Goal: Task Accomplishment & Management: Manage account settings

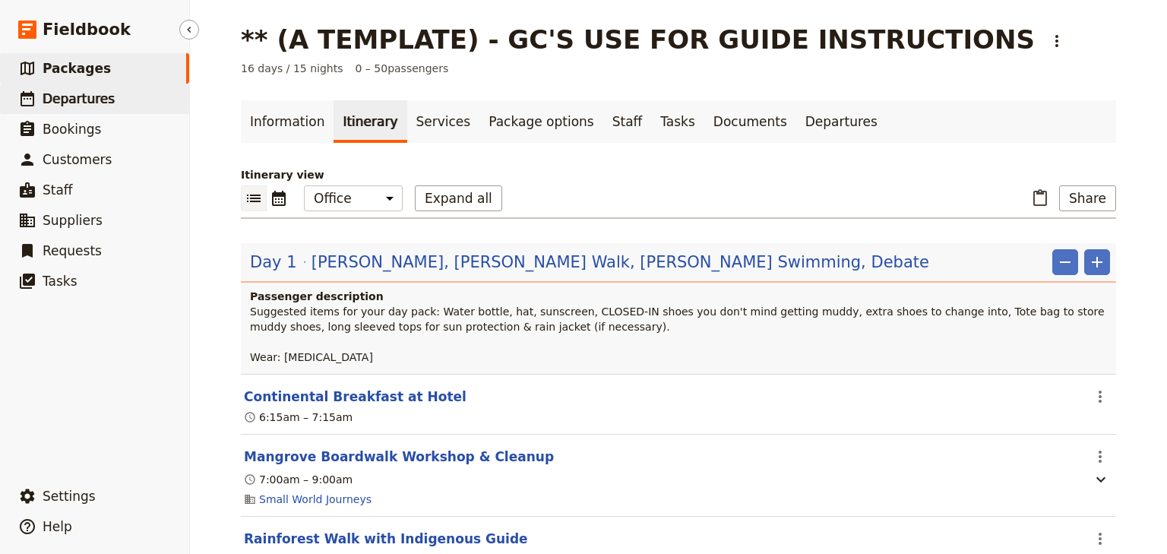
drag, startPoint x: 57, startPoint y: 100, endPoint x: 66, endPoint y: 97, distance: 9.4
click at [57, 100] on span "Departures" at bounding box center [79, 98] width 72 height 15
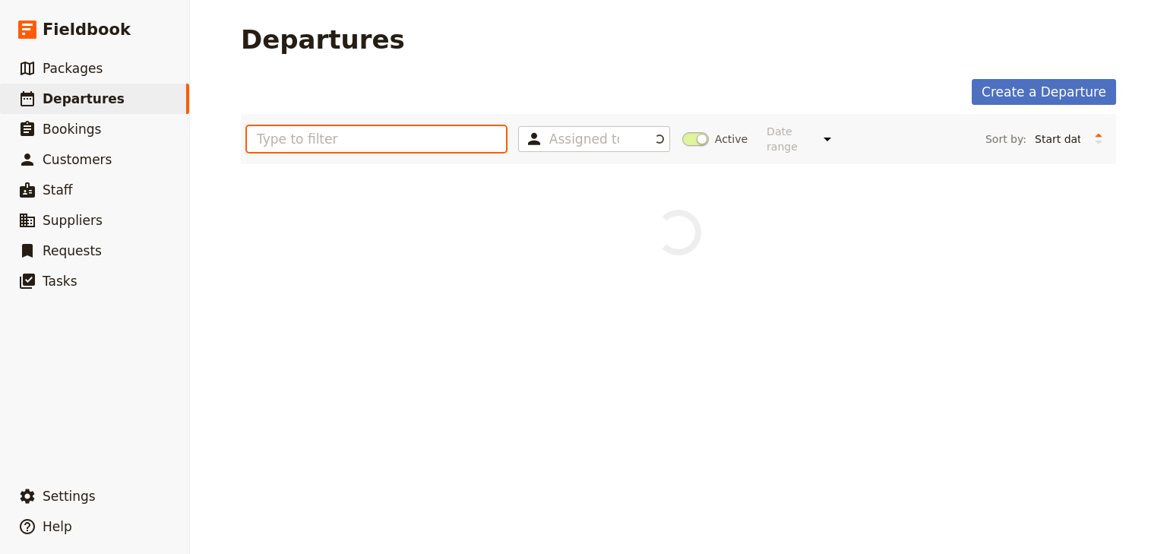
click at [282, 141] on input "text" at bounding box center [376, 139] width 259 height 26
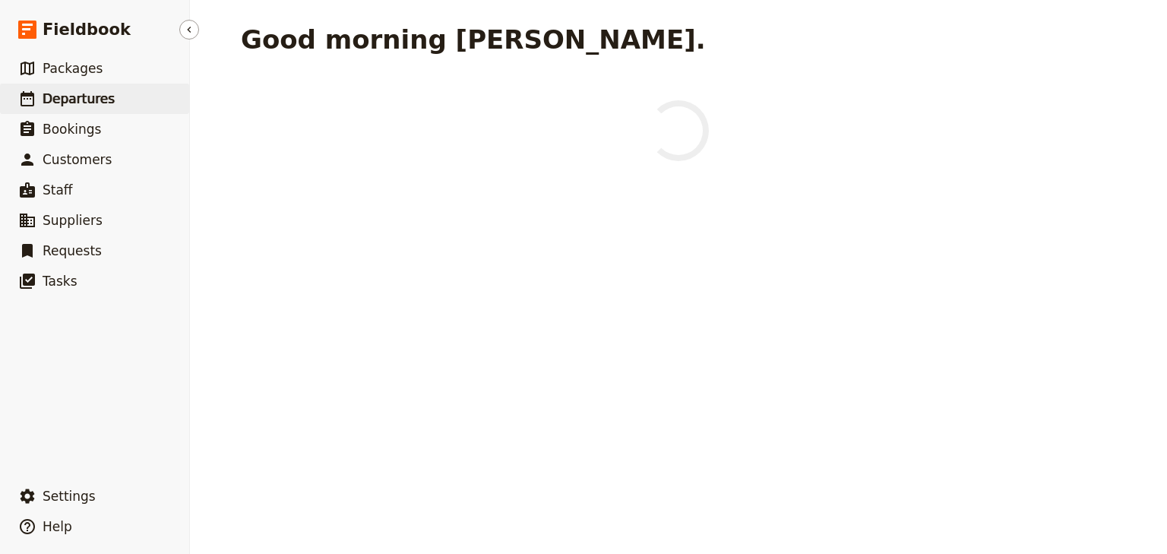
click at [65, 99] on span "Departures" at bounding box center [79, 98] width 72 height 15
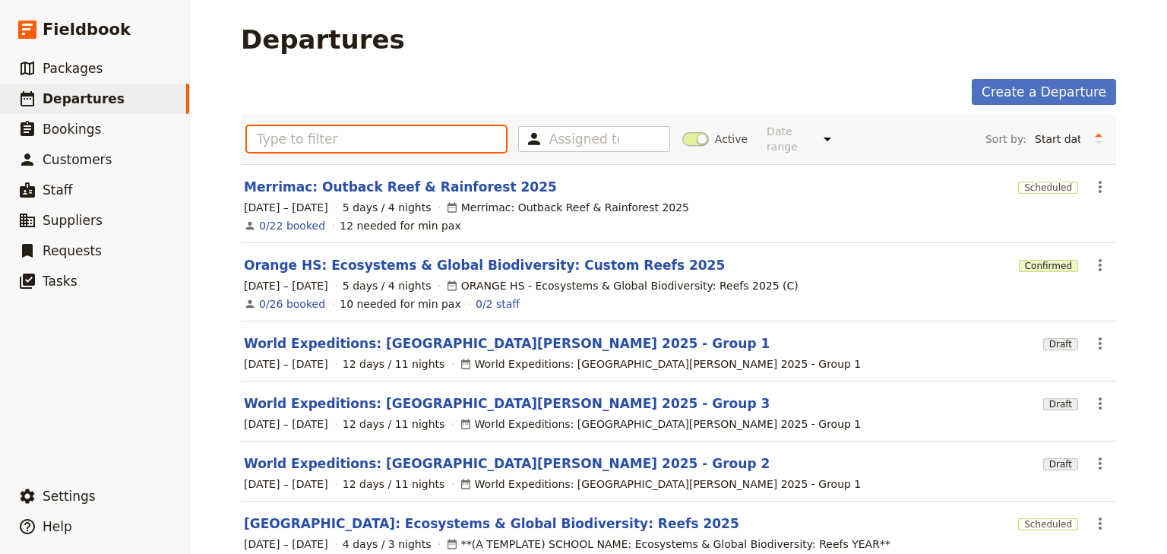
click at [298, 135] on input "text" at bounding box center [376, 139] width 259 height 26
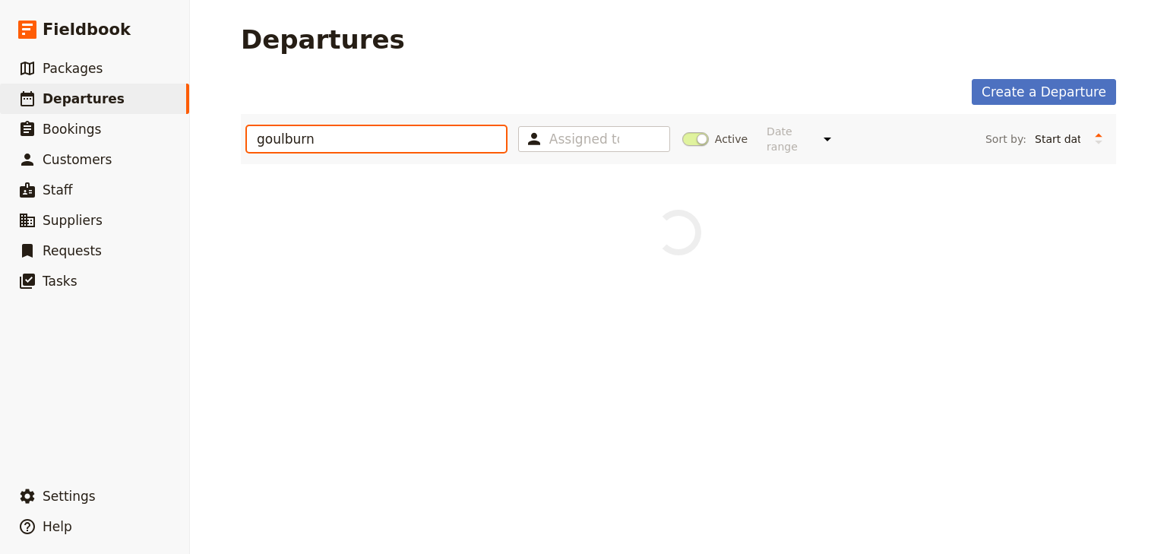
type input "goulburn"
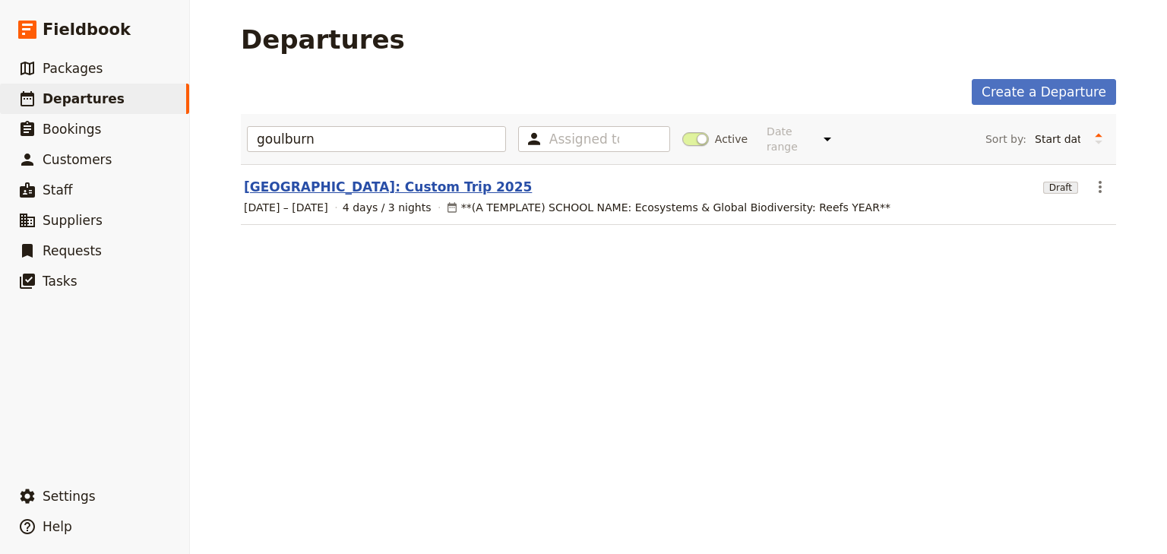
click at [362, 178] on link "[GEOGRAPHIC_DATA]: Custom Trip 2025" at bounding box center [388, 187] width 288 height 18
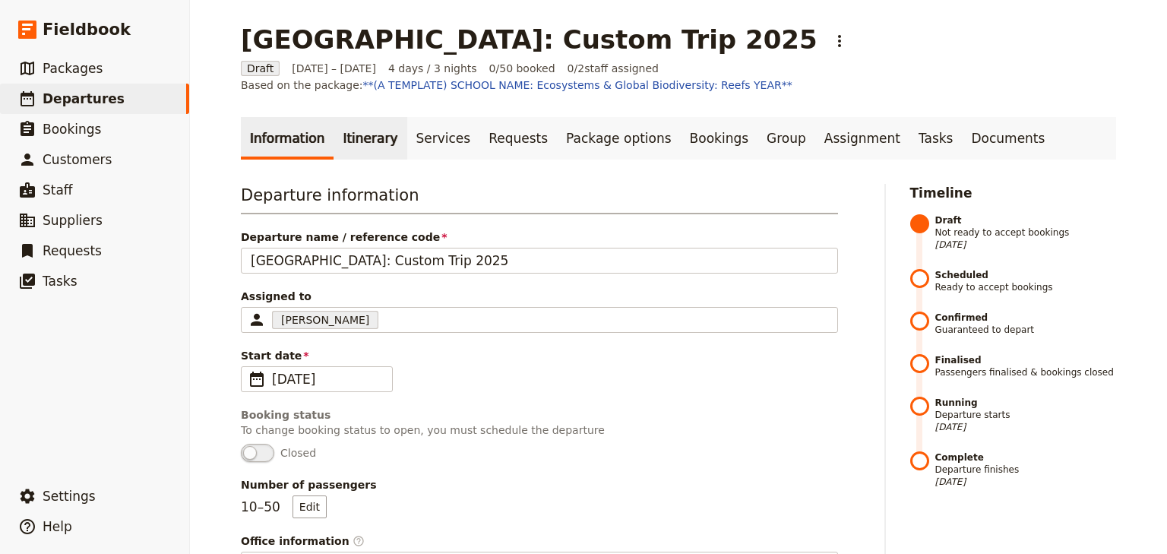
click at [335, 135] on link "Itinerary" at bounding box center [370, 138] width 73 height 43
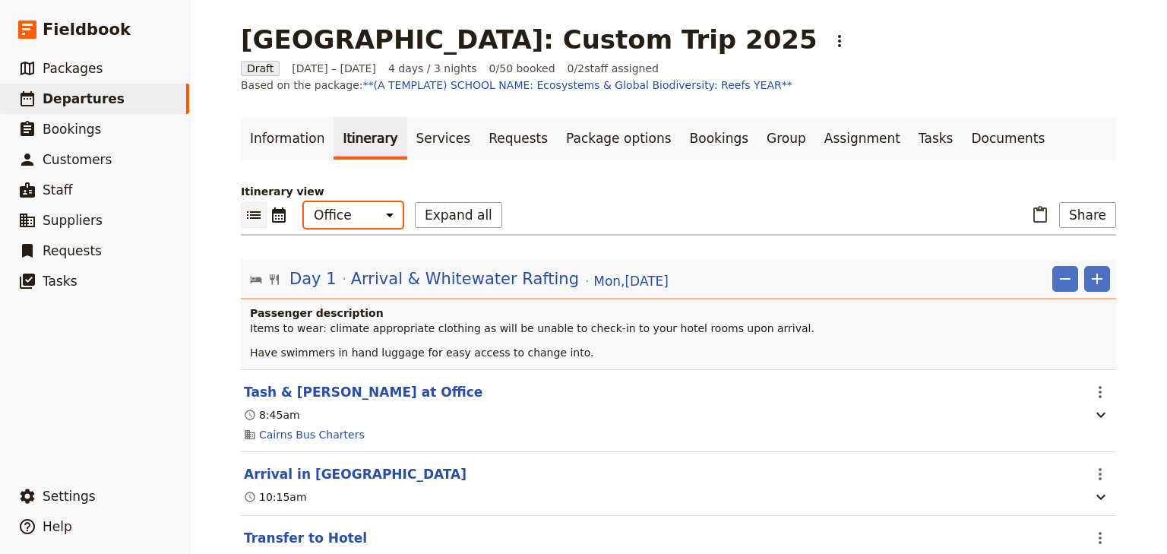
drag, startPoint x: 347, startPoint y: 217, endPoint x: 352, endPoint y: 227, distance: 11.9
click at [347, 217] on select "Office Guide Passenger Sales" at bounding box center [353, 215] width 99 height 26
select select "STAFF"
click at [304, 202] on select "Office Guide Passenger Sales" at bounding box center [353, 215] width 99 height 26
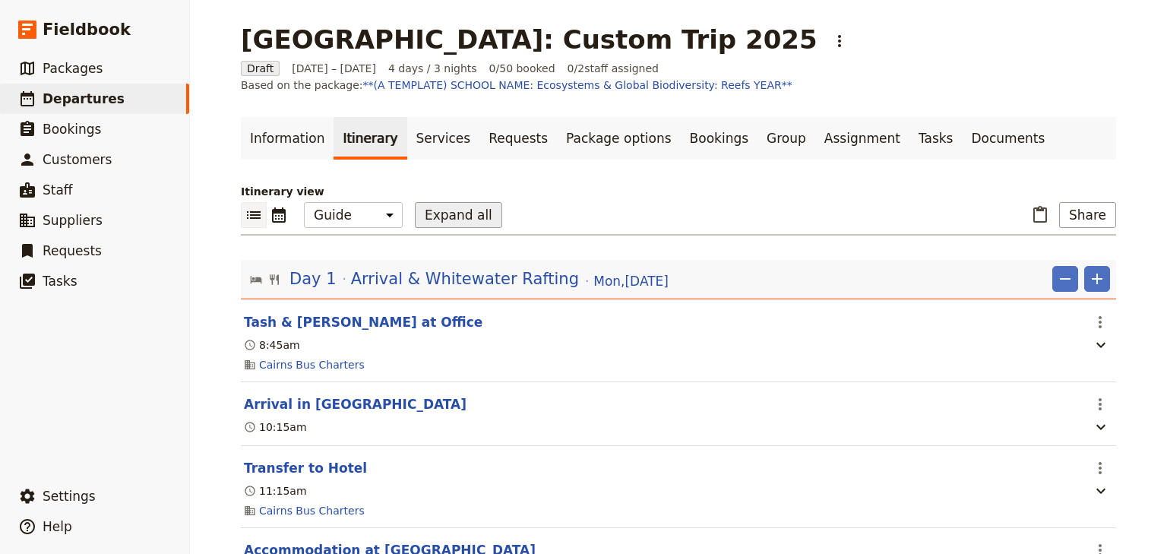
click at [440, 217] on button "Expand all" at bounding box center [458, 215] width 87 height 26
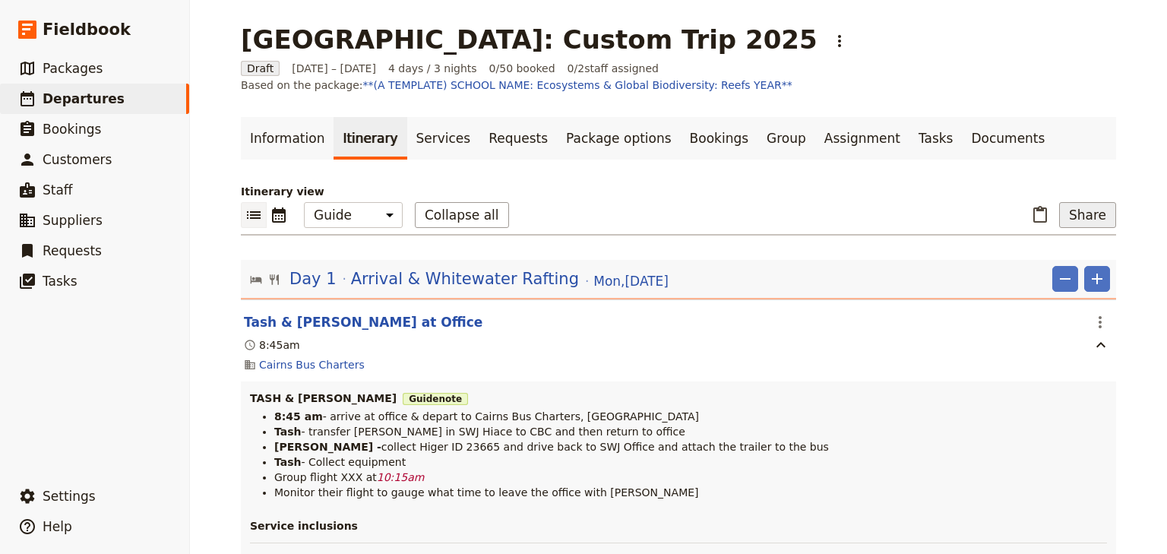
click at [1081, 212] on button "Share" at bounding box center [1087, 215] width 57 height 26
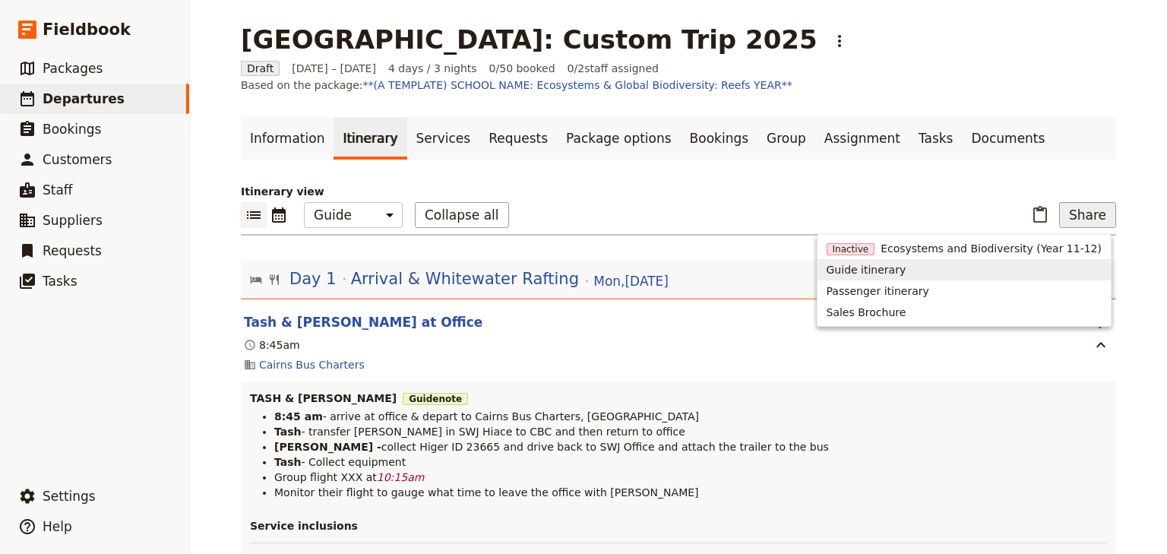
click at [878, 272] on span "Guide itinerary" at bounding box center [867, 269] width 80 height 15
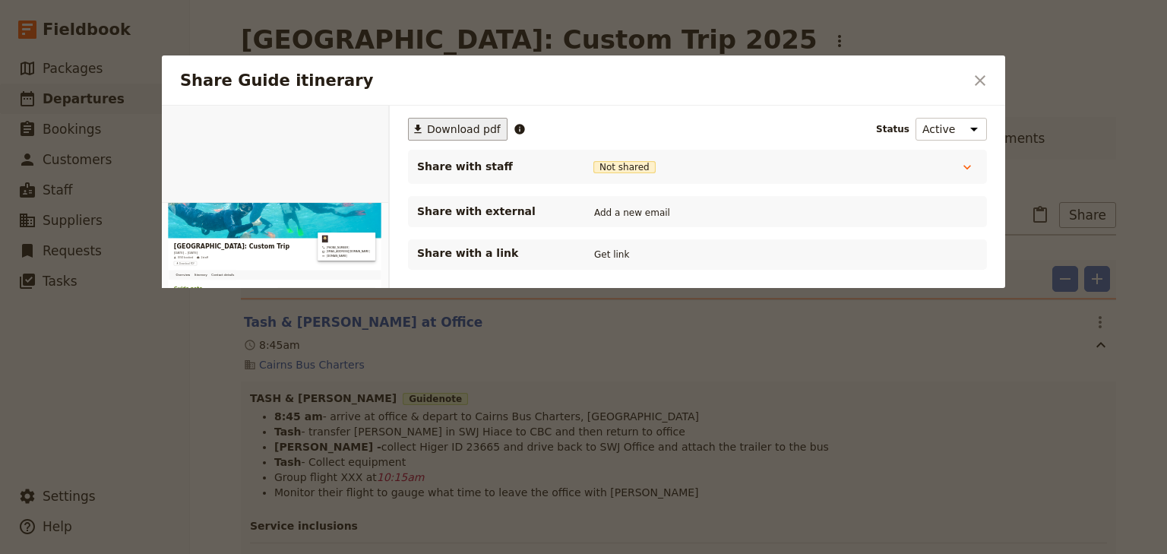
click at [438, 128] on span "Download pdf" at bounding box center [464, 129] width 74 height 15
click at [976, 72] on icon "Close dialog" at bounding box center [980, 80] width 18 height 18
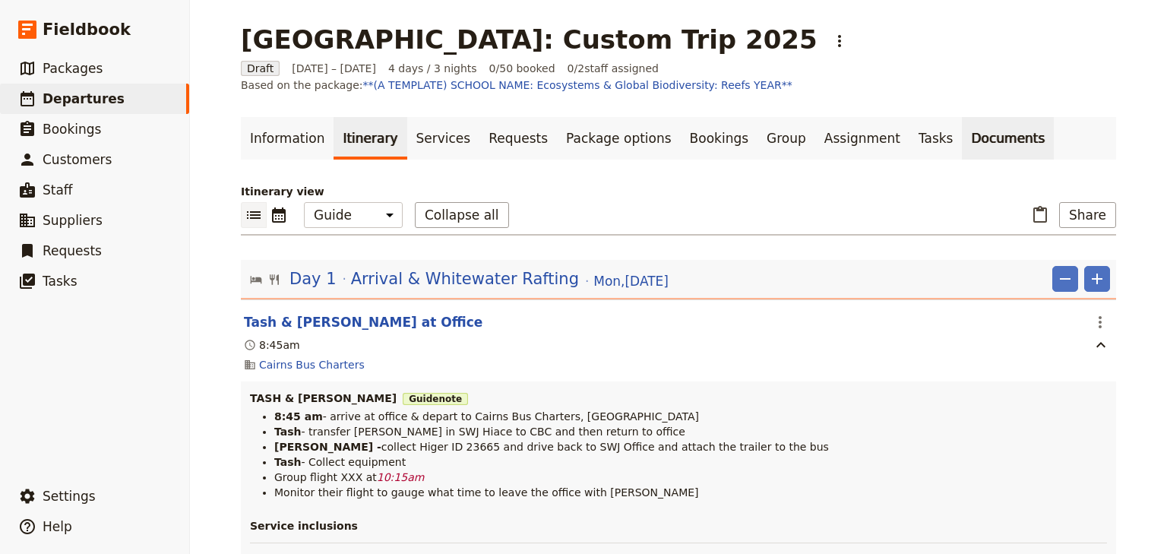
click at [962, 131] on link "Documents" at bounding box center [1008, 138] width 92 height 43
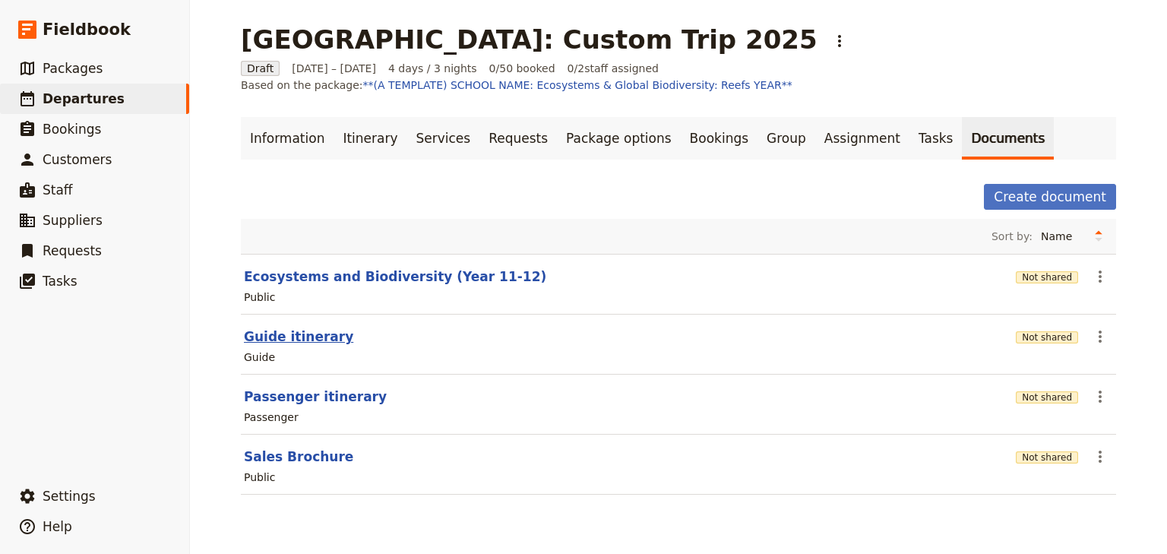
click at [298, 340] on button "Guide itinerary" at bounding box center [298, 337] width 109 height 18
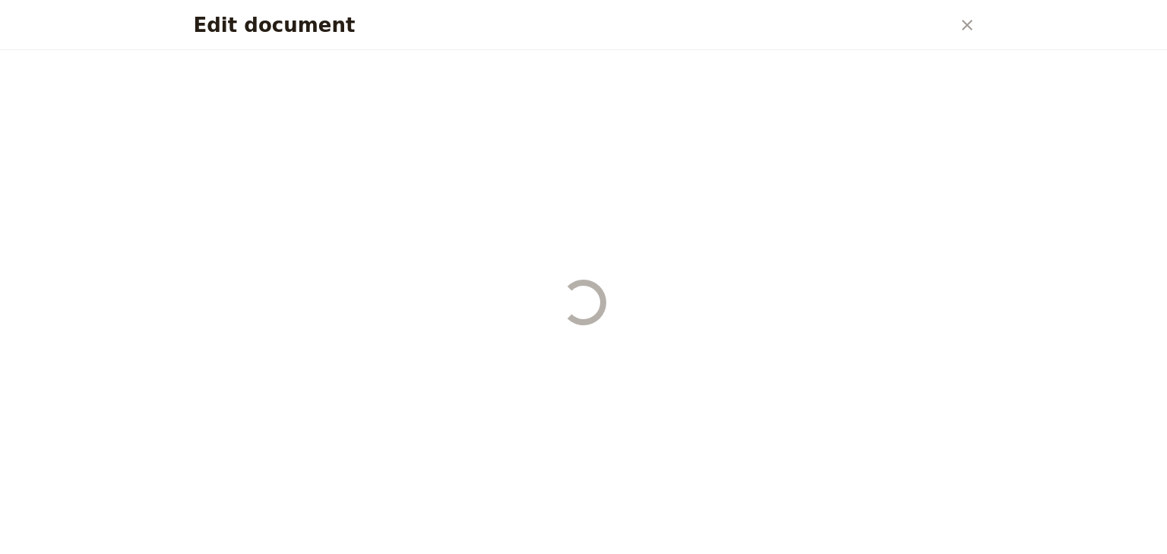
select select "STAFF"
select select "RUN_SHEET"
select select "DEFAULT"
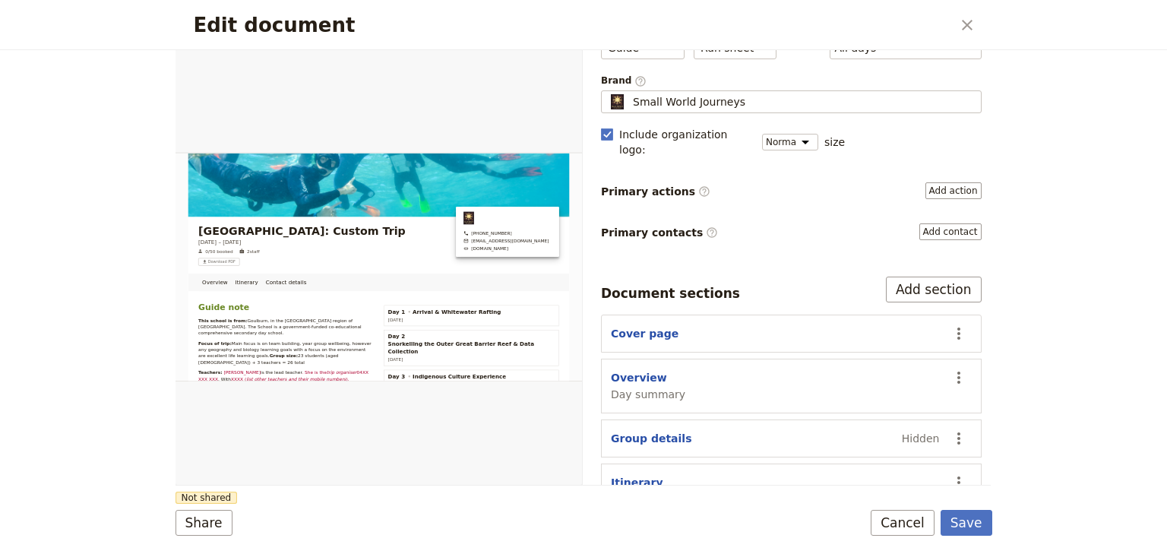
scroll to position [182, 0]
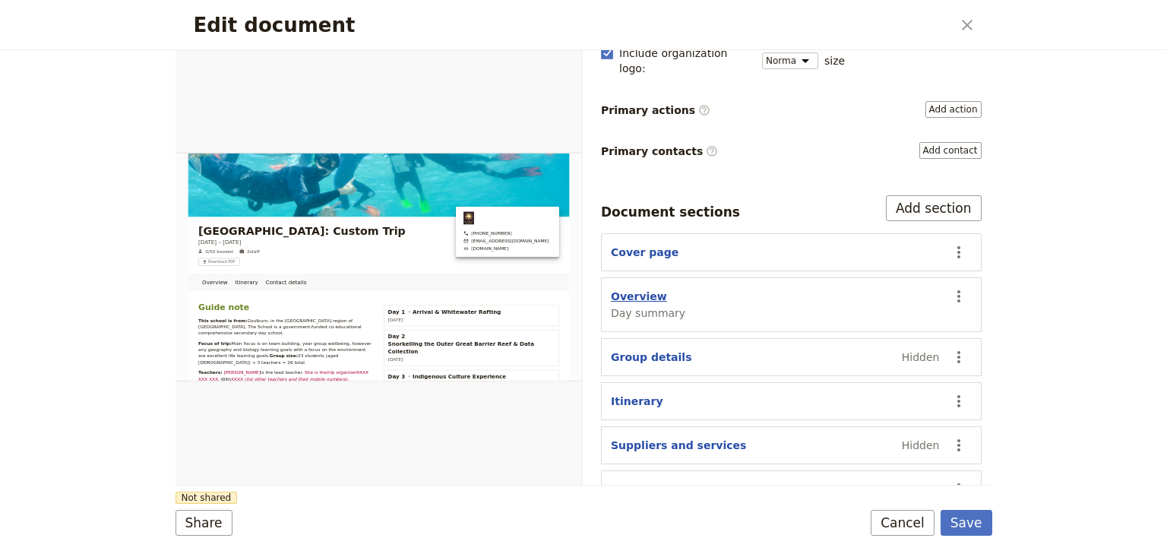
click at [631, 289] on button "Overview" at bounding box center [639, 296] width 56 height 15
select select "DAY_SUMMARY"
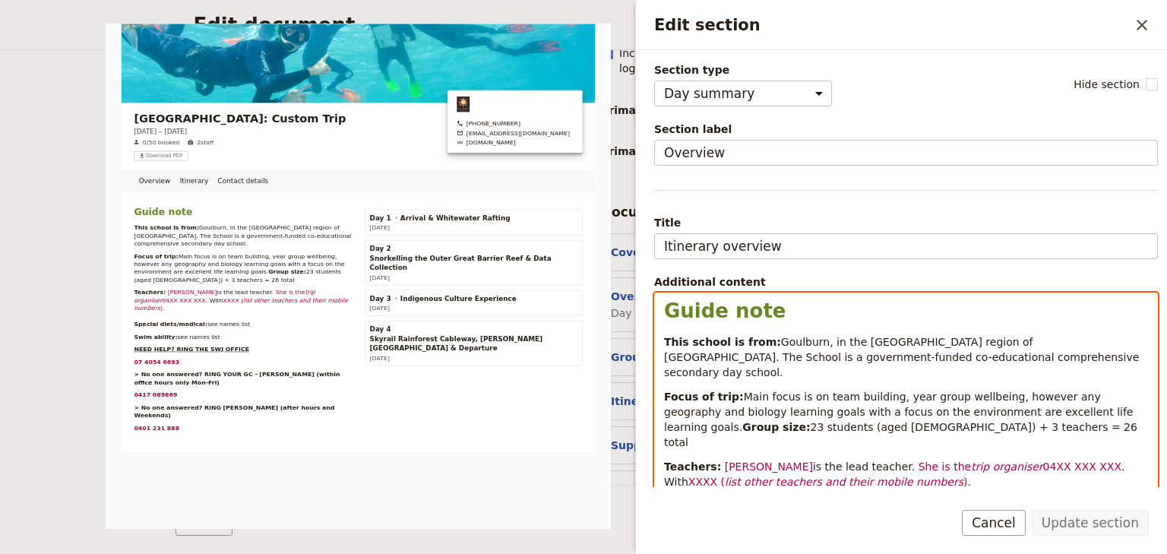
drag, startPoint x: 1068, startPoint y: 446, endPoint x: 998, endPoint y: 447, distance: 69.2
click at [998, 459] on p "Teachers: [PERSON_NAME] is the lead teacher . She is the trip organiser 04XX XX…" at bounding box center [906, 489] width 484 height 61
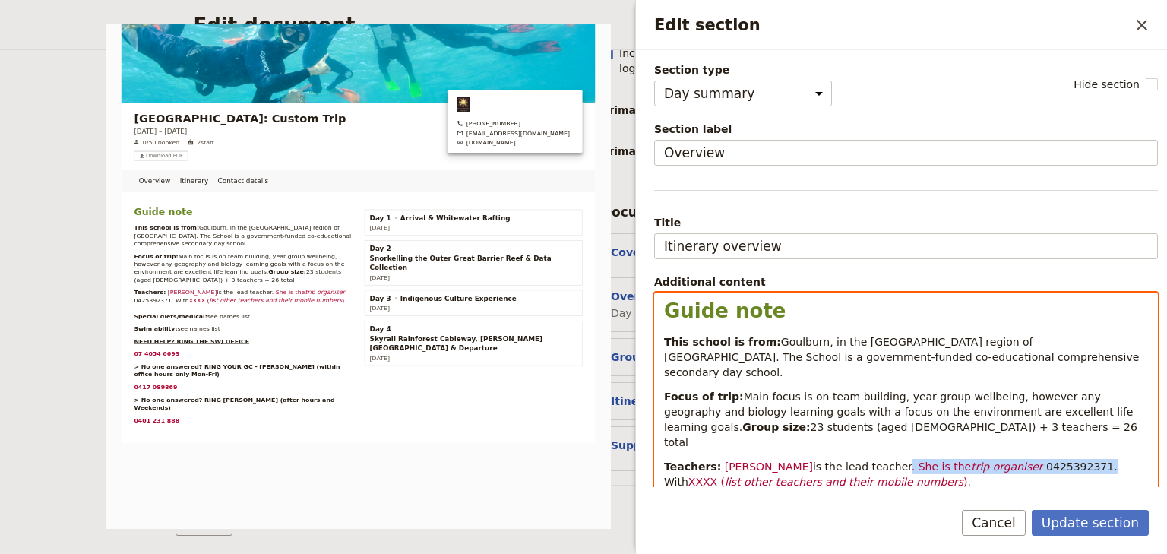
drag, startPoint x: 1058, startPoint y: 450, endPoint x: 882, endPoint y: 452, distance: 175.5
click at [882, 459] on p "Teachers: [PERSON_NAME] is the lead teacher . She is the trip organiser 0425392…" at bounding box center [906, 489] width 484 height 61
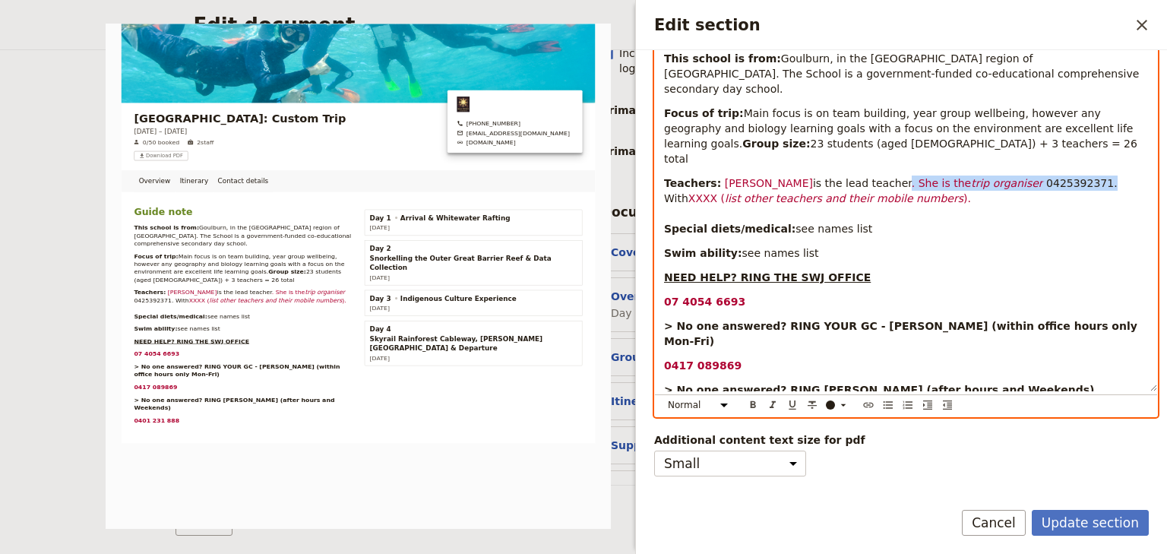
scroll to position [317, 0]
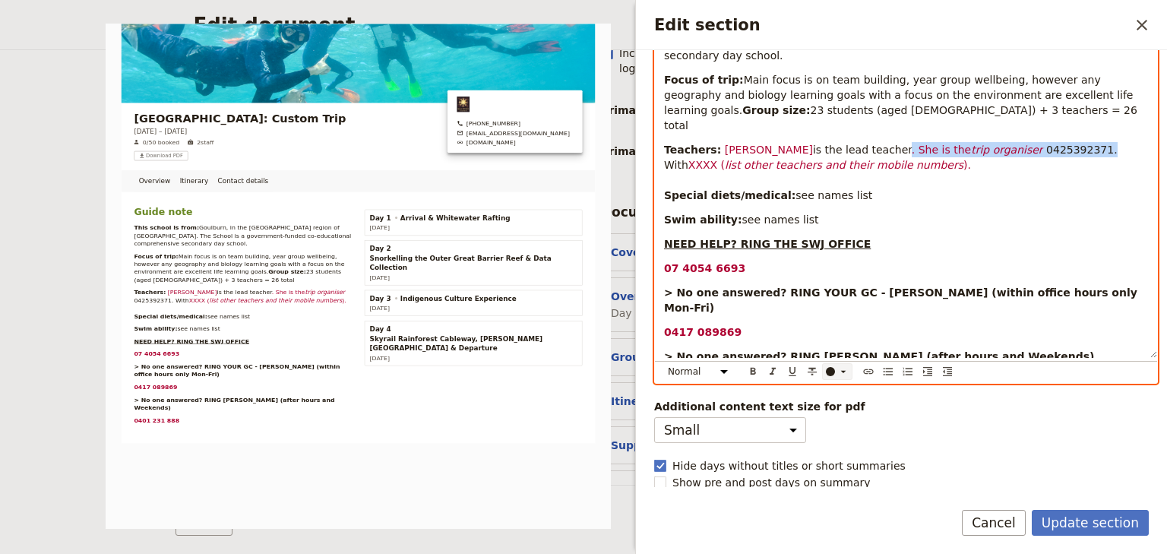
click at [843, 371] on icon "Edit section" at bounding box center [843, 371] width 5 height 2
click at [829, 392] on div "button" at bounding box center [830, 393] width 9 height 9
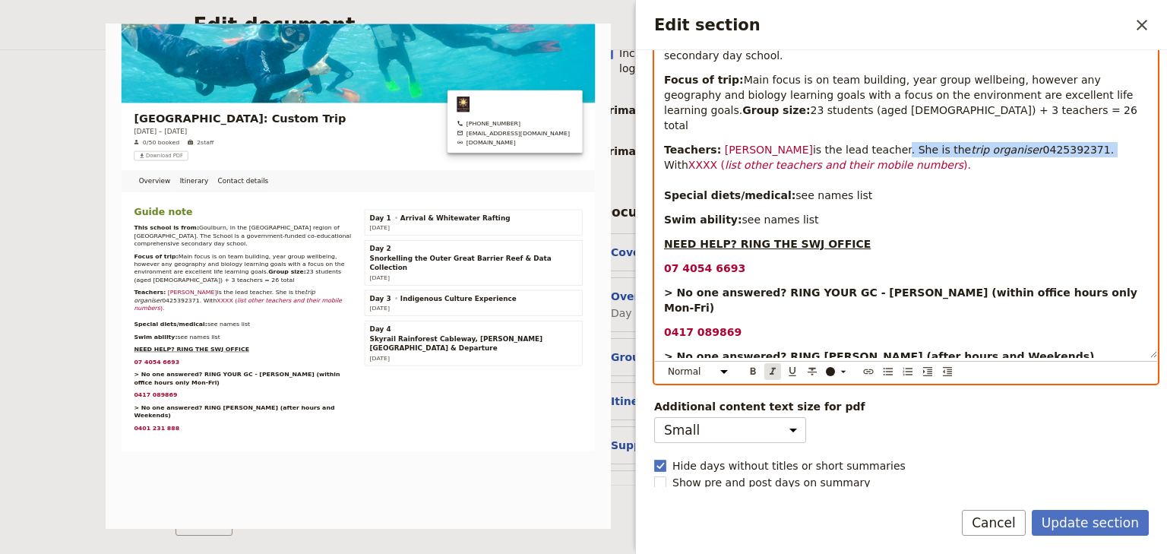
click at [769, 370] on icon "Format italic" at bounding box center [773, 372] width 12 height 12
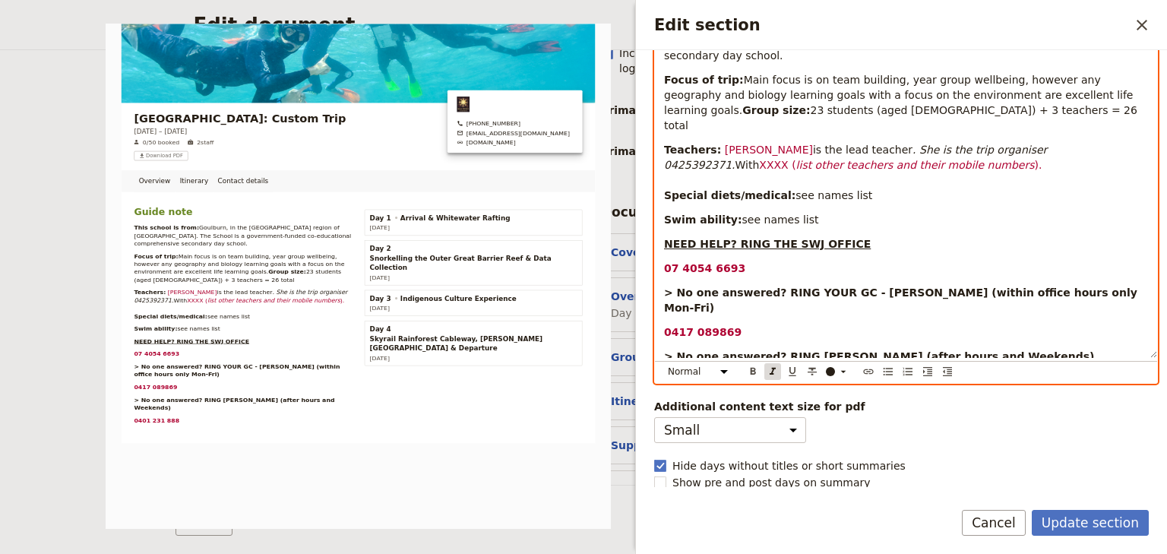
click at [769, 370] on icon "Format italic" at bounding box center [773, 372] width 12 height 12
click at [921, 237] on div "Guide note This school is from: [GEOGRAPHIC_DATA], in the [GEOGRAPHIC_DATA] reg…" at bounding box center [906, 166] width 502 height 381
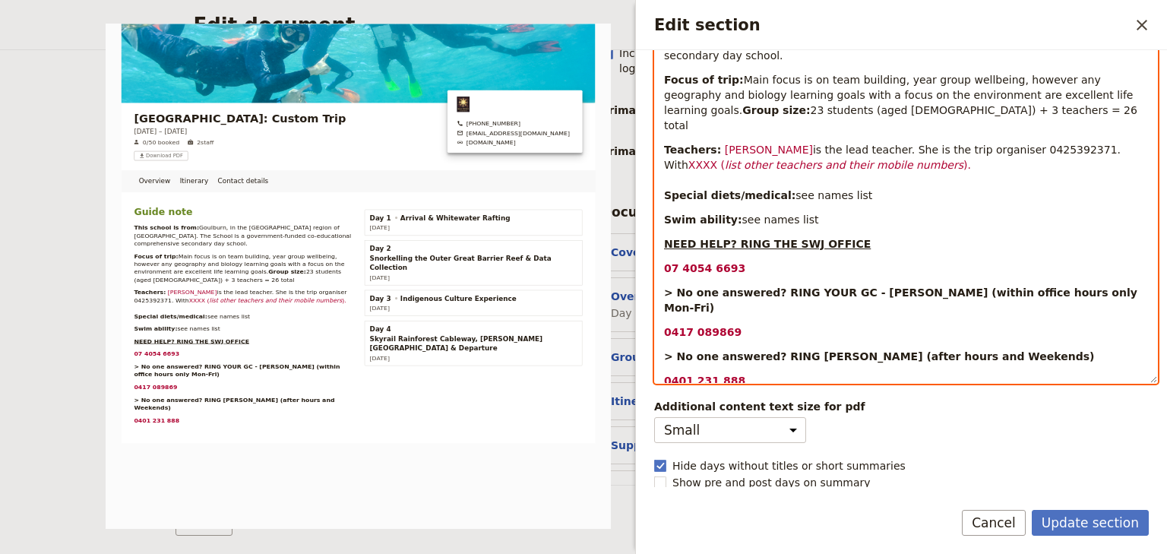
click at [725, 159] on span "XXXX (" at bounding box center [706, 165] width 36 height 12
drag, startPoint x: 1090, startPoint y: 134, endPoint x: 1112, endPoint y: 159, distance: 33.9
click at [725, 159] on span "XXXX (" at bounding box center [706, 165] width 36 height 12
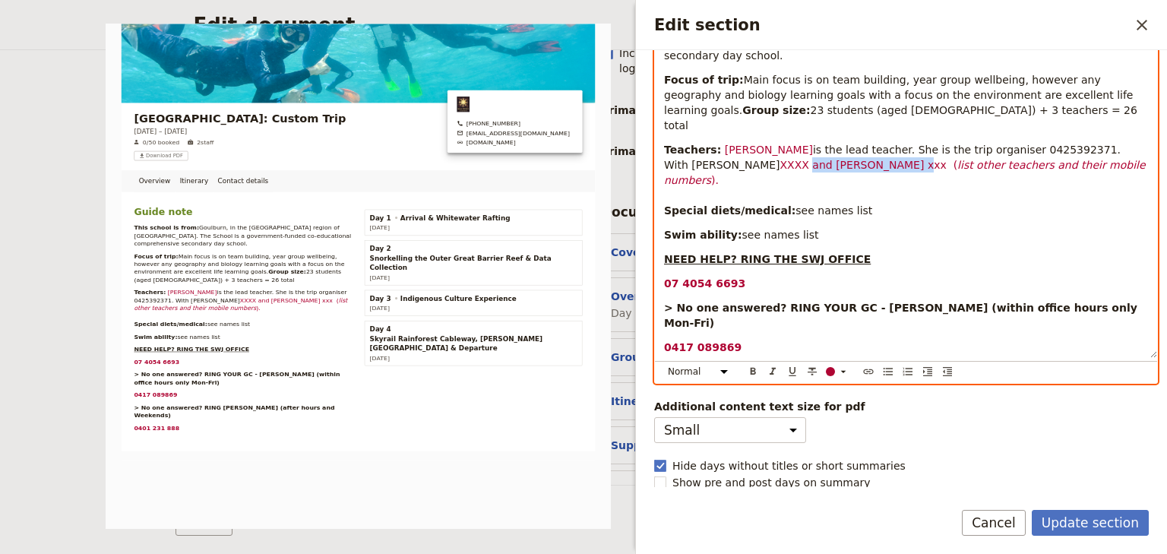
drag, startPoint x: 829, startPoint y: 149, endPoint x: 724, endPoint y: 149, distance: 104.9
click at [780, 159] on span "XXXX and [PERSON_NAME] xxx (" at bounding box center [869, 165] width 178 height 12
click at [843, 368] on icon "Edit section" at bounding box center [843, 372] width 12 height 12
click at [829, 391] on div "button" at bounding box center [830, 393] width 9 height 9
click at [897, 193] on div "Guide note This school is from: [GEOGRAPHIC_DATA], in the [GEOGRAPHIC_DATA] reg…" at bounding box center [906, 166] width 502 height 381
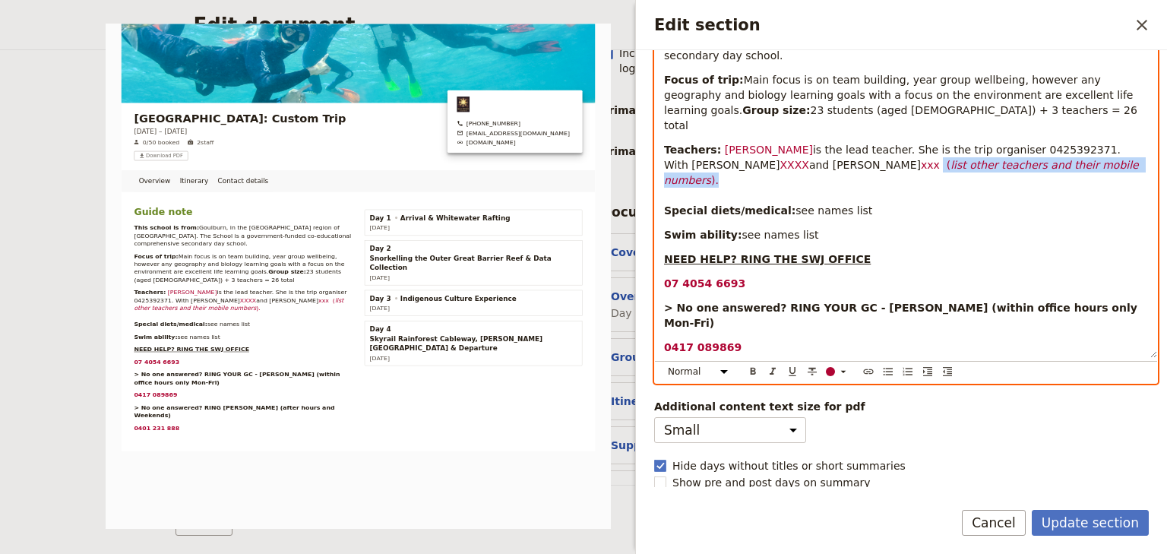
drag, startPoint x: 1080, startPoint y: 150, endPoint x: 848, endPoint y: 148, distance: 231.8
click at [848, 148] on p "Teachers: [PERSON_NAME] is the lead teacher. She is the trip organiser 04253923…" at bounding box center [906, 180] width 484 height 76
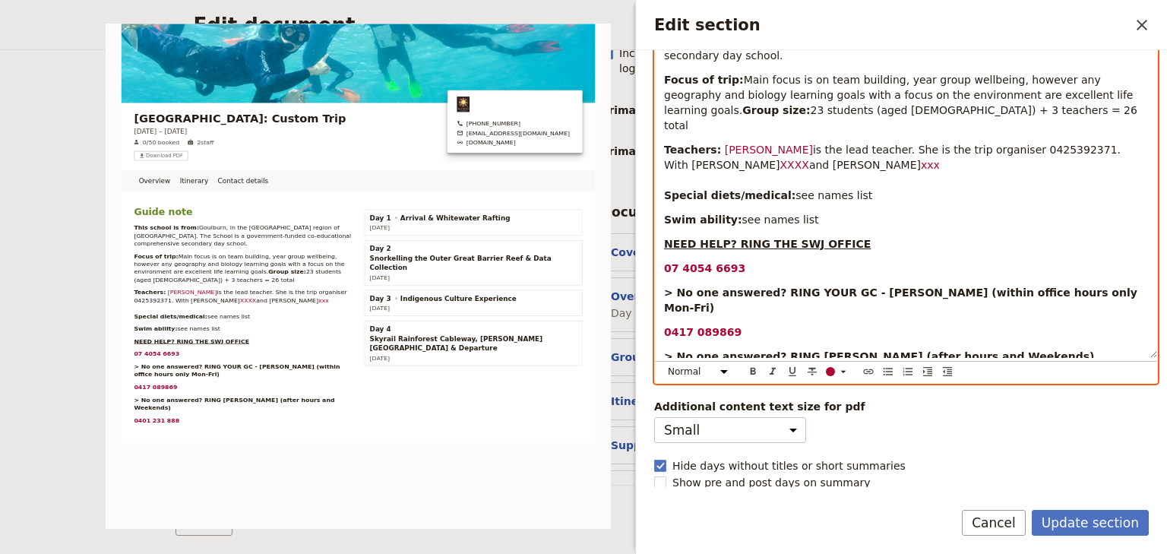
click at [932, 183] on p "Teachers: [PERSON_NAME] is the lead teacher. She is the trip organiser 04253923…" at bounding box center [906, 172] width 484 height 61
drag, startPoint x: 713, startPoint y: 131, endPoint x: 877, endPoint y: 132, distance: 164.1
click at [877, 142] on p "Teachers: [PERSON_NAME] is the lead teacher. She is the trip organiser 04253923…" at bounding box center [906, 172] width 484 height 61
click at [844, 370] on icon "Edit section" at bounding box center [843, 371] width 5 height 2
click at [832, 392] on div "button" at bounding box center [830, 393] width 9 height 9
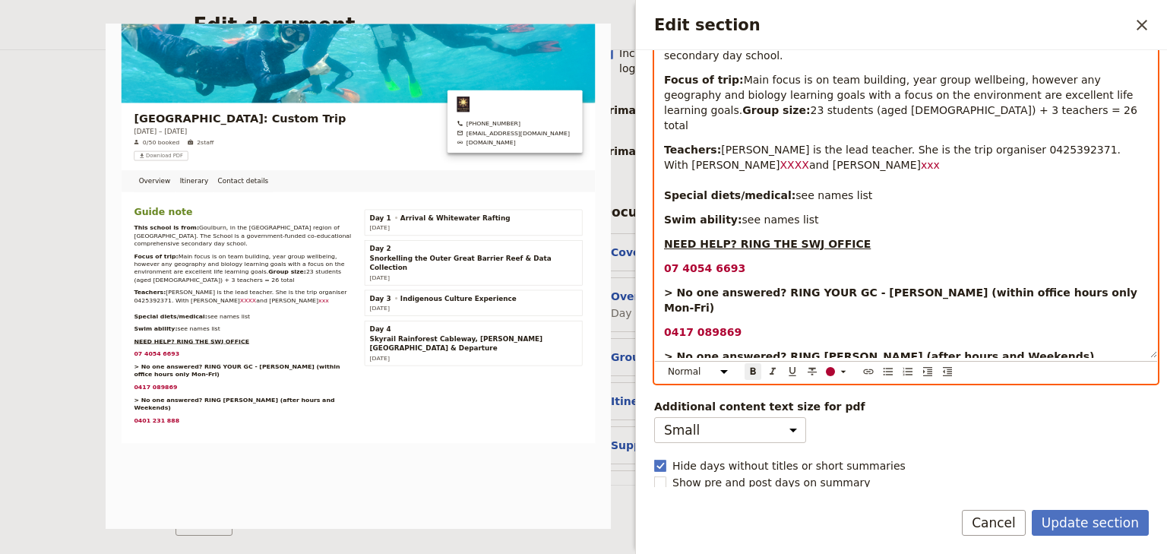
drag, startPoint x: 896, startPoint y: 237, endPoint x: 869, endPoint y: 171, distance: 71.3
click at [897, 235] on div "Guide note This school is from: [GEOGRAPHIC_DATA], in the [GEOGRAPHIC_DATA] reg…" at bounding box center [906, 166] width 502 height 381
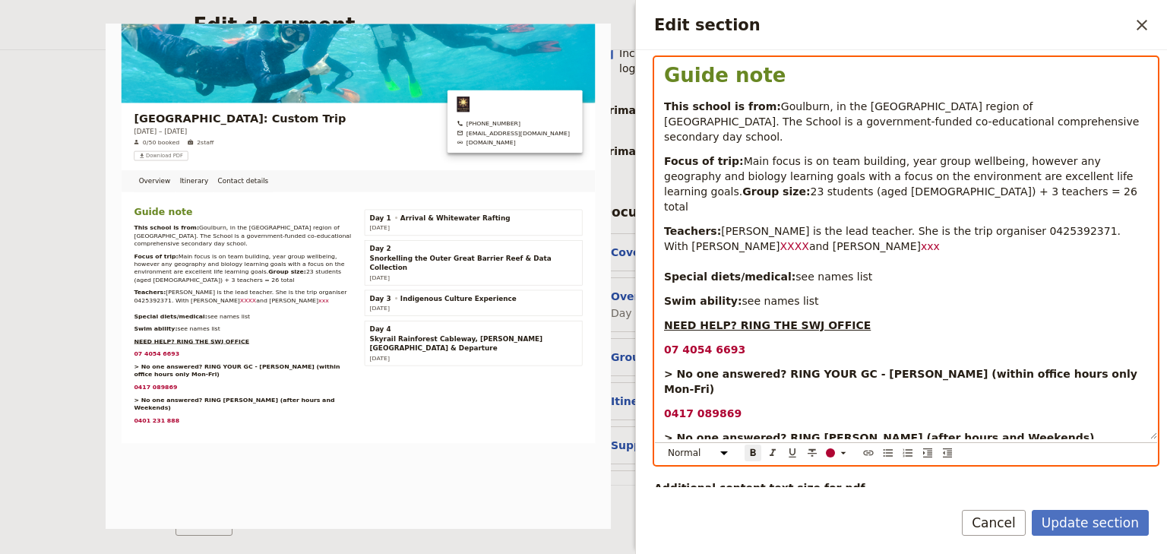
scroll to position [304, 0]
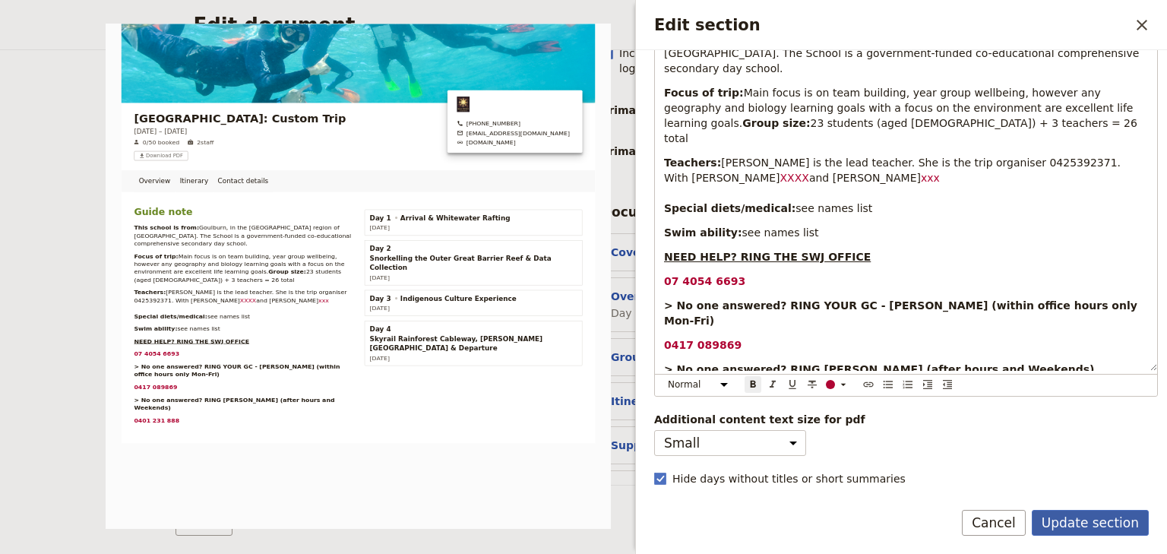
click at [1085, 526] on button "Update section" at bounding box center [1090, 523] width 117 height 26
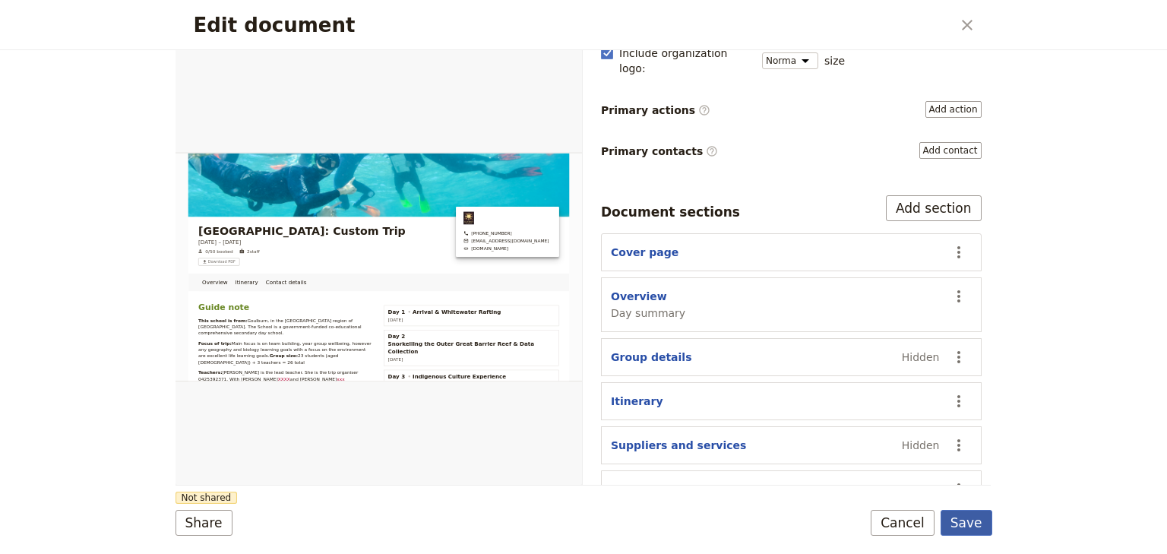
click at [970, 515] on button "Save" at bounding box center [967, 523] width 52 height 26
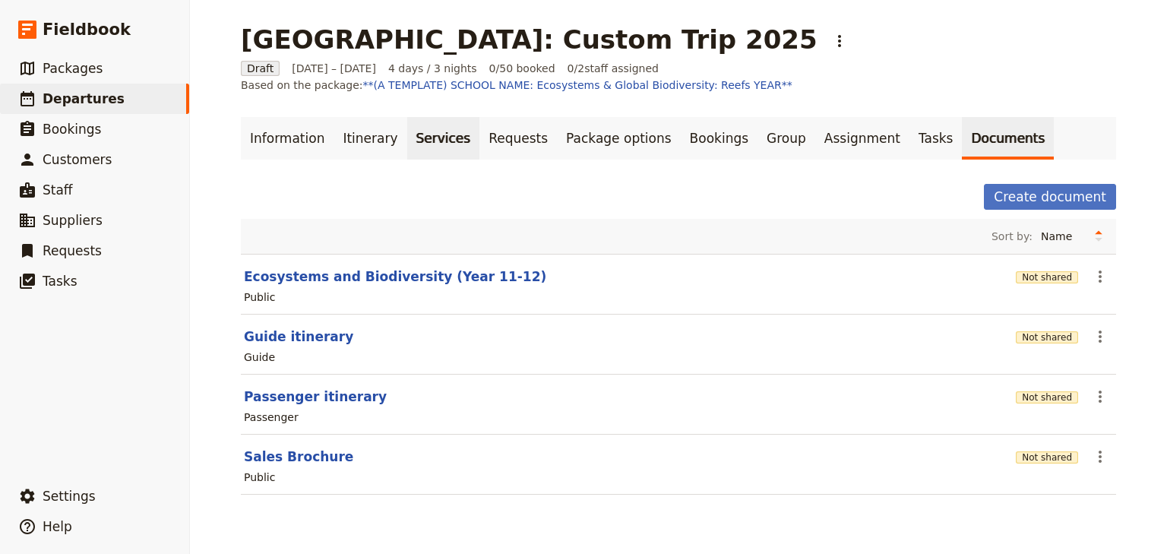
click at [416, 139] on link "Services" at bounding box center [443, 138] width 73 height 43
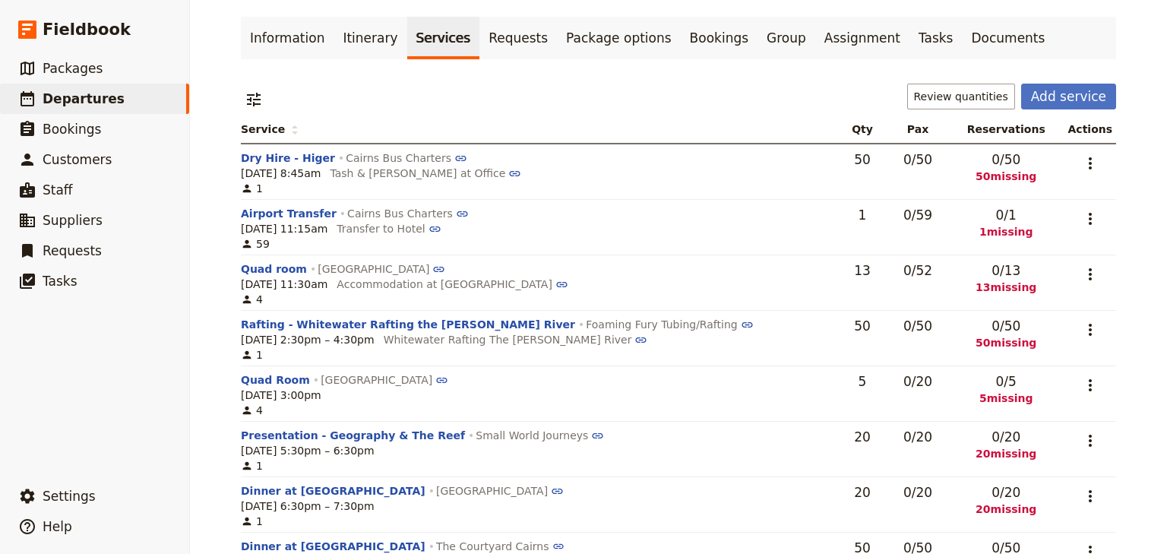
scroll to position [122, 0]
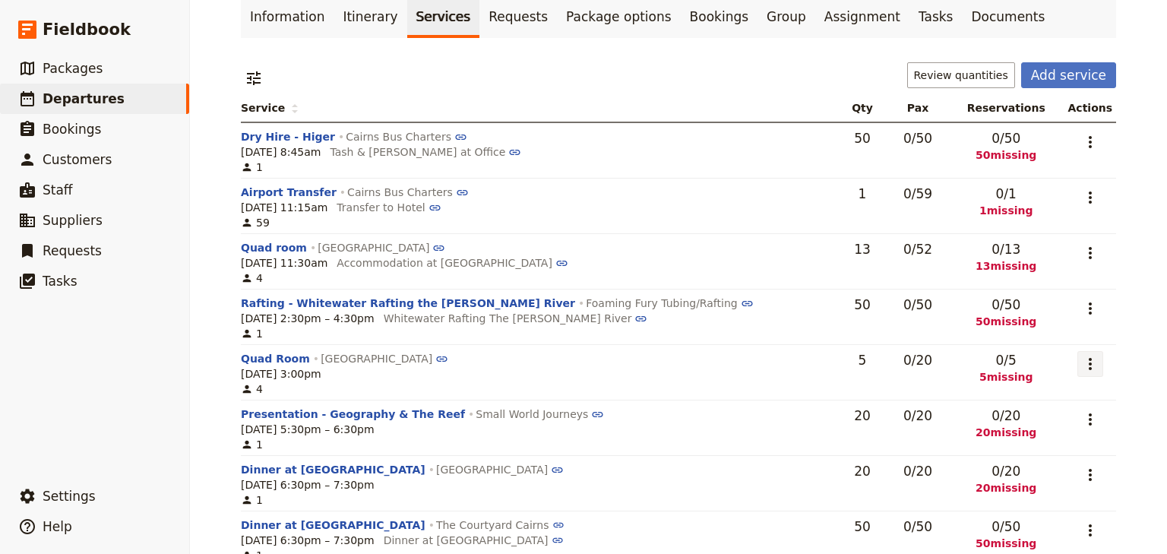
click at [1082, 367] on icon "Actions" at bounding box center [1090, 364] width 18 height 18
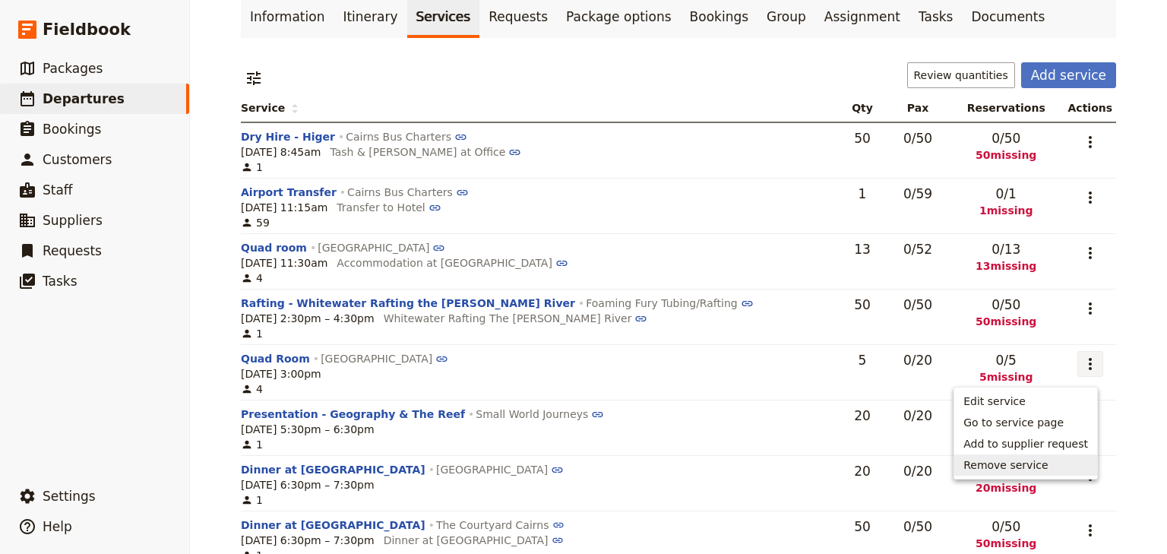
click at [1027, 460] on span "Remove service" at bounding box center [1006, 464] width 84 height 15
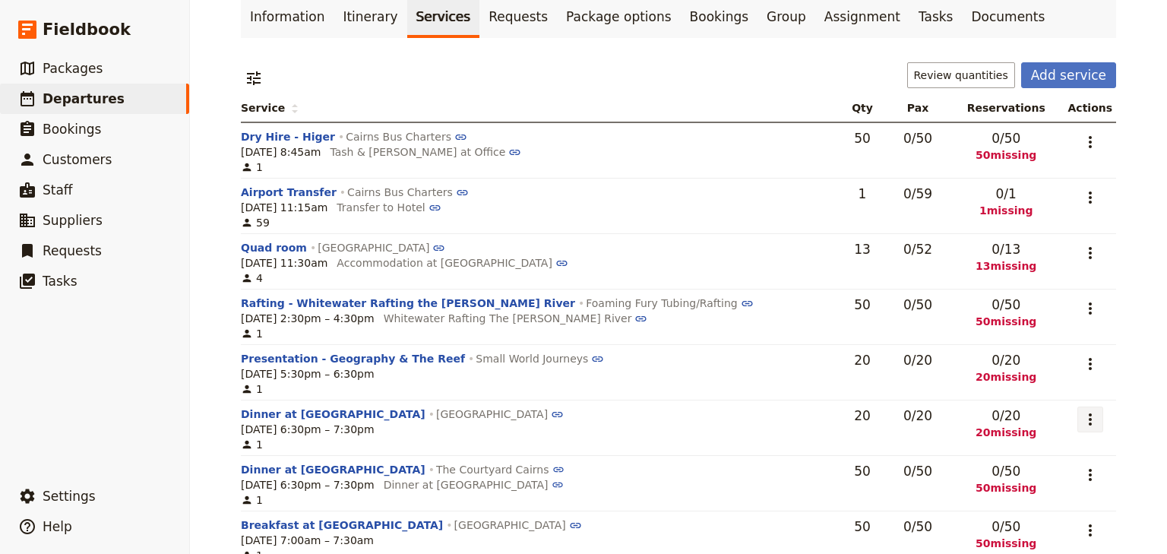
click at [1087, 423] on icon "Actions" at bounding box center [1090, 419] width 18 height 18
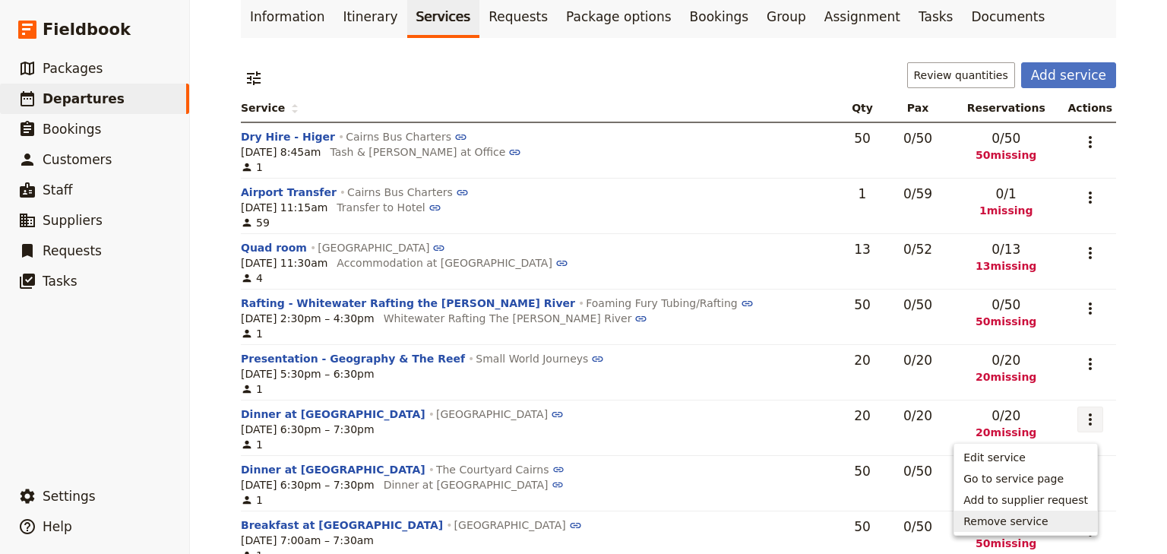
click at [1023, 517] on span "Remove service" at bounding box center [1006, 521] width 84 height 15
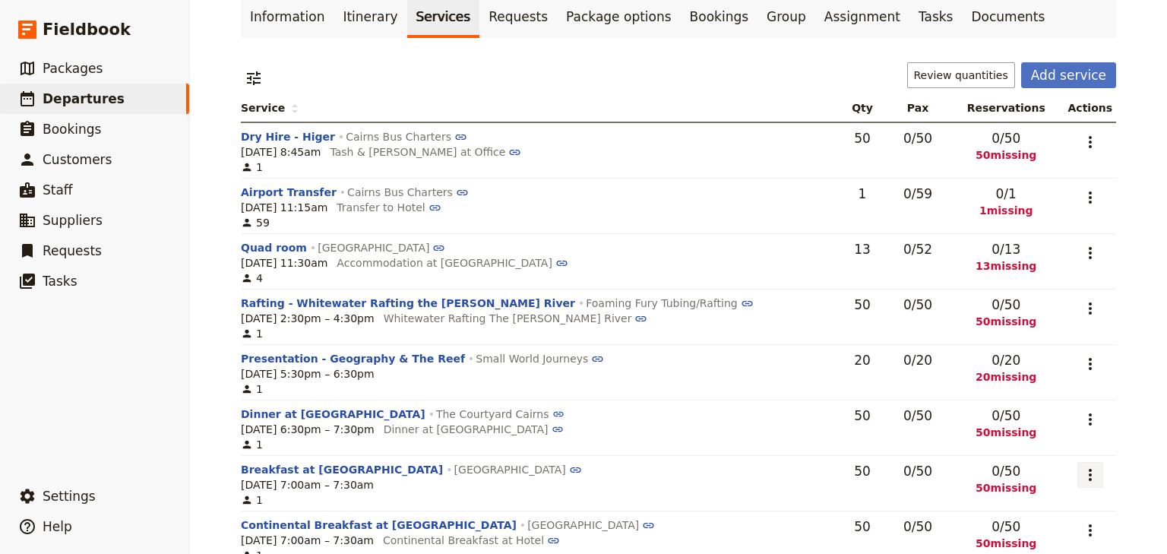
click at [1089, 479] on icon "Actions" at bounding box center [1090, 475] width 18 height 18
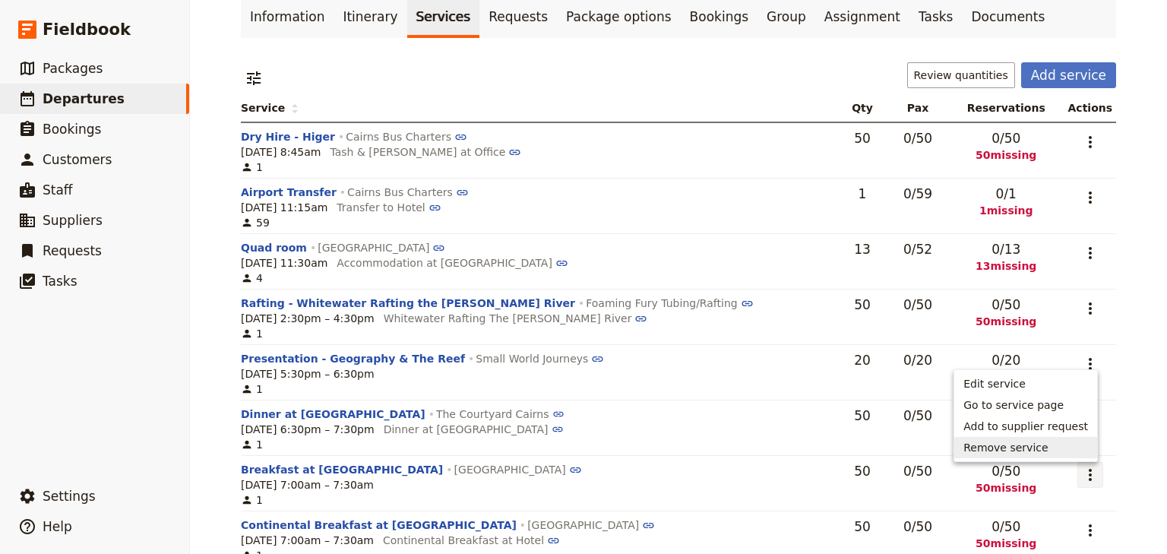
click at [1029, 448] on span "Remove service" at bounding box center [1006, 447] width 84 height 15
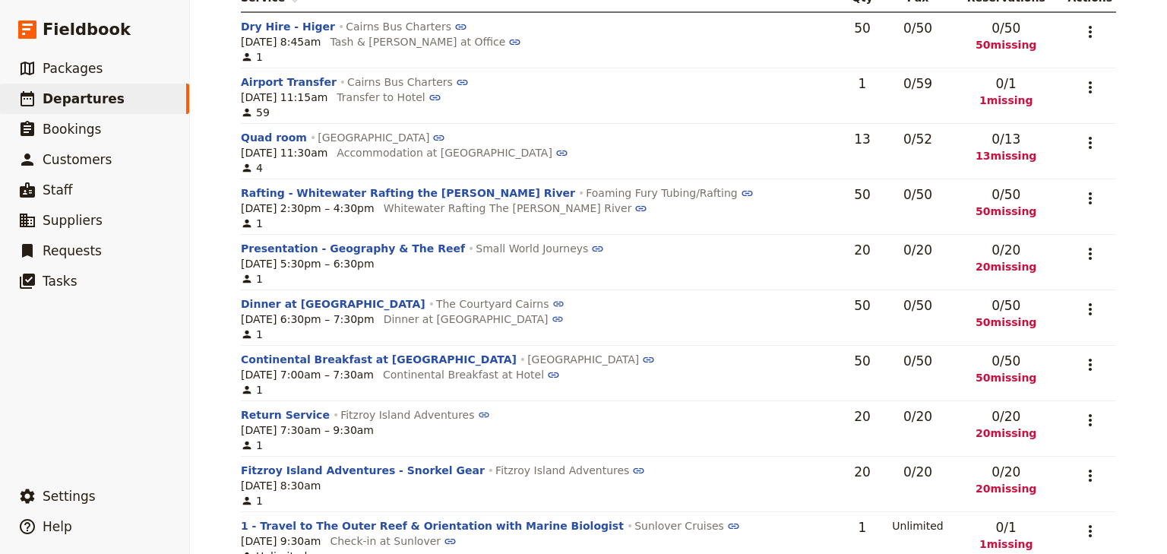
scroll to position [243, 0]
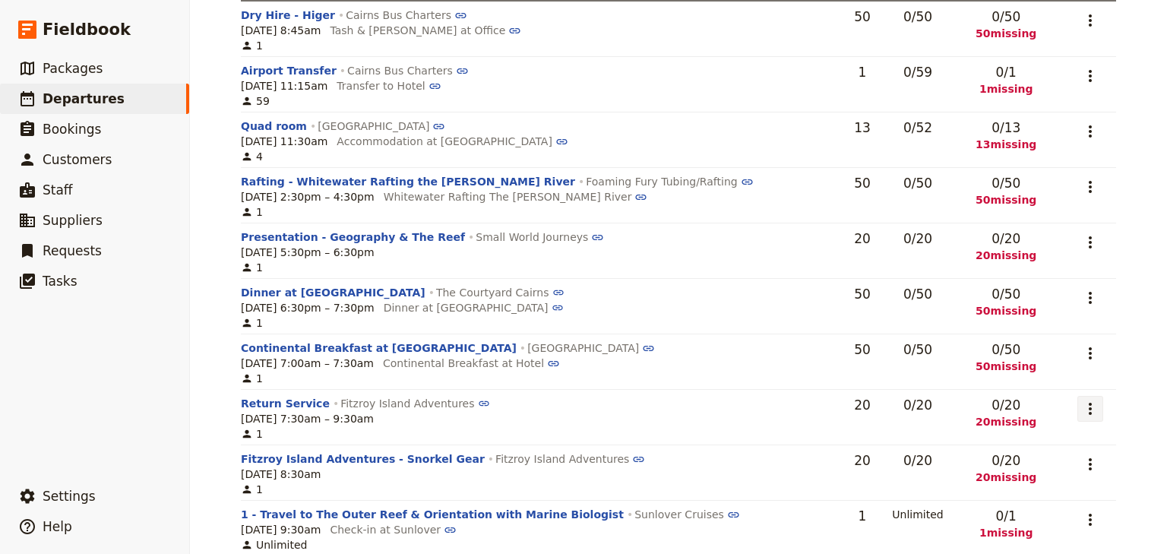
click at [1085, 413] on icon "Actions" at bounding box center [1090, 409] width 18 height 18
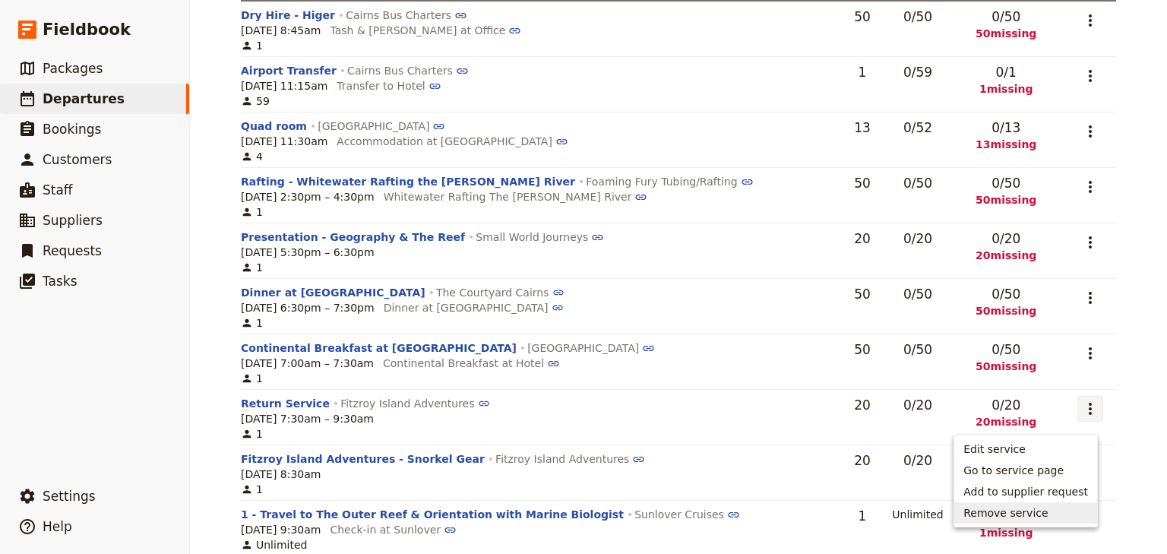
click at [1009, 508] on span "Remove service" at bounding box center [1006, 512] width 84 height 15
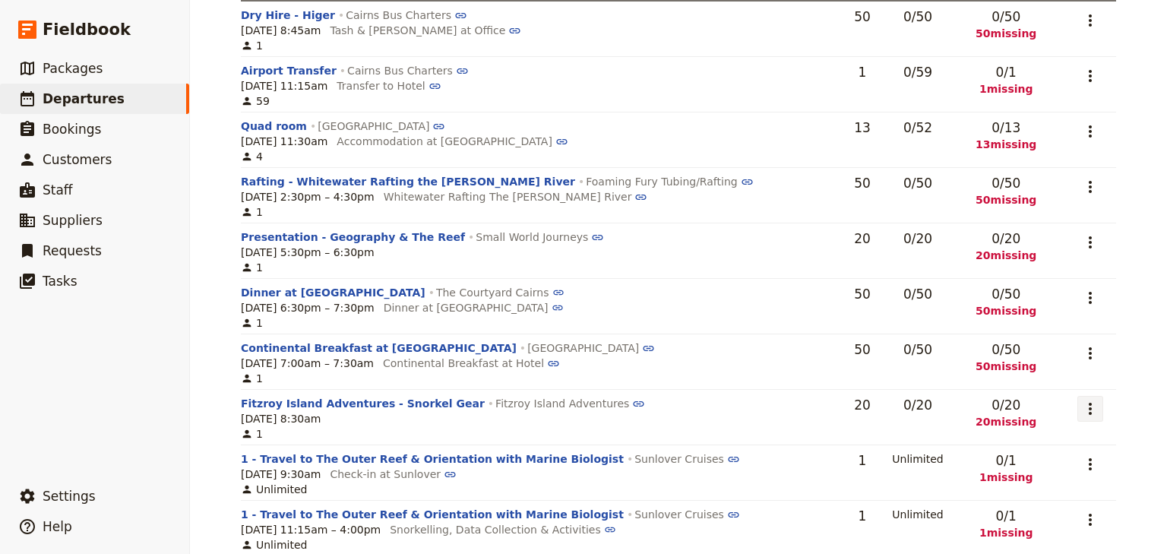
click at [1084, 417] on icon "Actions" at bounding box center [1090, 409] width 18 height 18
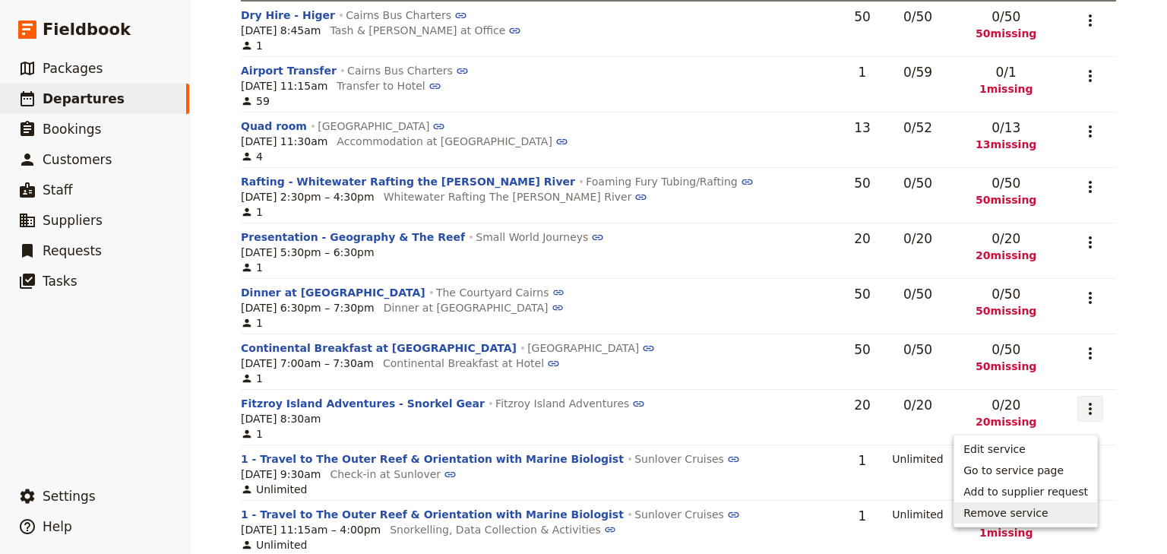
click at [1017, 508] on span "Remove service" at bounding box center [1006, 512] width 84 height 15
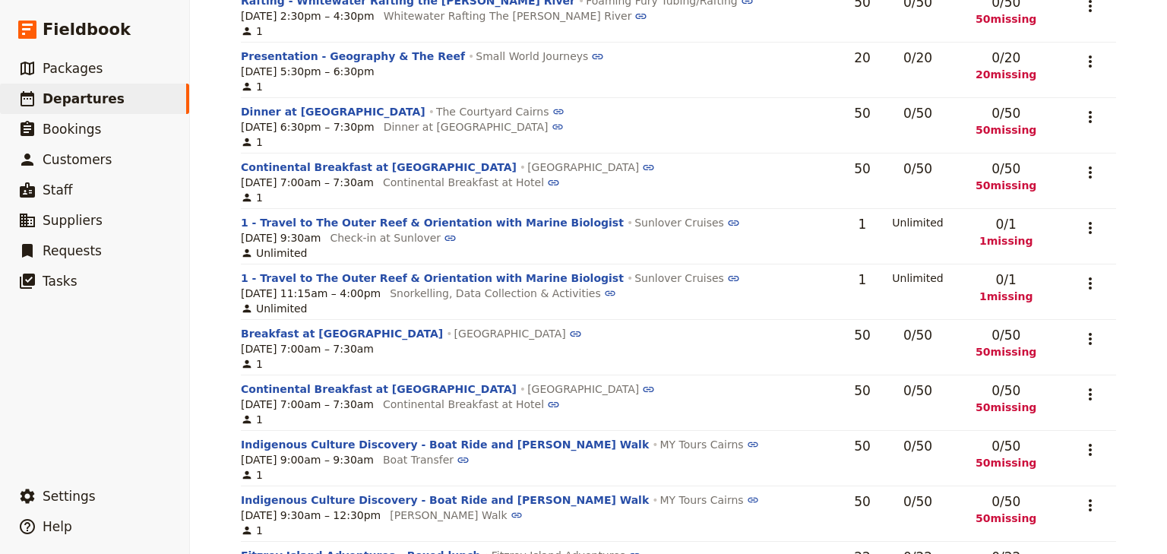
scroll to position [426, 0]
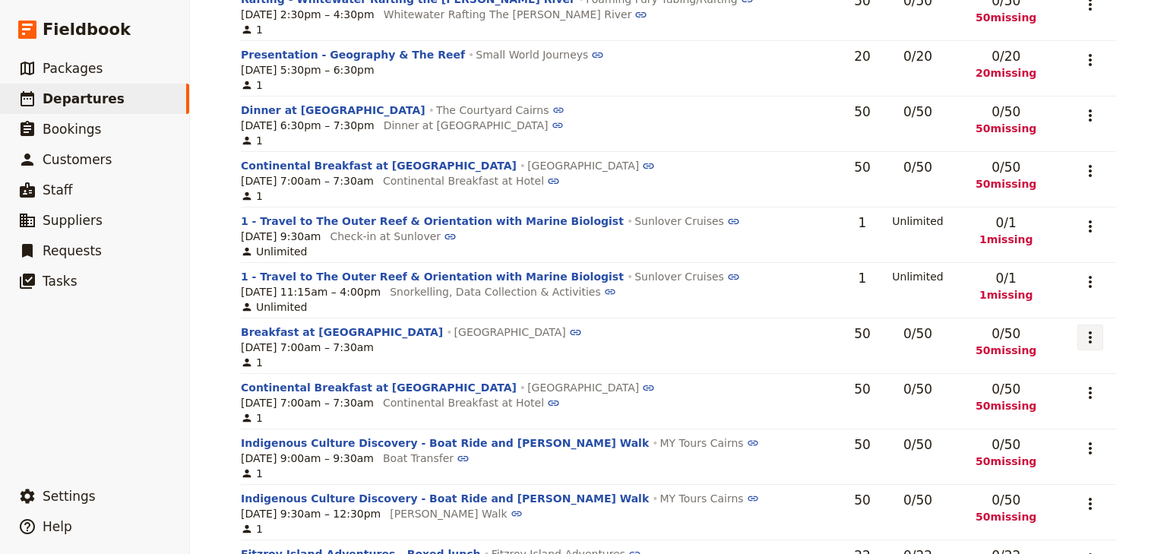
click at [1082, 347] on icon "Actions" at bounding box center [1090, 337] width 18 height 18
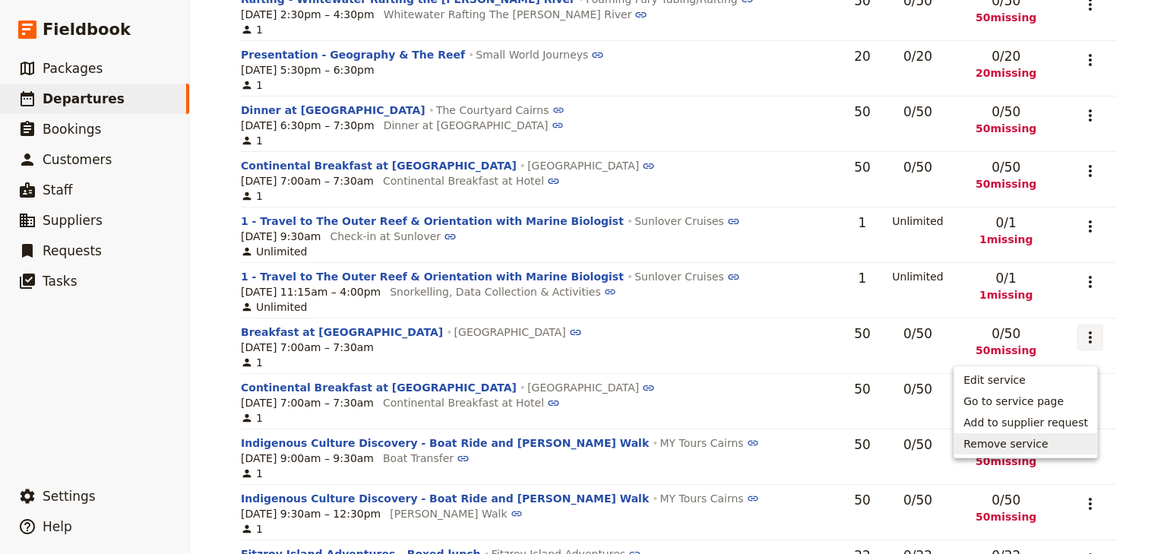
click at [1041, 440] on span "Remove service" at bounding box center [1006, 443] width 84 height 15
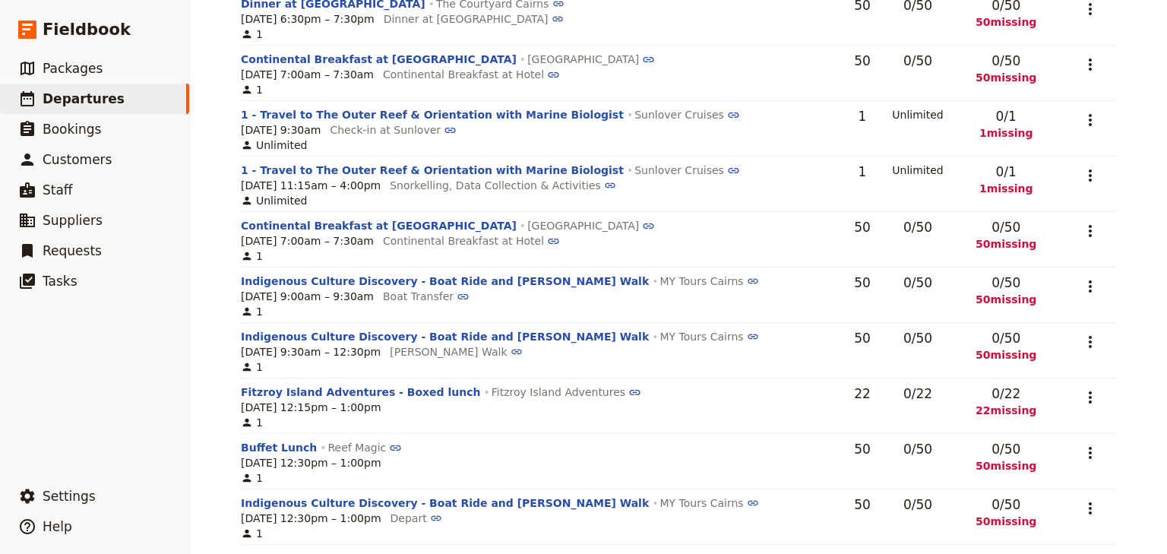
scroll to position [547, 0]
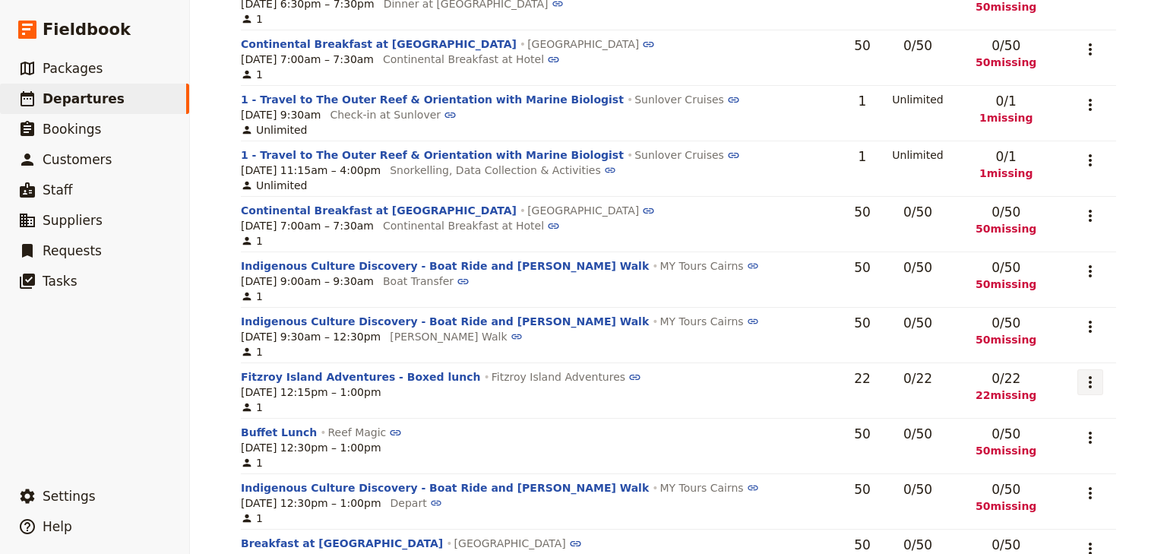
click at [1082, 391] on icon "Actions" at bounding box center [1090, 382] width 18 height 18
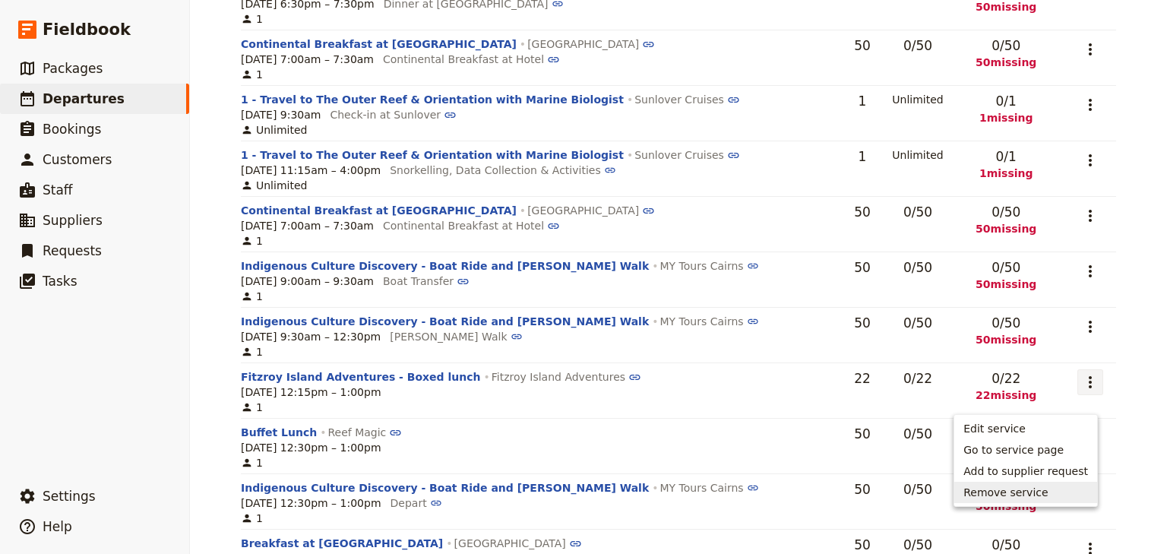
click at [1027, 489] on span "Remove service" at bounding box center [1006, 492] width 84 height 15
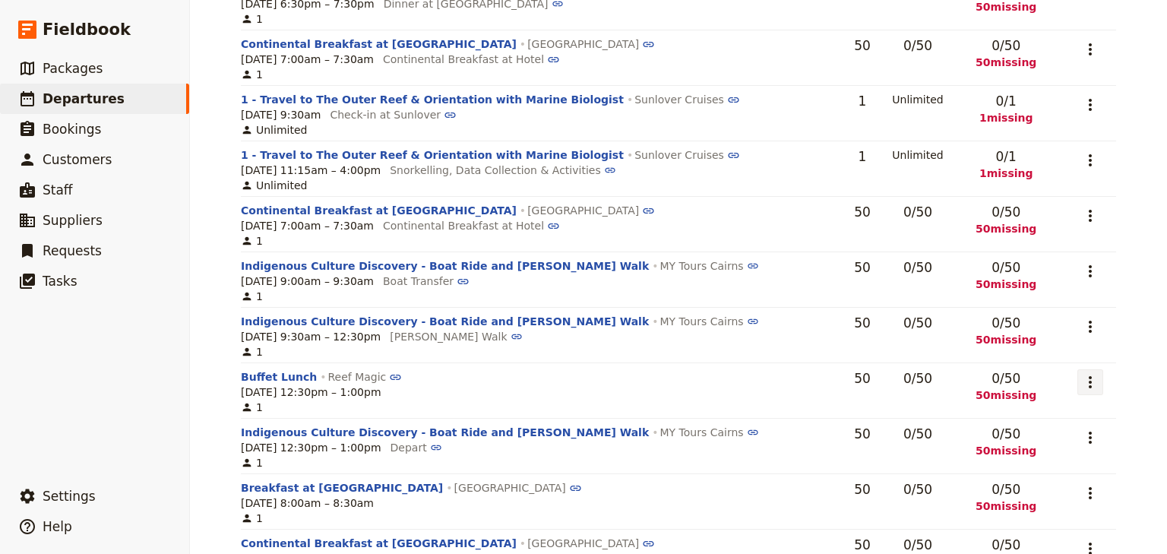
click at [1084, 391] on icon "Actions" at bounding box center [1090, 382] width 18 height 18
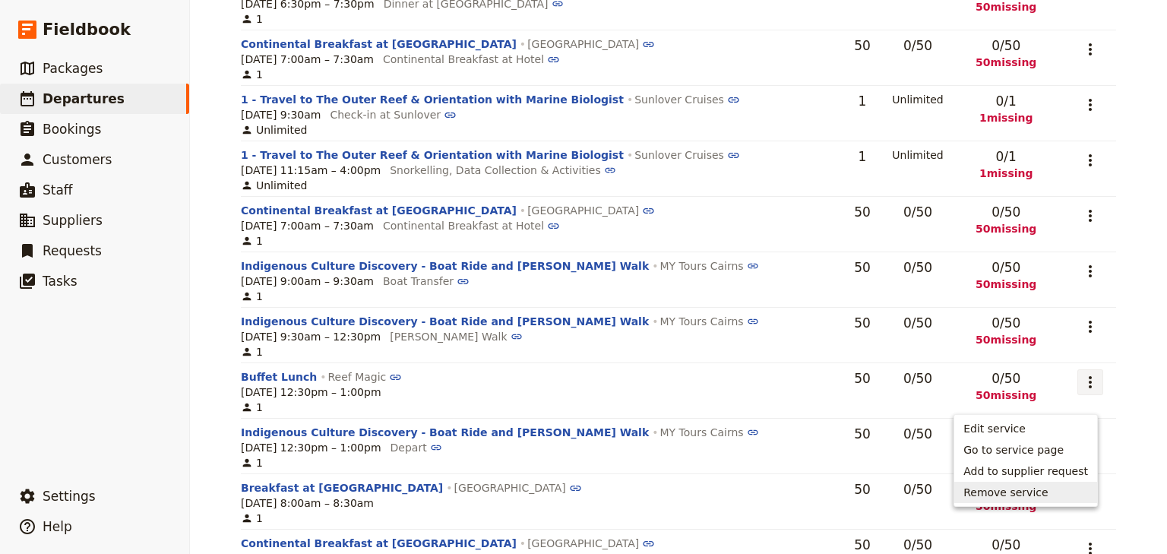
click at [1025, 493] on span "Remove service" at bounding box center [1006, 492] width 84 height 15
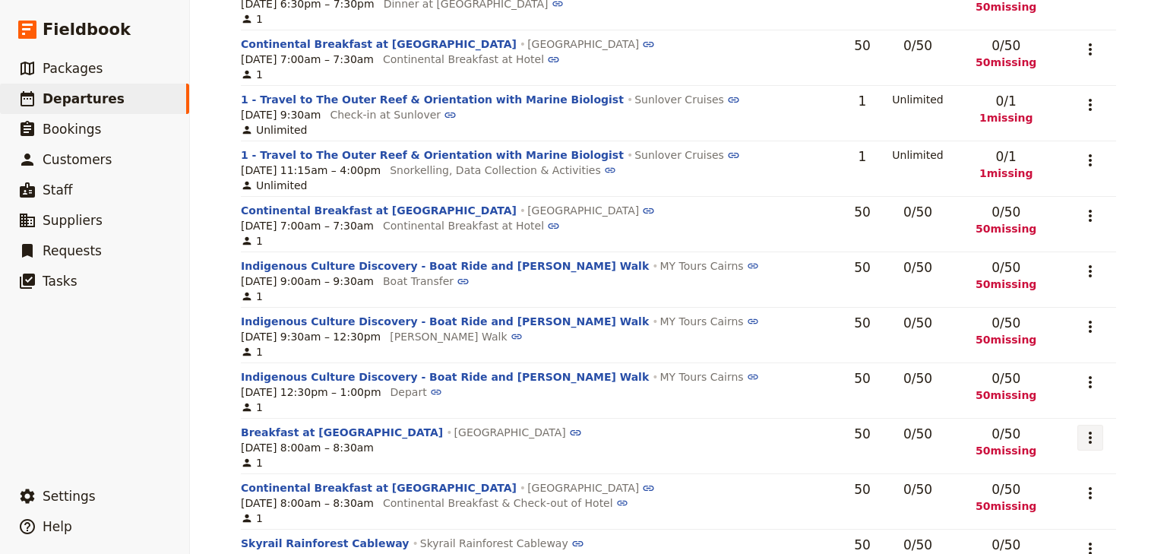
click at [1081, 447] on icon "Actions" at bounding box center [1090, 438] width 18 height 18
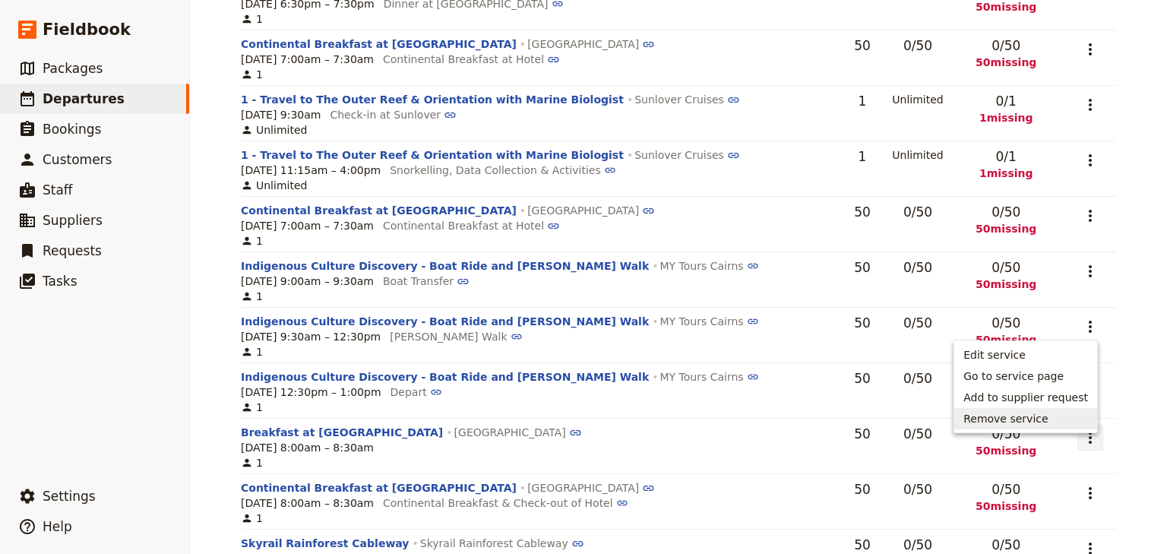
click at [1016, 425] on span "Remove service" at bounding box center [1006, 418] width 84 height 15
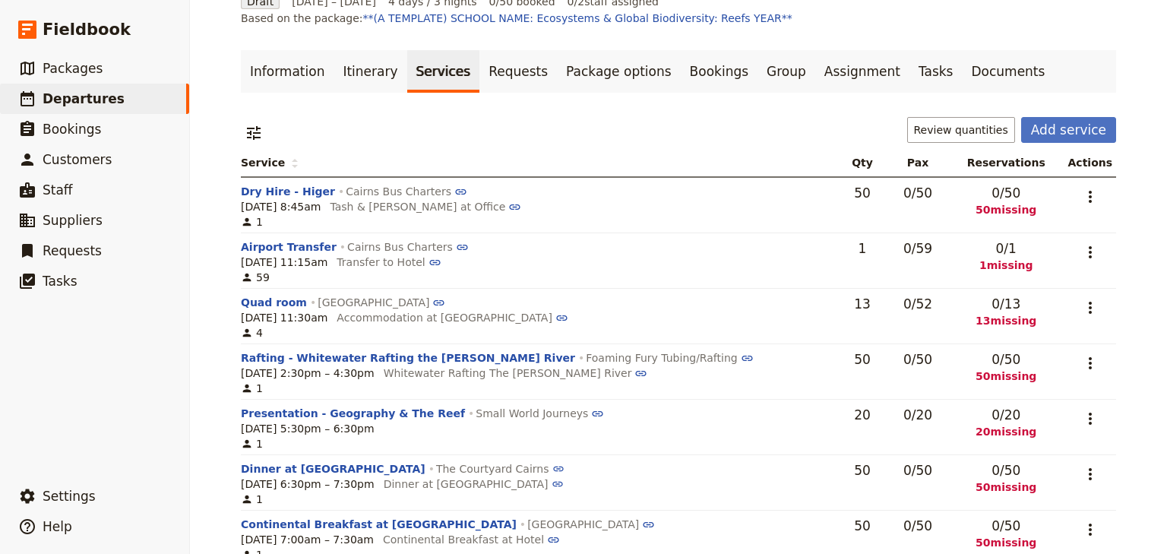
scroll to position [0, 0]
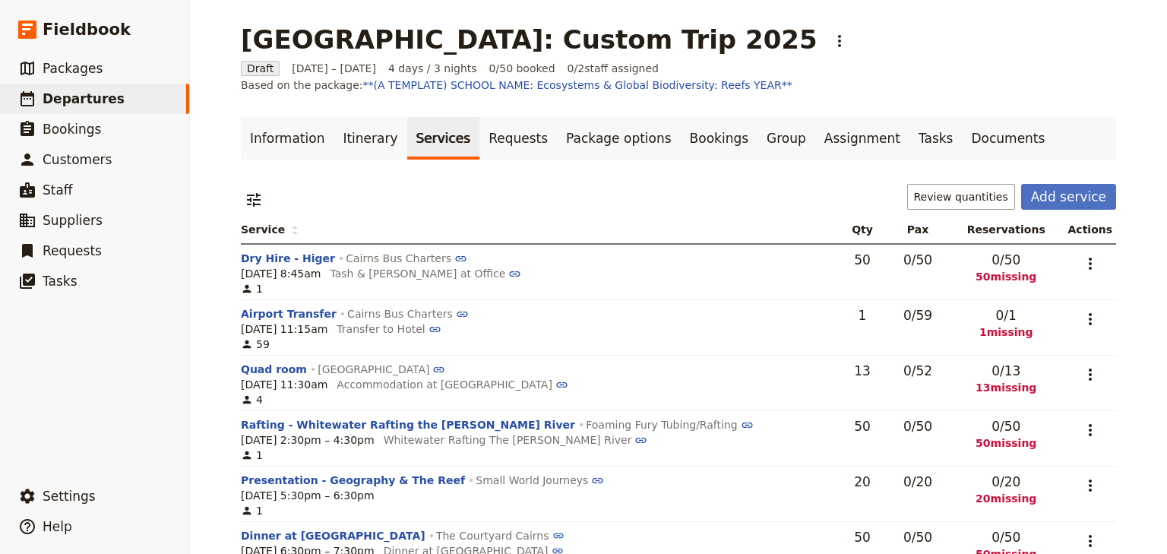
click at [1109, 100] on main "[GEOGRAPHIC_DATA]: Custom Trip 2025 ​ Draft [DATE] – [DATE] 4 days / 3 nights 0…" at bounding box center [679, 550] width 912 height 1101
click at [368, 134] on link "Itinerary" at bounding box center [370, 138] width 73 height 43
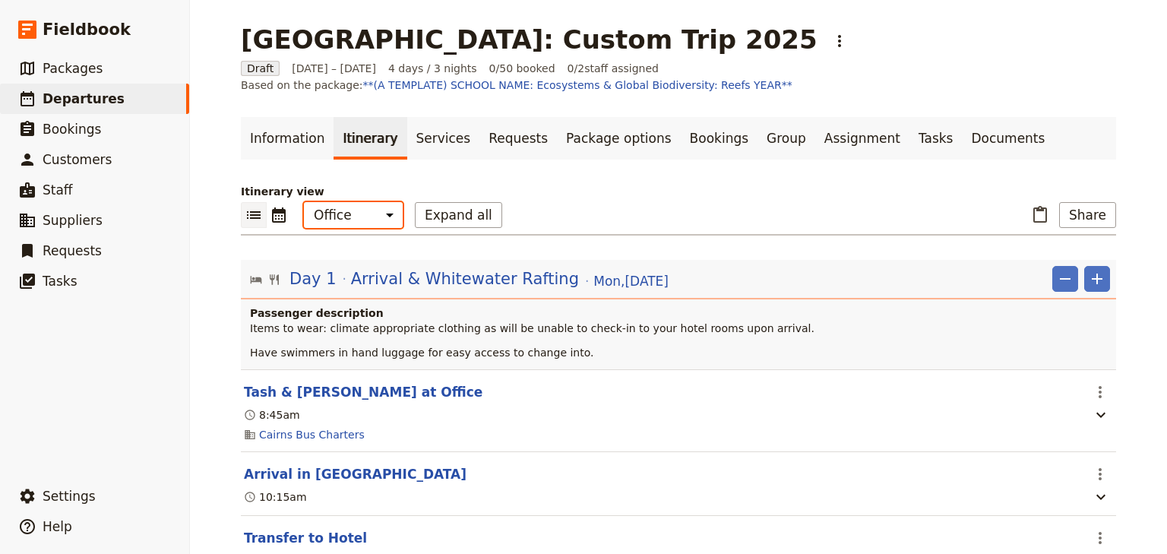
click at [365, 207] on select "Office Guide Passenger Sales" at bounding box center [353, 215] width 99 height 26
select select "STAFF"
click at [304, 202] on select "Office Guide Passenger Sales" at bounding box center [353, 215] width 99 height 26
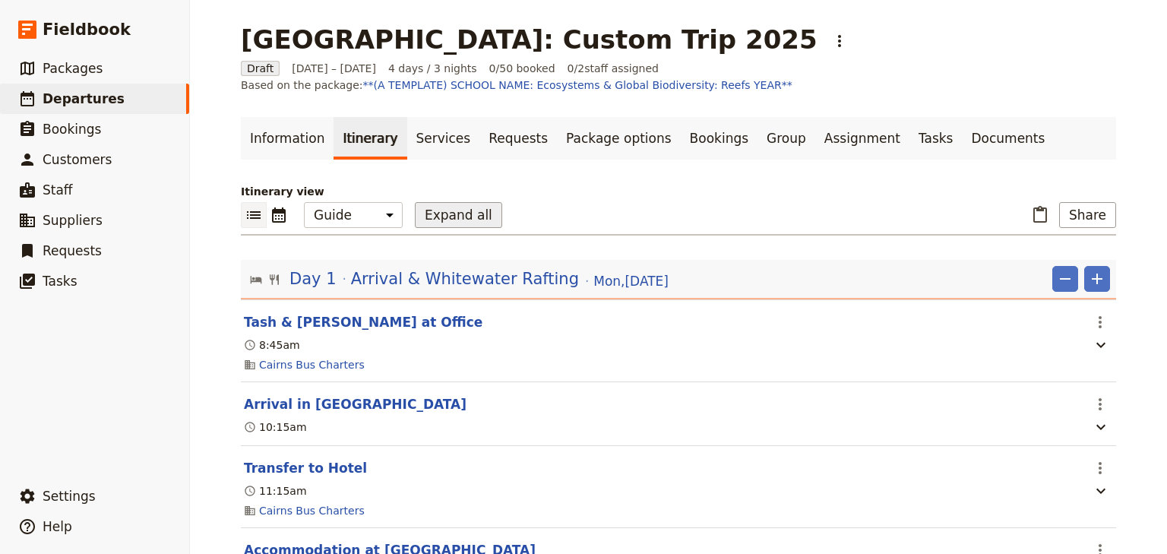
click at [423, 214] on button "Expand all" at bounding box center [458, 215] width 87 height 26
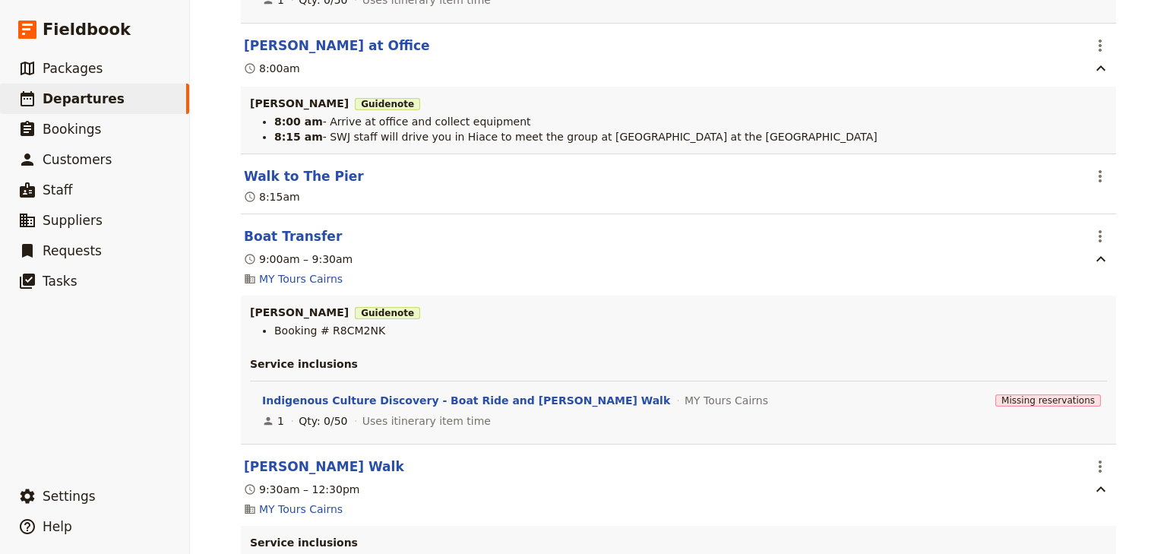
scroll to position [3396, 0]
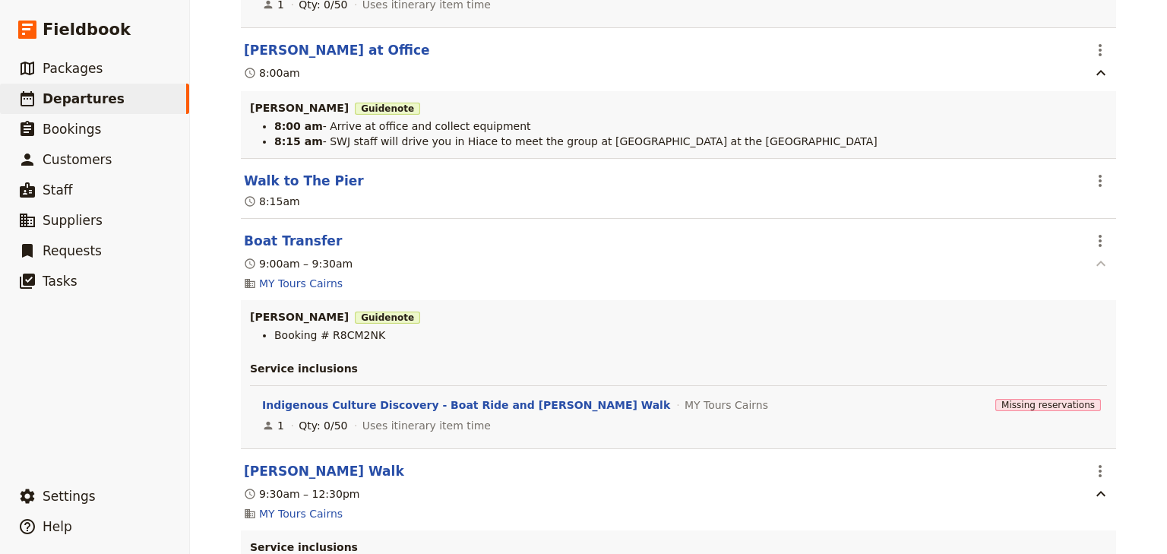
drag, startPoint x: 1099, startPoint y: 245, endPoint x: 1091, endPoint y: 261, distance: 17.7
click at [1097, 245] on icon "Actions" at bounding box center [1100, 241] width 18 height 18
click at [1073, 276] on span "Edit this itinerary item" at bounding box center [1024, 278] width 119 height 15
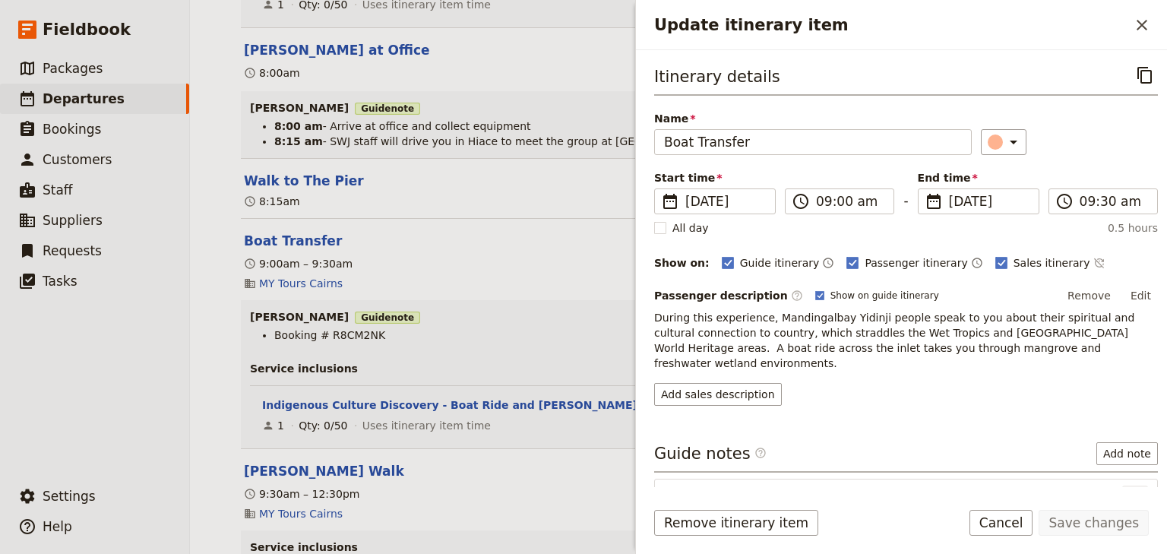
click at [1126, 489] on icon "Actions" at bounding box center [1135, 498] width 18 height 18
click at [1090, 423] on span "Edit note" at bounding box center [1083, 424] width 48 height 15
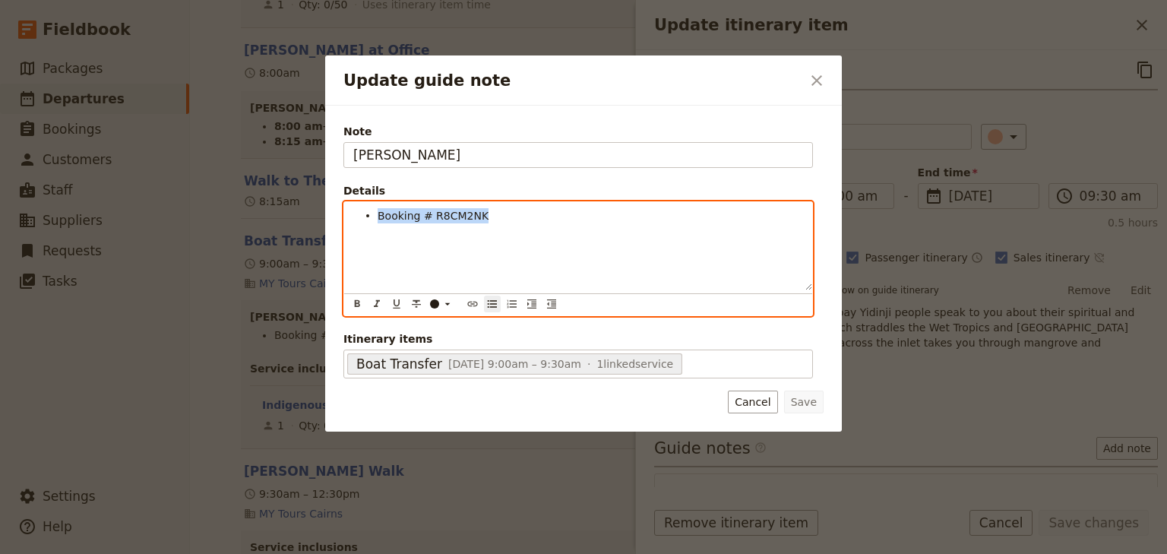
drag, startPoint x: 496, startPoint y: 216, endPoint x: 371, endPoint y: 214, distance: 125.4
click at [371, 214] on ul "Booking # R8CM2NK" at bounding box center [578, 215] width 450 height 15
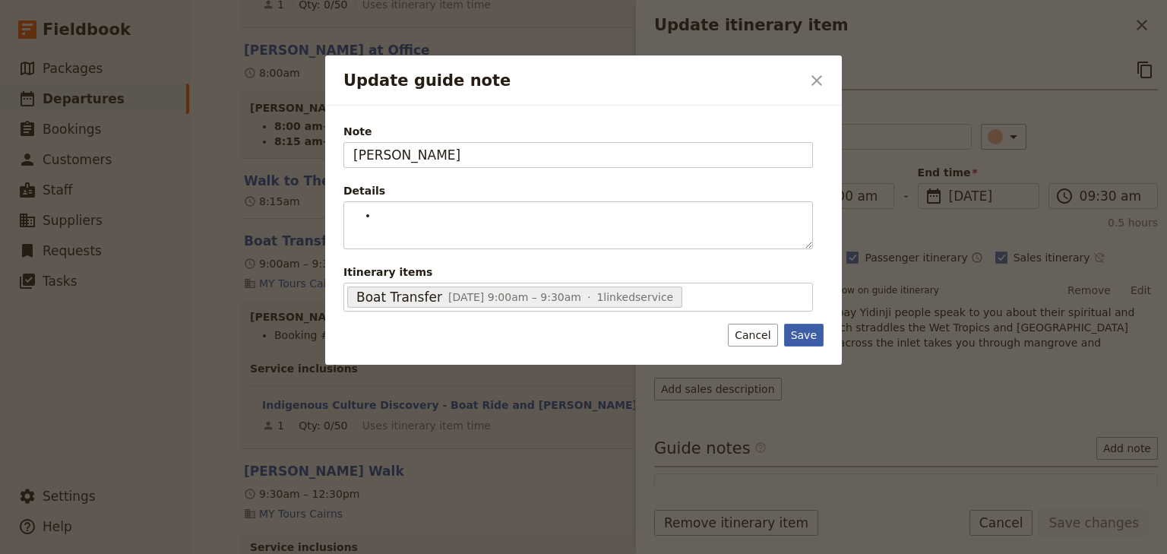
click at [799, 354] on div "Note [PERSON_NAME] Details ​ ​ ​ ​ ​ ​ ​ ​ ​ ​ Itinerary items Boat Transfer [D…" at bounding box center [583, 235] width 517 height 259
click at [806, 331] on button "Save" at bounding box center [804, 335] width 40 height 23
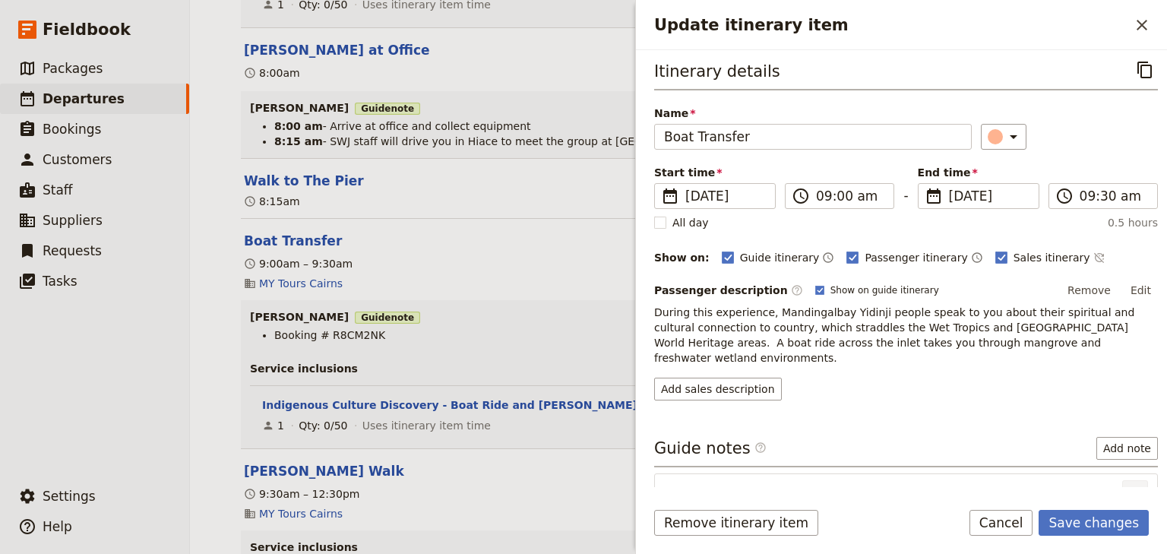
click at [1126, 484] on icon "Actions" at bounding box center [1135, 493] width 18 height 18
click at [1091, 524] on span "Remove note" at bounding box center [1094, 528] width 71 height 15
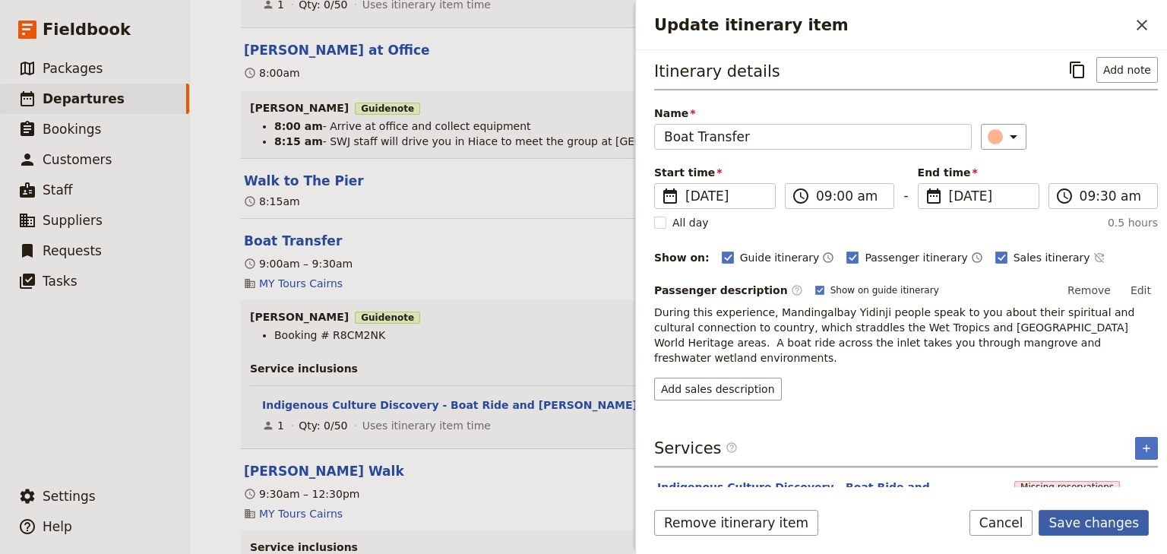
click at [1074, 526] on button "Save changes" at bounding box center [1094, 523] width 110 height 26
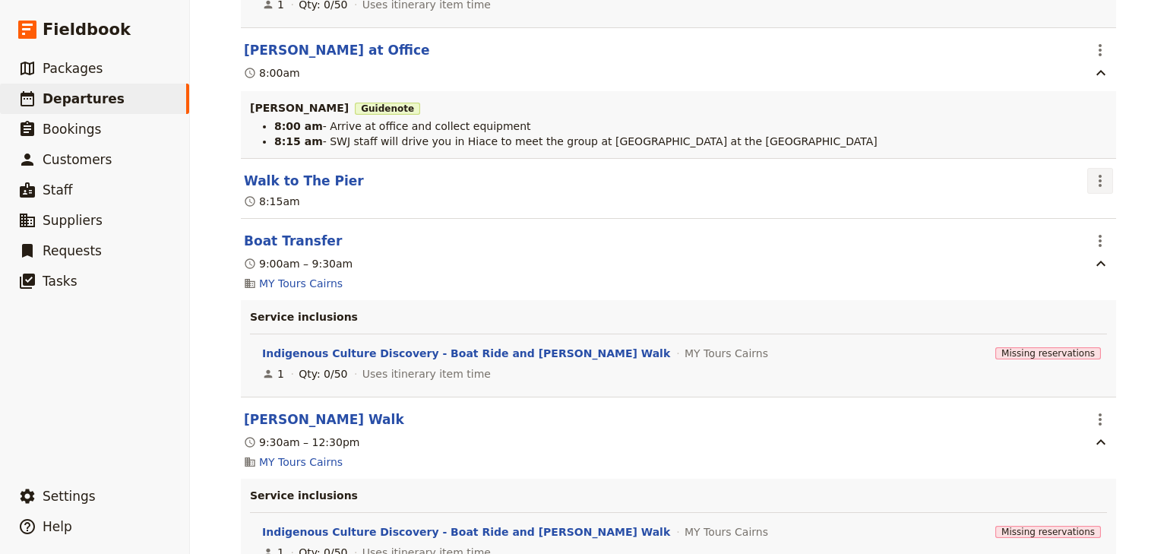
click at [1091, 182] on icon "Actions" at bounding box center [1100, 181] width 18 height 18
click at [1084, 215] on span "Edit this itinerary item" at bounding box center [1024, 218] width 119 height 15
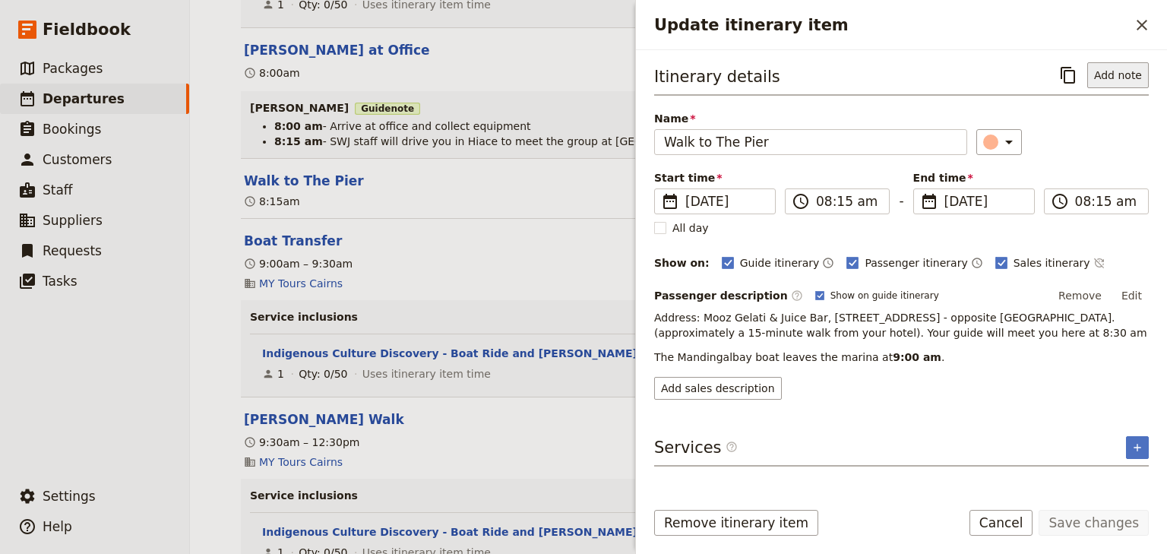
click at [1126, 73] on button "Add note" at bounding box center [1118, 75] width 62 height 26
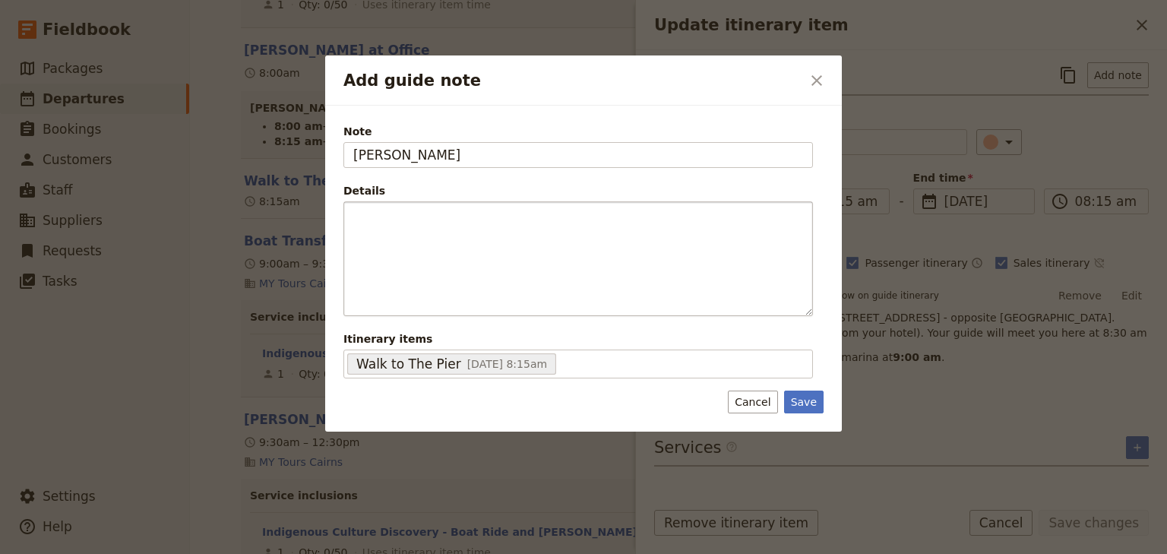
type input "[PERSON_NAME]"
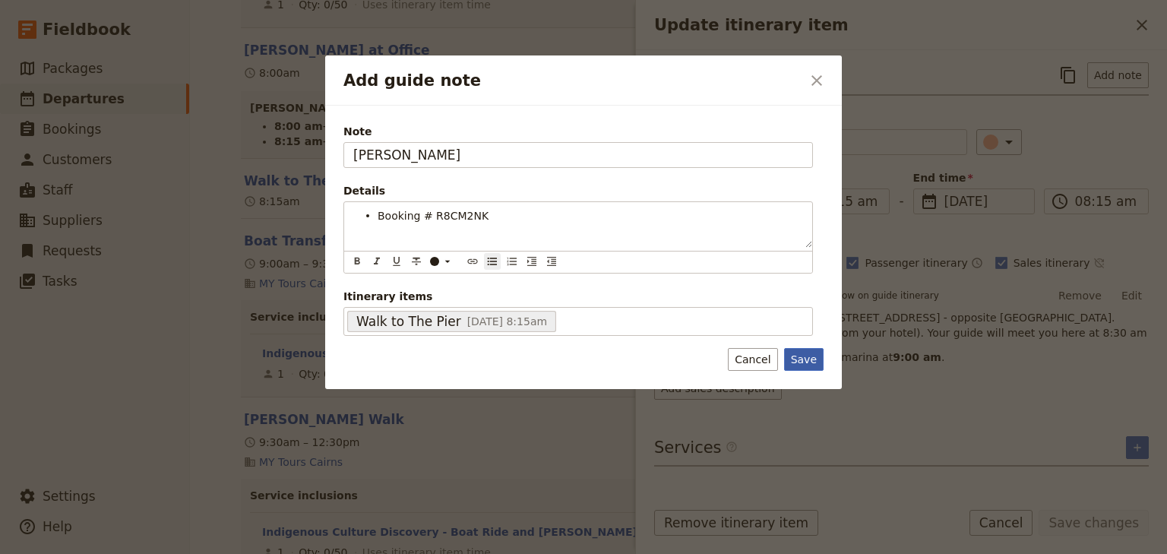
click at [799, 352] on div "Note [PERSON_NAME] Details Booking # R8CM2NK ​ ​ ​ ​ ​ ​ ​ ​ ​ ​ Booking # R8CM…" at bounding box center [583, 247] width 517 height 283
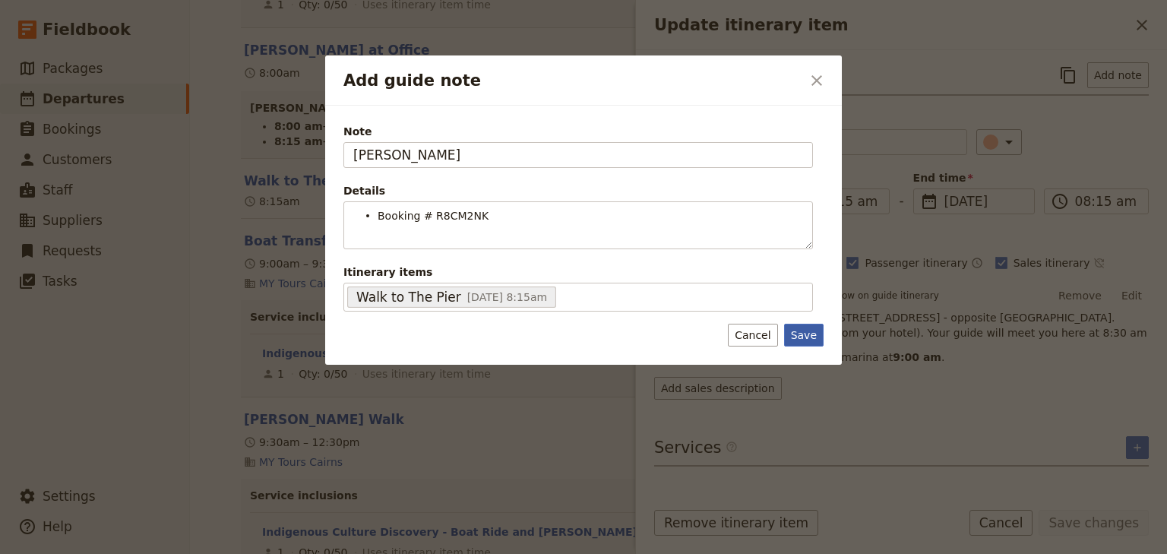
drag, startPoint x: 802, startPoint y: 328, endPoint x: 1135, endPoint y: 460, distance: 357.4
click at [807, 328] on button "Save" at bounding box center [804, 335] width 40 height 23
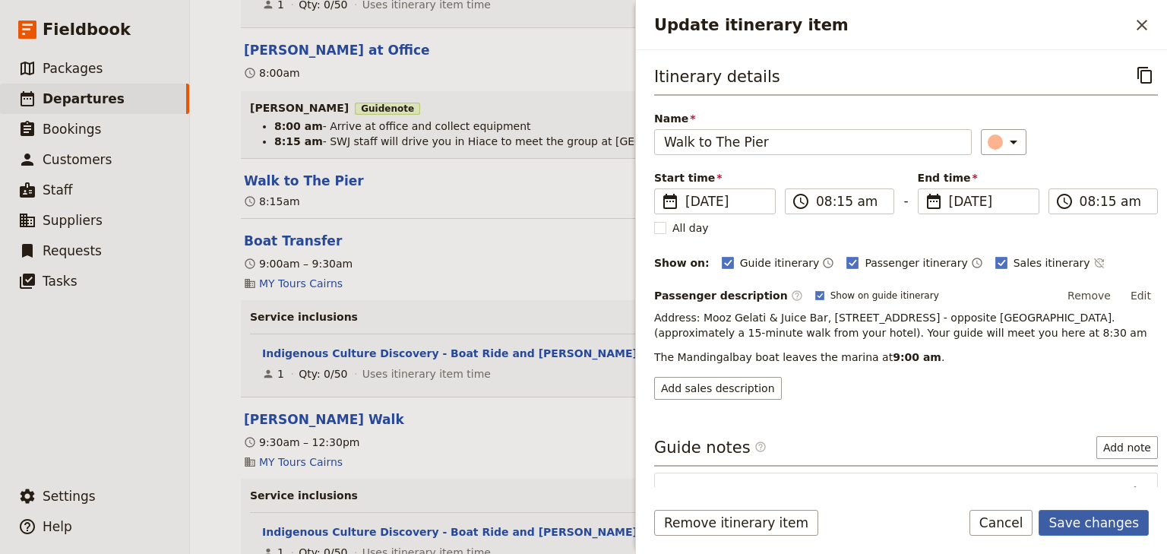
click at [1109, 518] on button "Save changes" at bounding box center [1094, 523] width 110 height 26
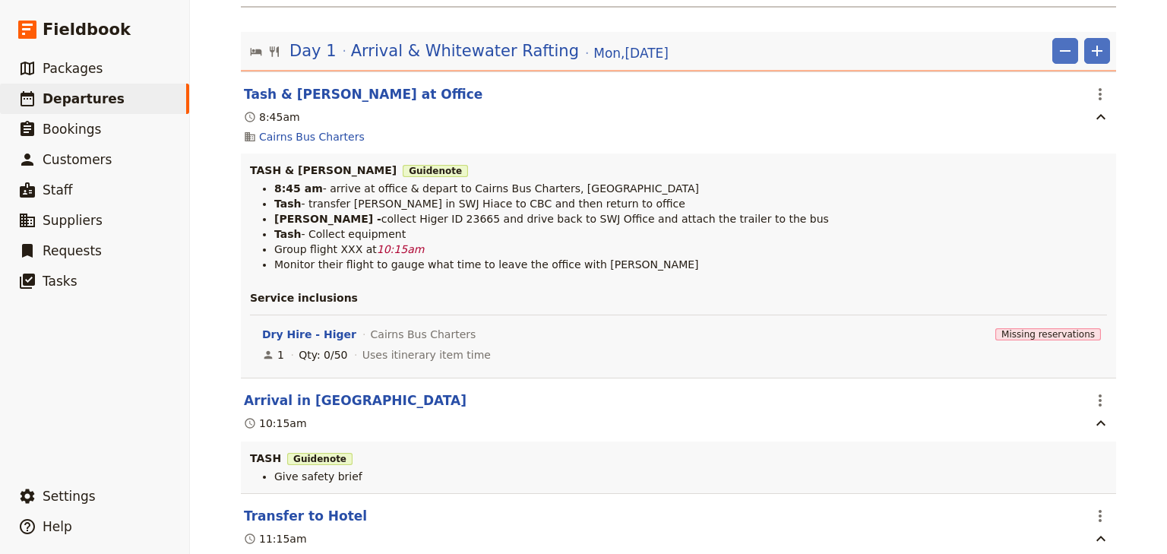
scroll to position [0, 0]
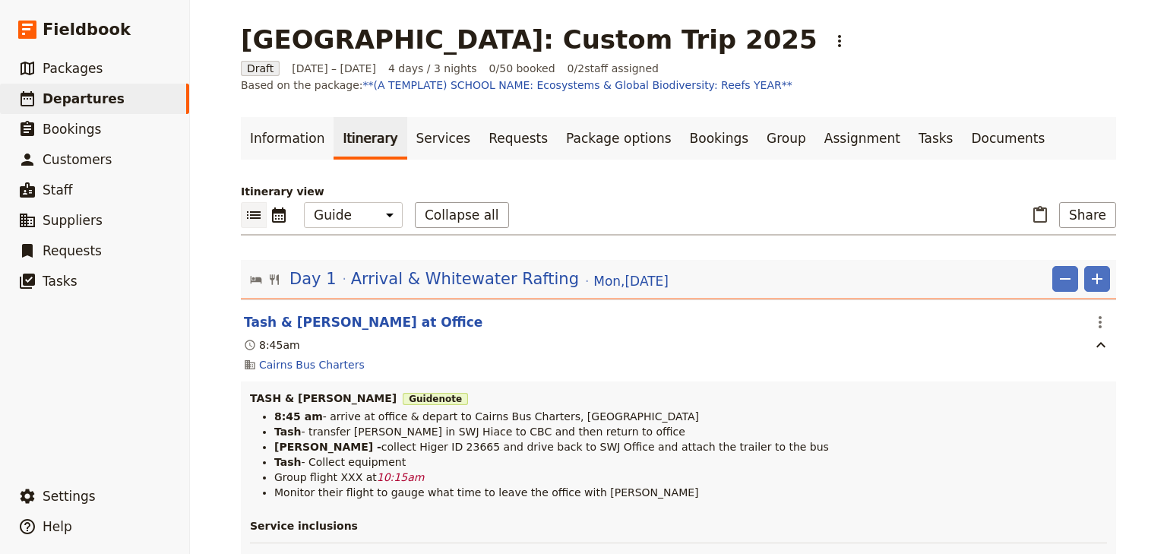
click at [1141, 161] on div "[GEOGRAPHIC_DATA]: Custom Trip 2025 ​ Draft [DATE] – [DATE] 4 days / 3 nights 0…" at bounding box center [678, 277] width 977 height 554
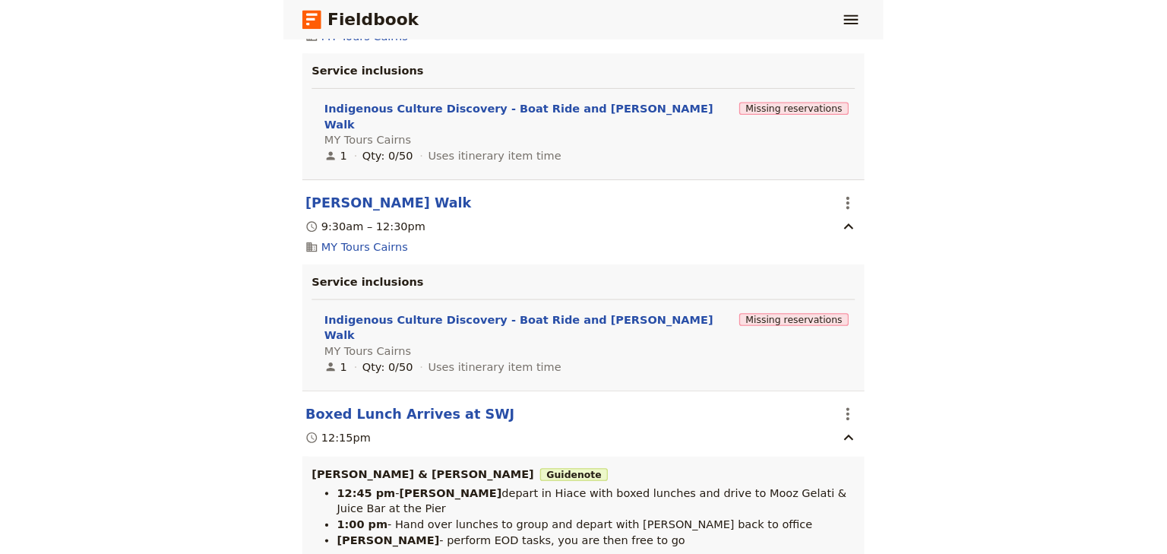
scroll to position [3875, 0]
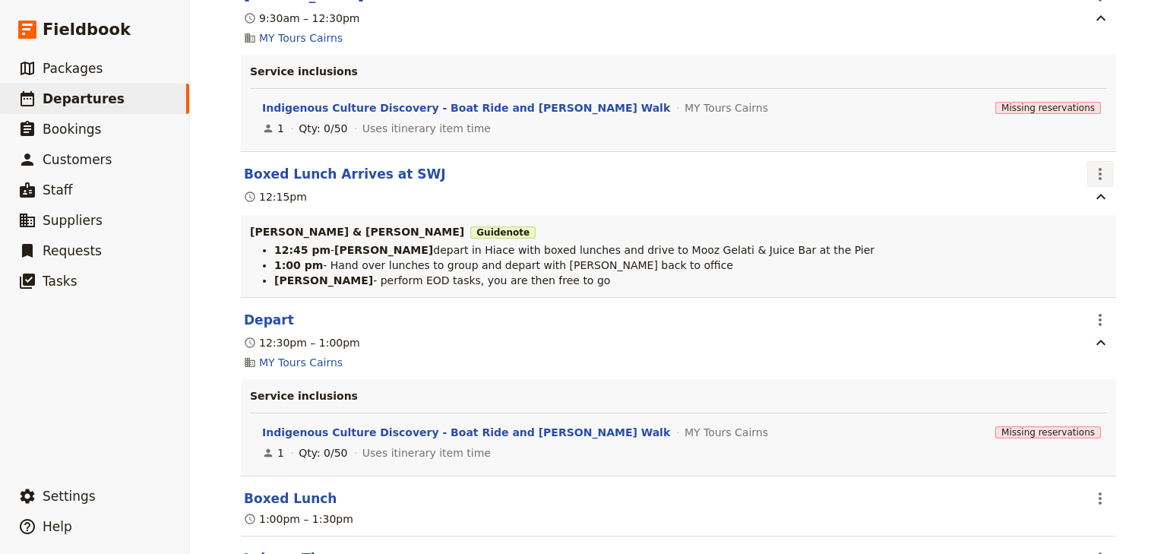
click at [1102, 181] on icon "Actions" at bounding box center [1100, 174] width 18 height 18
click at [1074, 219] on span "Edit this itinerary item" at bounding box center [1024, 214] width 119 height 15
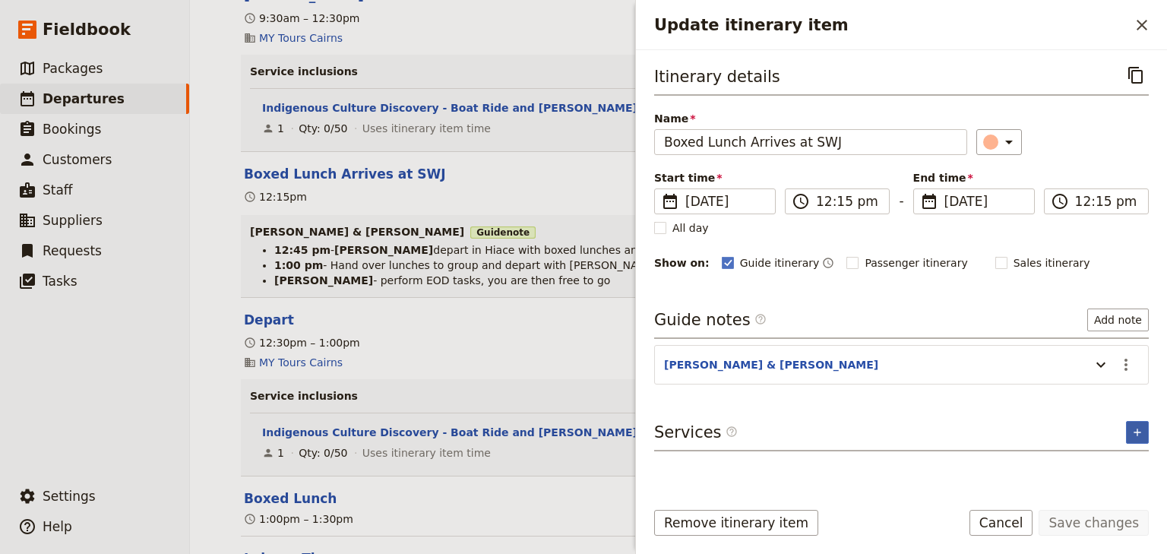
click at [1137, 430] on icon "Add service inclusion" at bounding box center [1137, 432] width 7 height 7
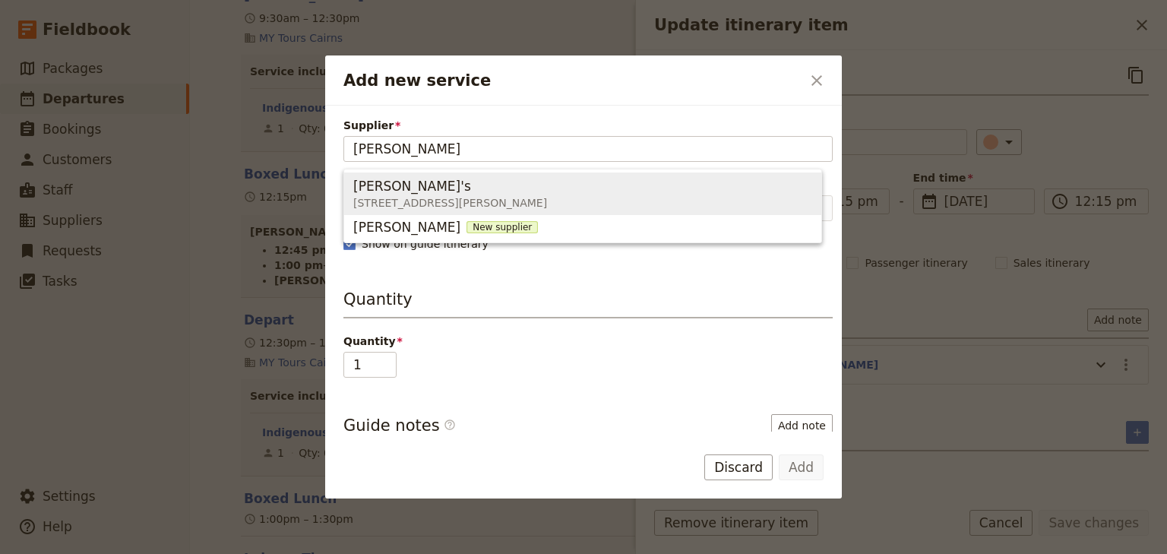
click at [380, 191] on span "[PERSON_NAME]'s" at bounding box center [412, 186] width 118 height 18
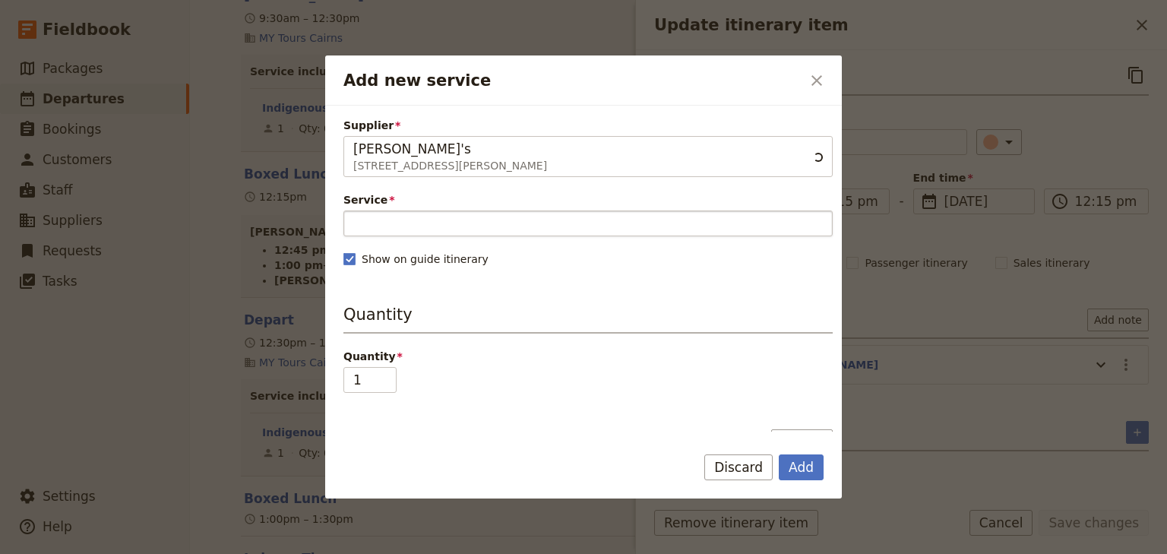
type input "[PERSON_NAME]'s"
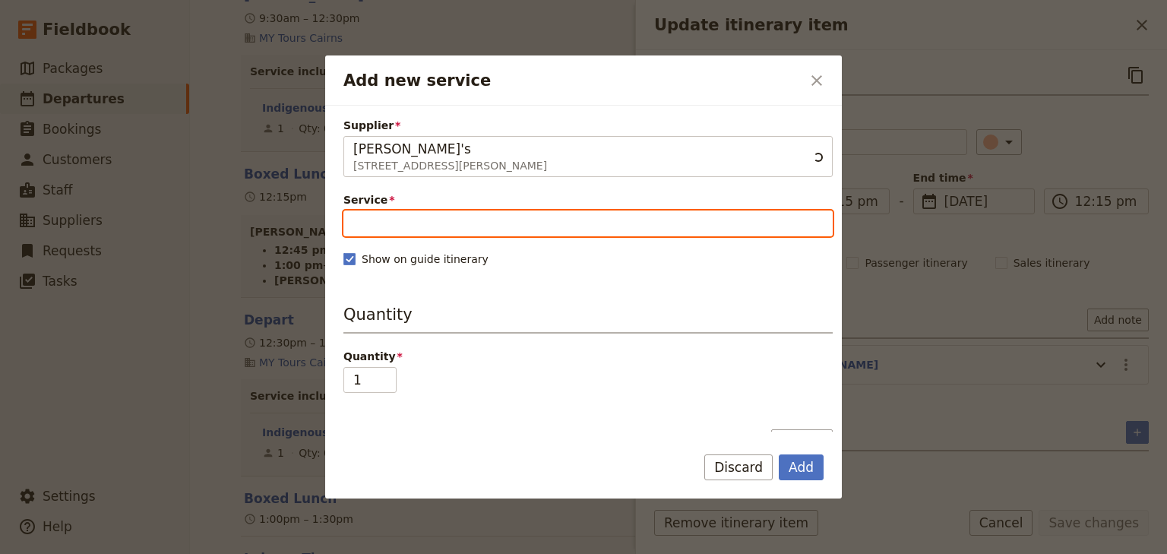
click at [371, 218] on input "Service" at bounding box center [587, 223] width 489 height 26
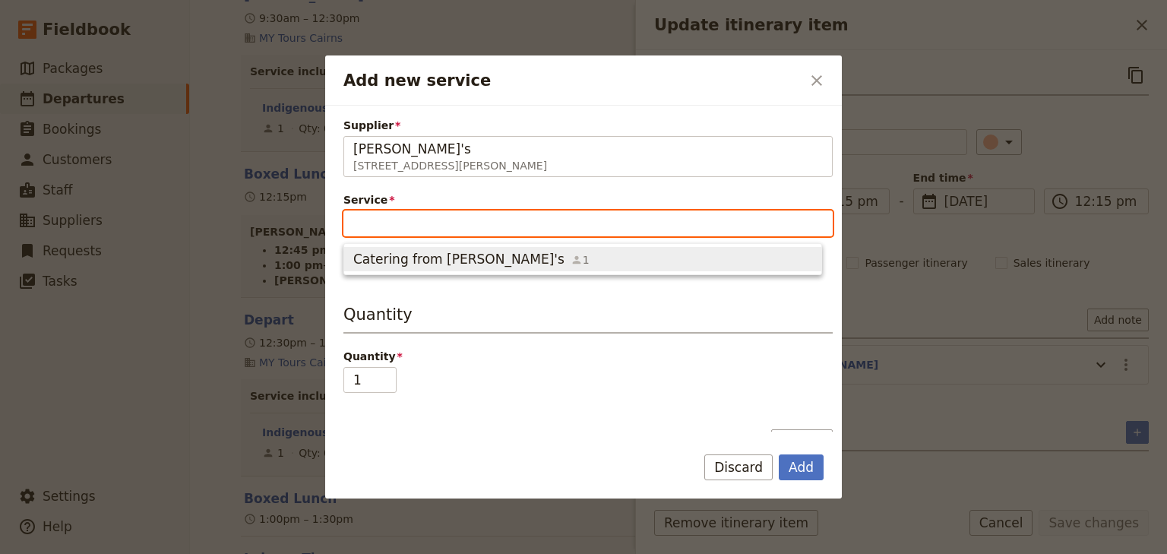
click at [398, 260] on span "Catering from [PERSON_NAME]'s" at bounding box center [458, 259] width 211 height 18
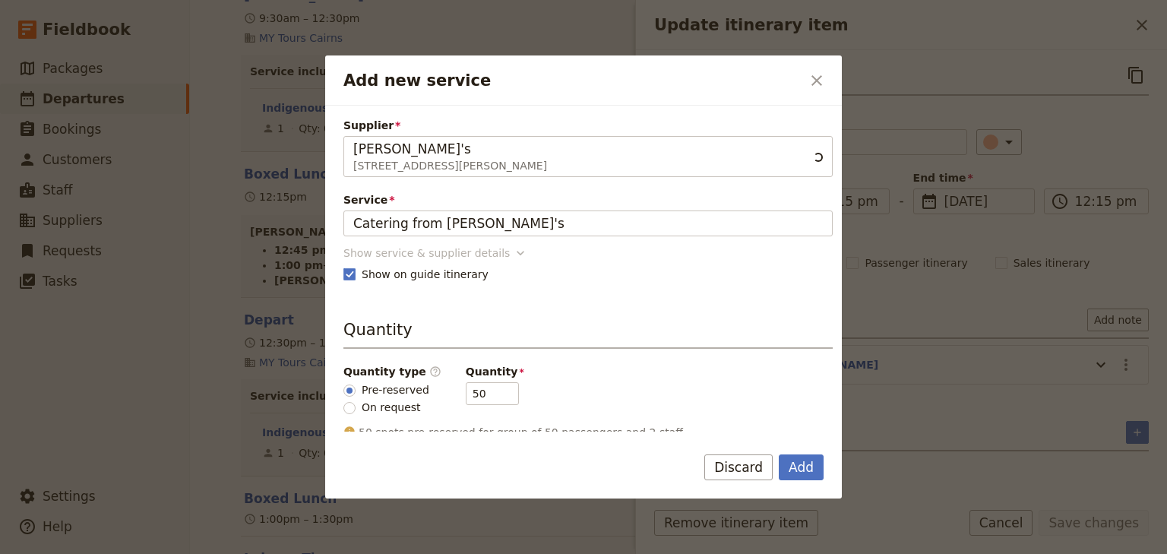
click at [393, 248] on div "Show service & supplier details" at bounding box center [426, 252] width 166 height 15
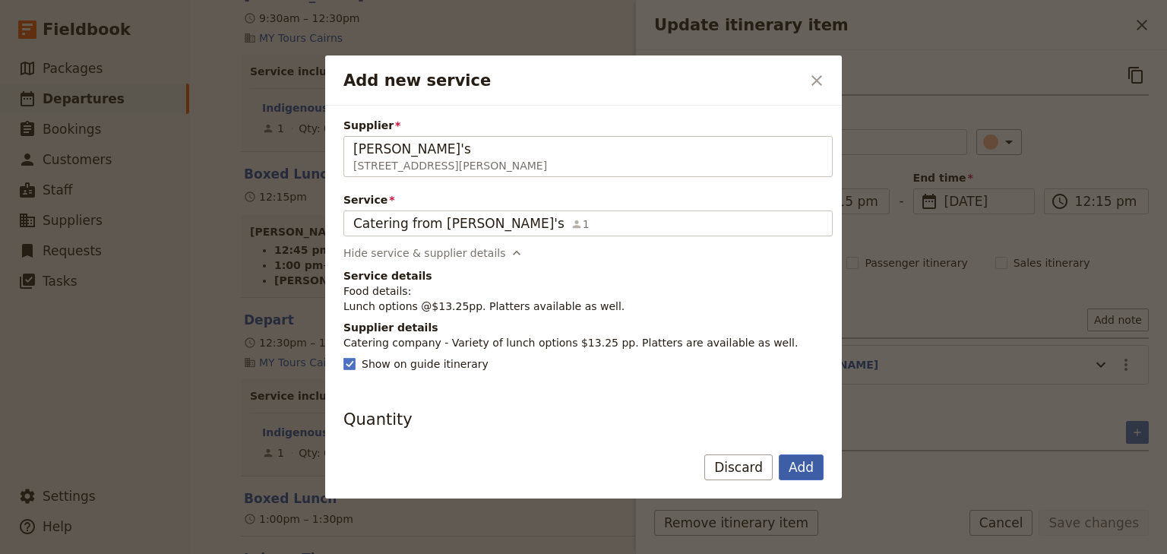
click at [799, 467] on button "Add" at bounding box center [801, 467] width 45 height 26
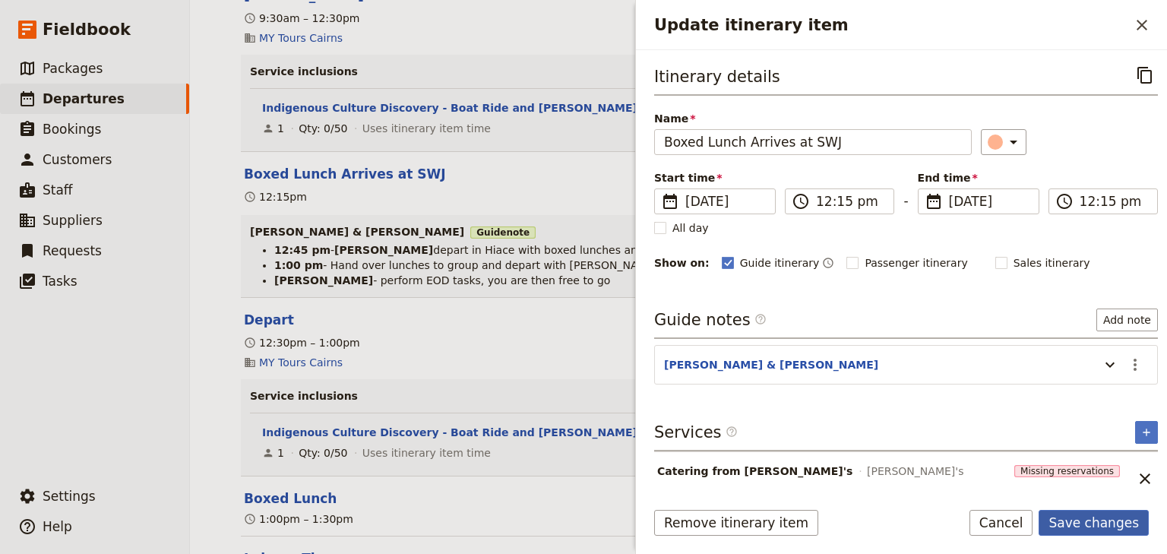
click at [1093, 521] on button "Save changes" at bounding box center [1094, 523] width 110 height 26
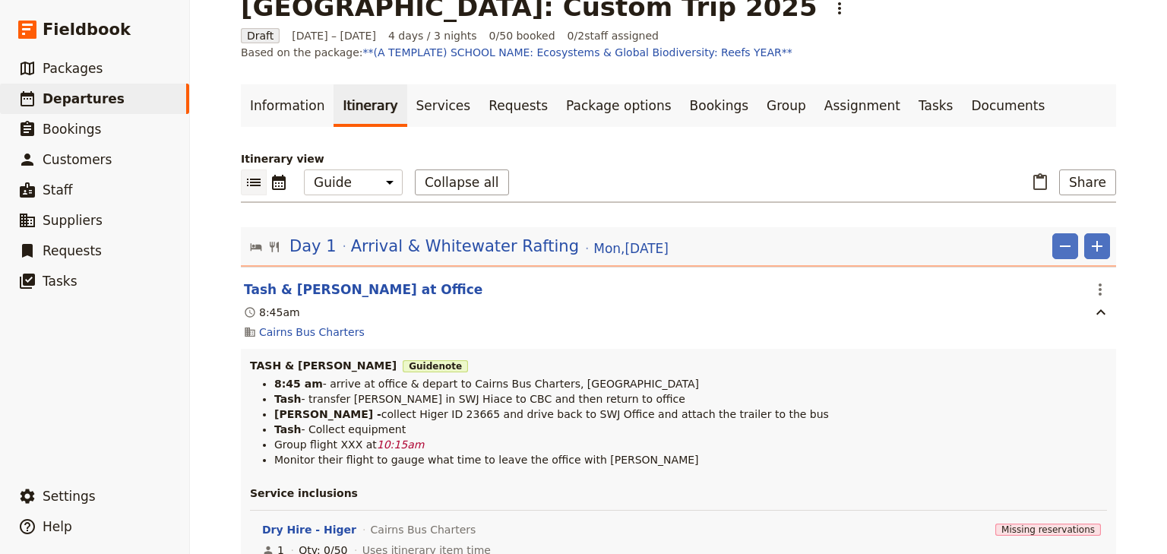
scroll to position [0, 0]
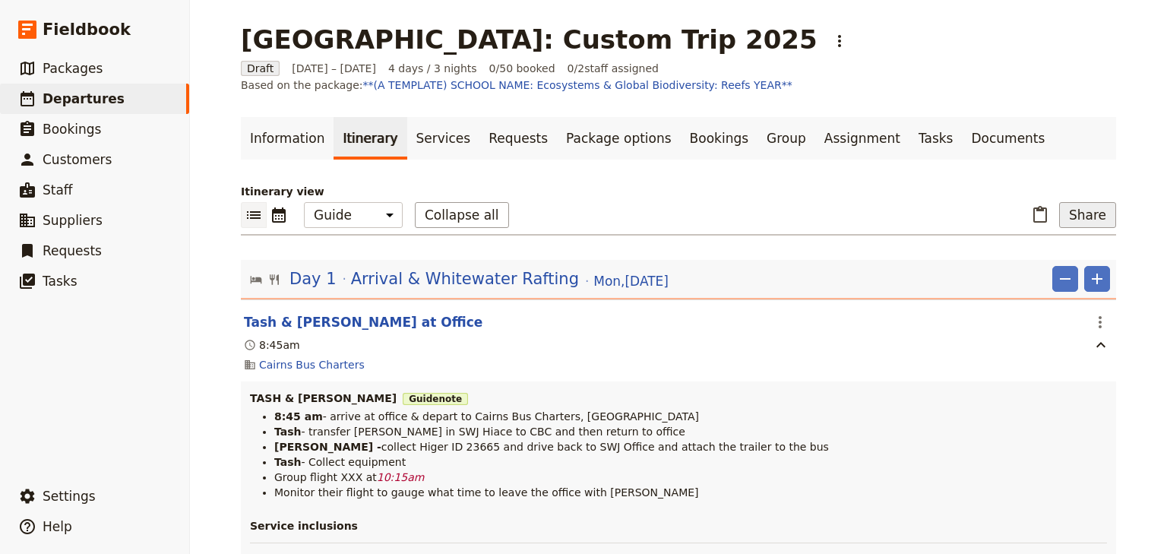
click at [1081, 219] on button "Share" at bounding box center [1087, 215] width 57 height 26
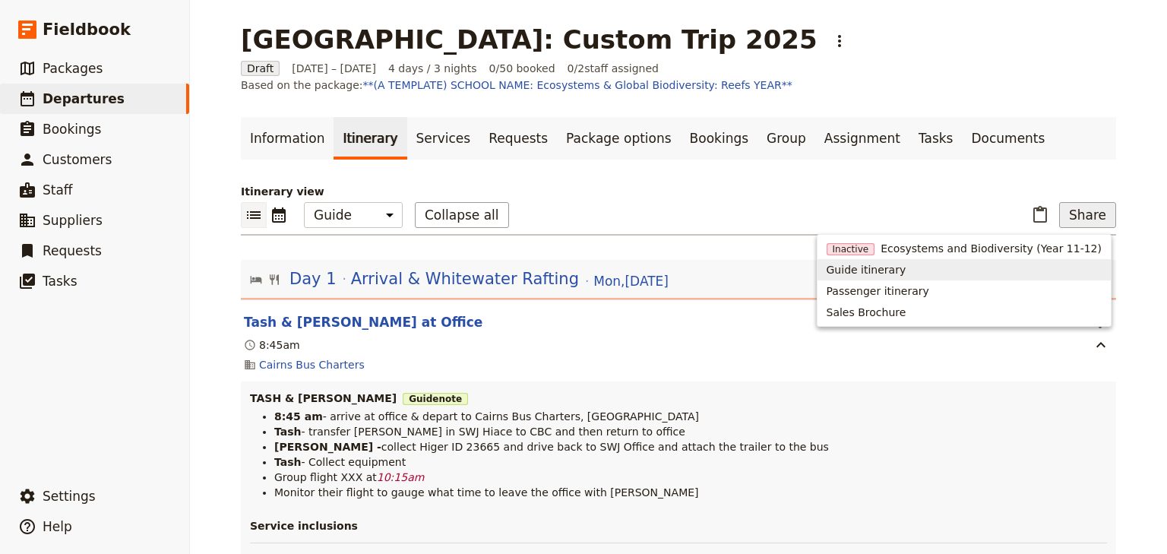
click at [907, 269] on span "Guide itinerary" at bounding box center [867, 269] width 80 height 15
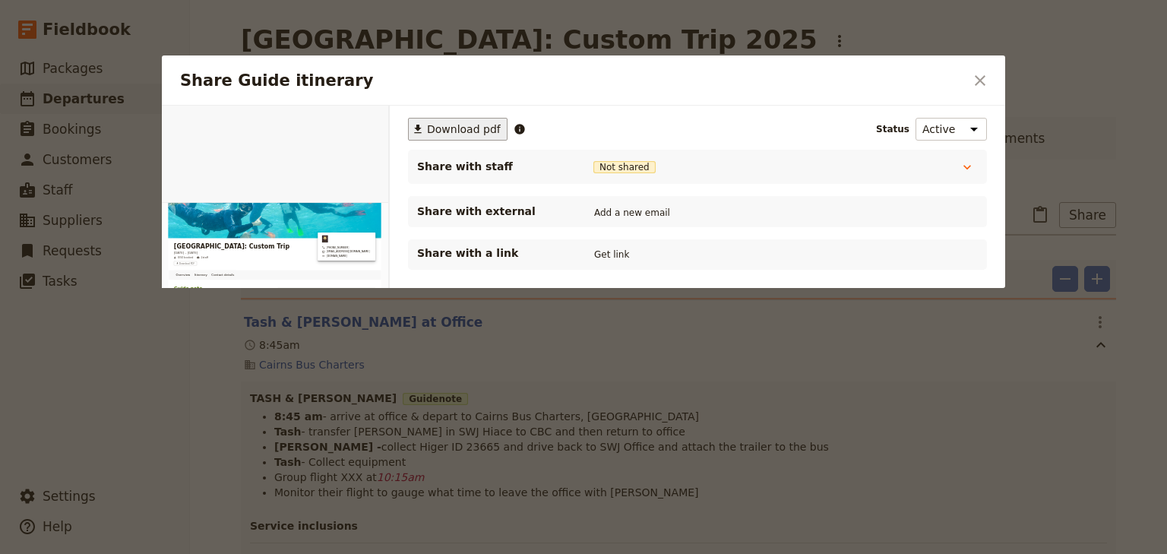
click at [459, 128] on span "Download pdf" at bounding box center [464, 129] width 74 height 15
click at [983, 79] on icon "Close dialog" at bounding box center [980, 80] width 18 height 18
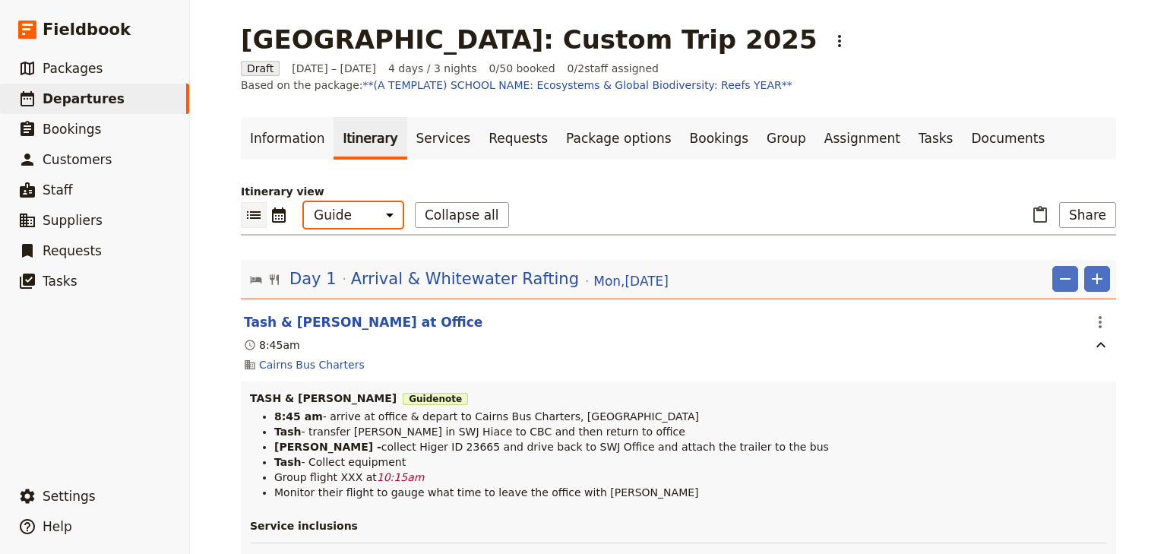
click at [337, 220] on select "Office Guide Passenger Sales" at bounding box center [353, 215] width 99 height 26
select select "PASSENGER"
click at [304, 202] on select "Office Guide Passenger Sales" at bounding box center [353, 215] width 99 height 26
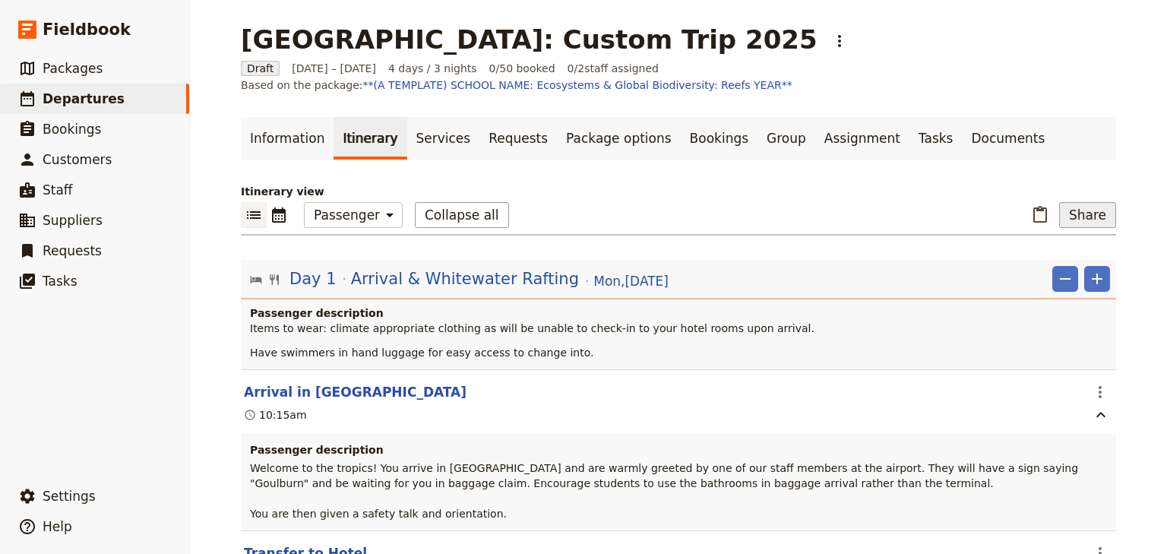
click at [1078, 217] on button "Share" at bounding box center [1087, 215] width 57 height 26
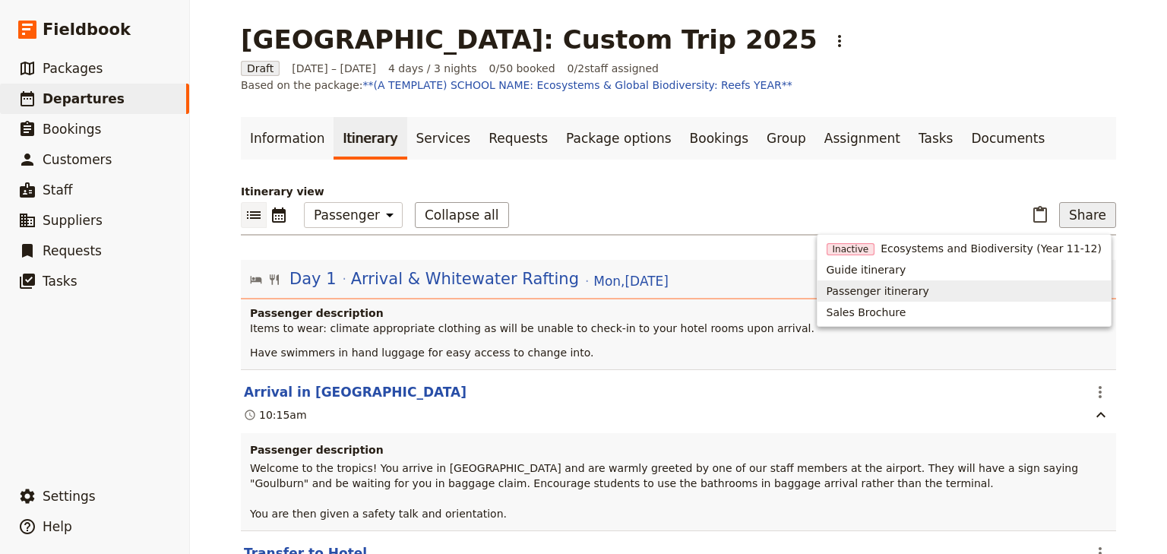
click at [929, 291] on span "Passenger itinerary" at bounding box center [878, 290] width 103 height 15
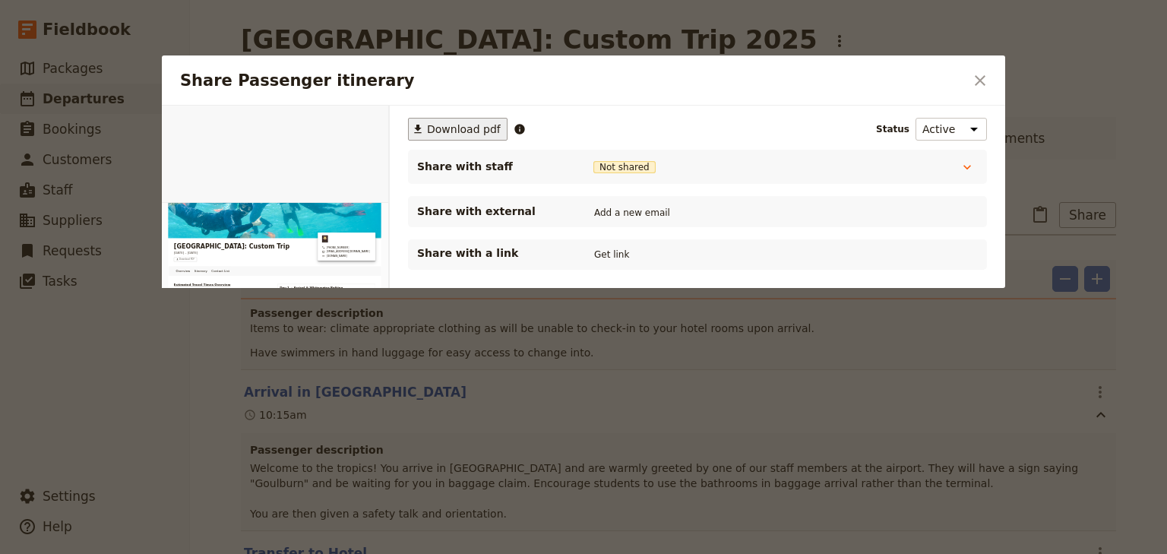
click at [453, 130] on span "Download pdf" at bounding box center [464, 129] width 74 height 15
click at [980, 79] on icon "Close dialog" at bounding box center [980, 80] width 11 height 11
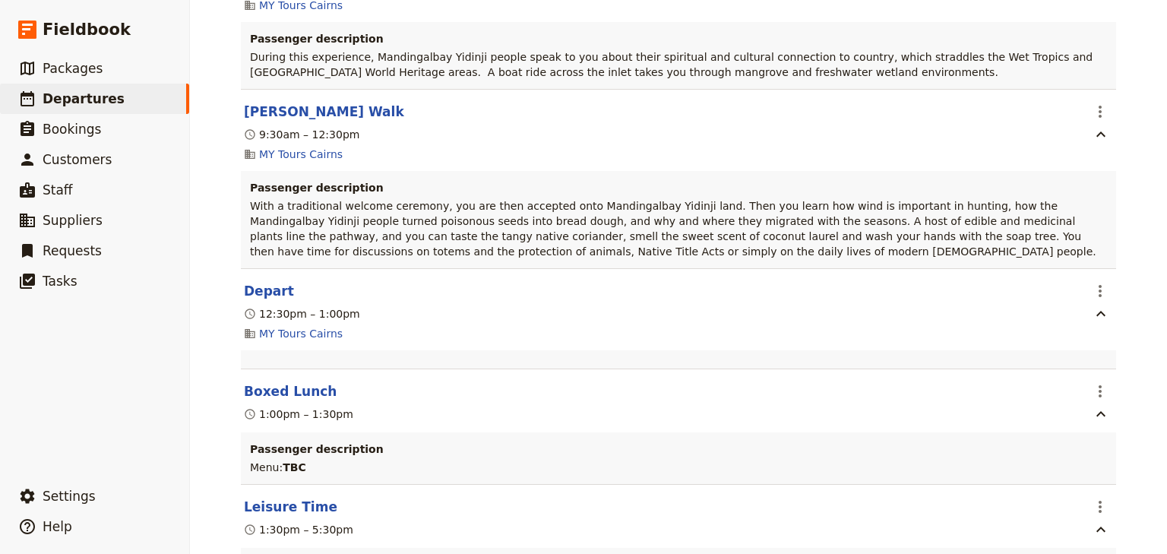
scroll to position [3742, 0]
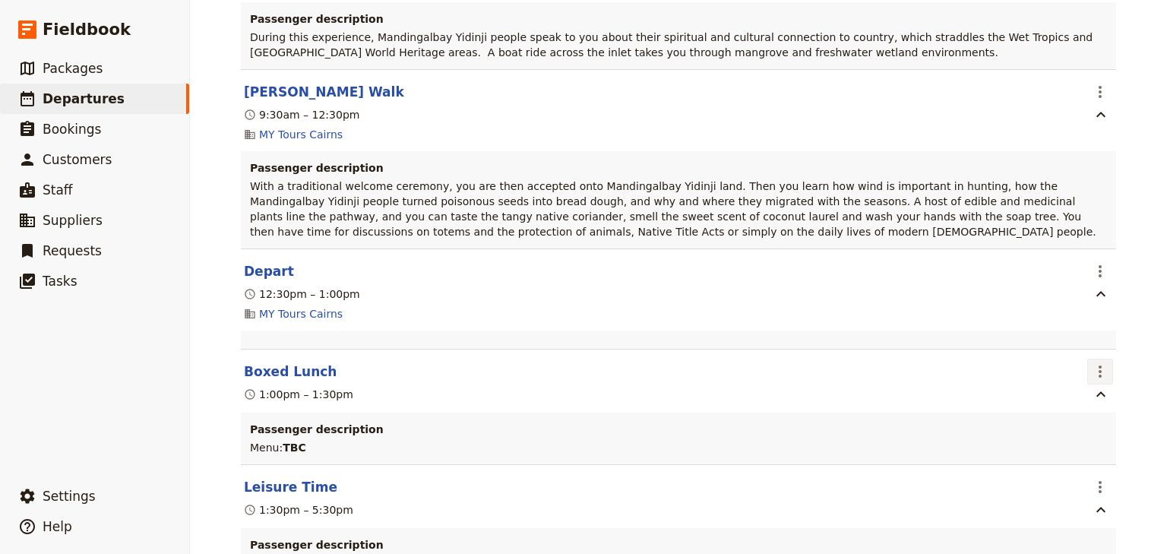
click at [1099, 362] on icon "Actions" at bounding box center [1100, 371] width 18 height 18
click at [1076, 331] on span "Edit this itinerary item" at bounding box center [1024, 329] width 119 height 15
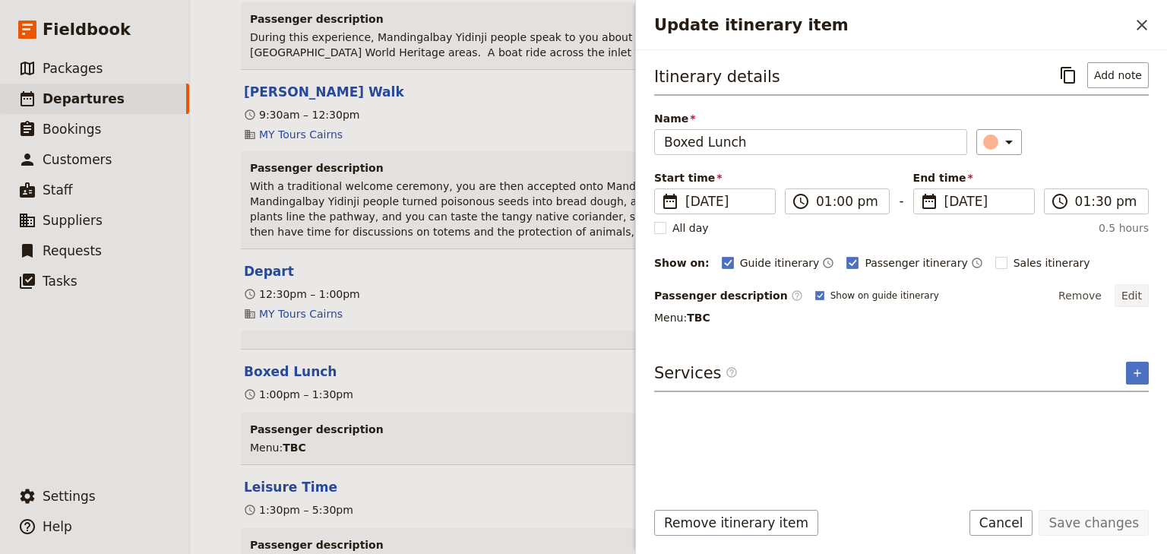
click at [1136, 293] on button "Edit" at bounding box center [1132, 295] width 34 height 23
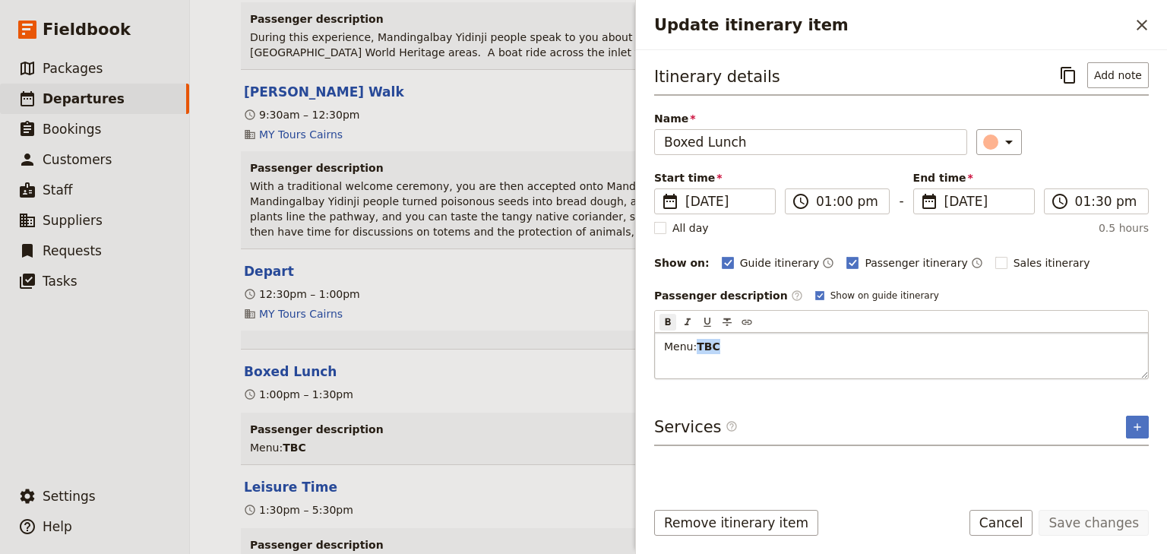
drag, startPoint x: 720, startPoint y: 342, endPoint x: 699, endPoint y: 342, distance: 20.5
click at [699, 342] on p "Menu: TBC" at bounding box center [901, 346] width 475 height 15
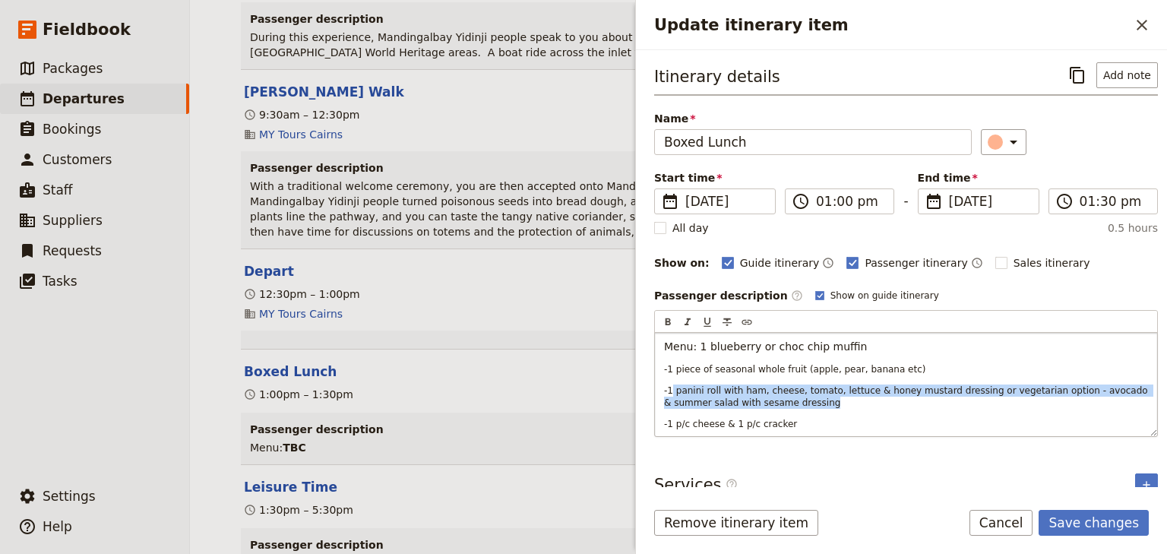
drag, startPoint x: 775, startPoint y: 402, endPoint x: 673, endPoint y: 389, distance: 102.6
click at [673, 389] on p "-1 panini roll with ham, cheese, tomato, lettuce & honey mustard dressing or ve…" at bounding box center [906, 397] width 484 height 24
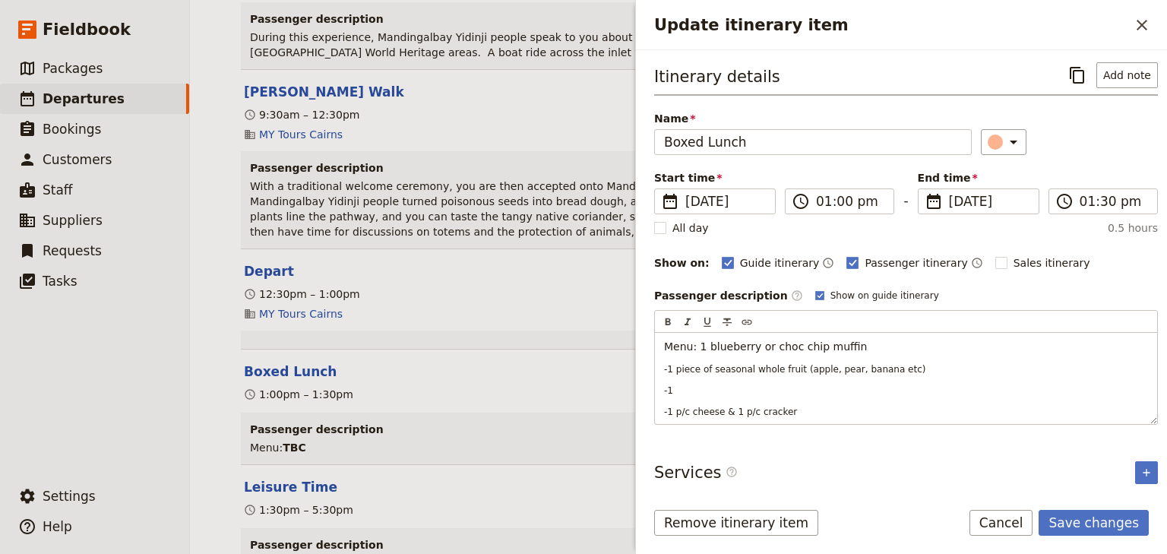
click at [697, 345] on span "Menu: 1 blueberry or choc chip muffin" at bounding box center [766, 346] width 204 height 12
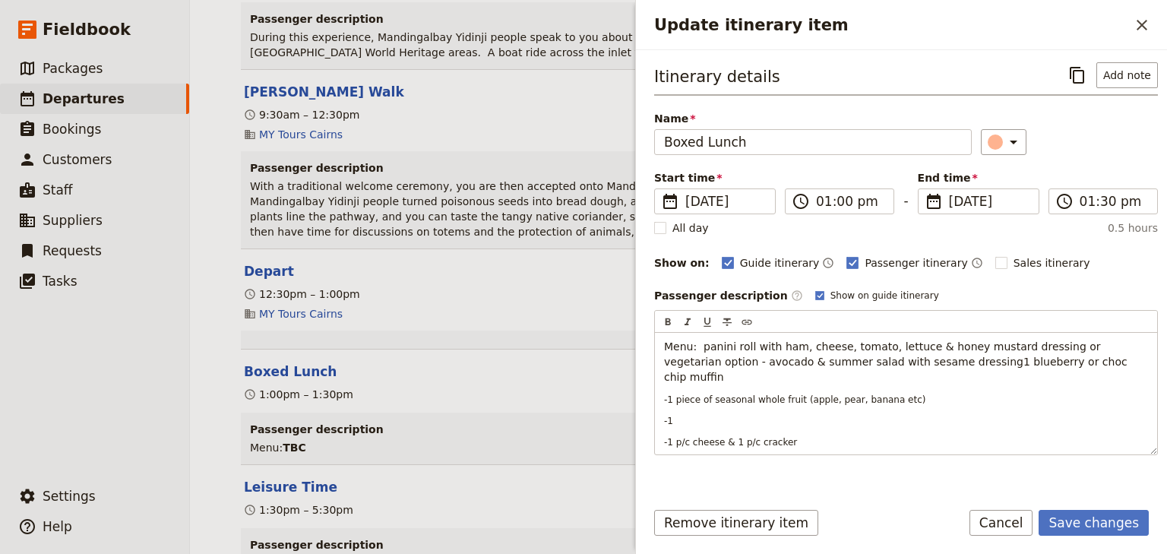
click at [699, 342] on span "Menu: panini roll with ham, cheese, tomato, lettuce & honey mustard dressing or…" at bounding box center [897, 361] width 467 height 43
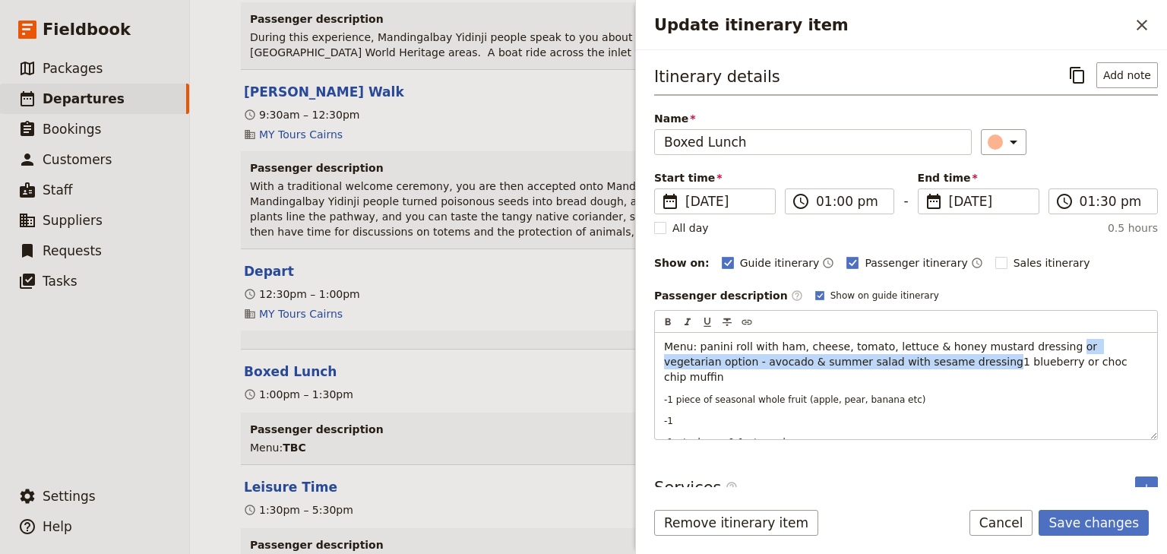
drag, startPoint x: 1034, startPoint y: 343, endPoint x: 885, endPoint y: 356, distance: 150.3
click at [885, 356] on span "Menu: panini roll with ham, cheese, tomato, lettuce & honey mustard dressing or…" at bounding box center [897, 361] width 467 height 43
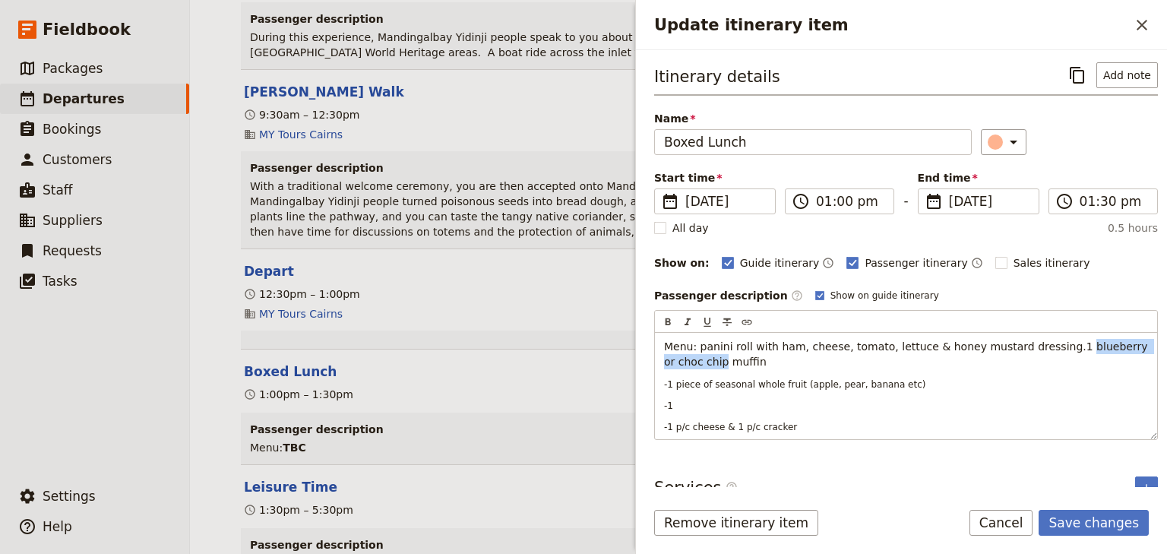
drag, startPoint x: 1043, startPoint y: 343, endPoint x: 683, endPoint y: 361, distance: 360.6
click at [683, 361] on span "Menu: panini roll with ham, cheese, tomato, lettuce & honey mustard dressing.1 …" at bounding box center [907, 353] width 487 height 27
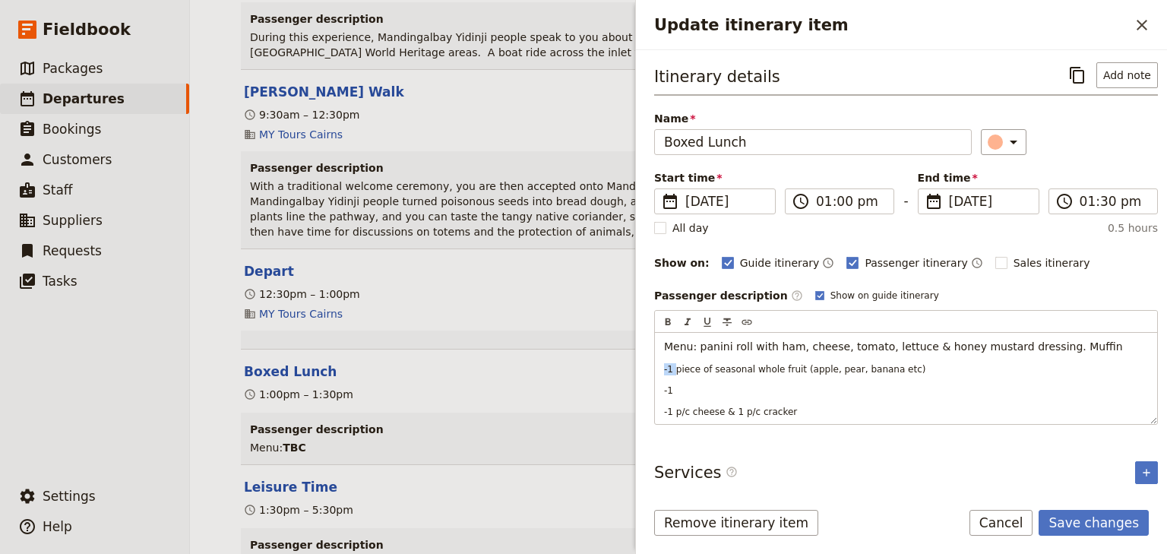
drag, startPoint x: 674, startPoint y: 366, endPoint x: 654, endPoint y: 366, distance: 20.5
click at [654, 366] on div "Itinerary details ​ Add note Name Boxed Lunch ​ Start time ​ [DATE] [DATE] [DAT…" at bounding box center [901, 268] width 531 height 437
drag, startPoint x: 888, startPoint y: 356, endPoint x: 759, endPoint y: 362, distance: 128.5
click at [759, 362] on p "Menu: panini roll with ham, cheese, tomato, lettuce & honey mustard dressing. M…" at bounding box center [906, 354] width 484 height 30
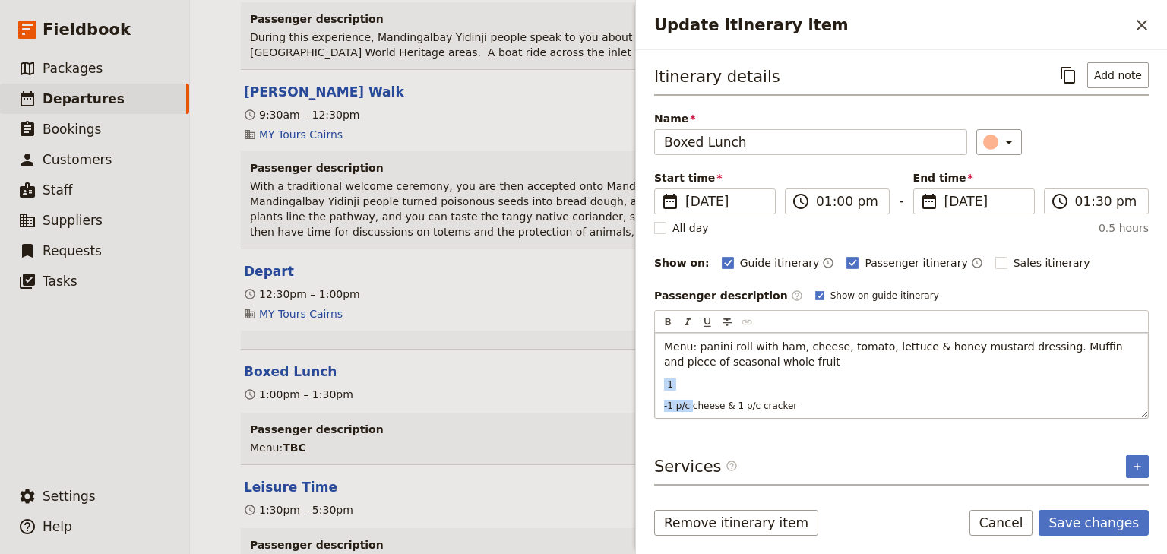
drag, startPoint x: 689, startPoint y: 403, endPoint x: 657, endPoint y: 379, distance: 39.7
click at [657, 379] on div "Menu: panini roll with ham, cheese, tomato, lettuce & honey mustard dressing. M…" at bounding box center [901, 375] width 493 height 85
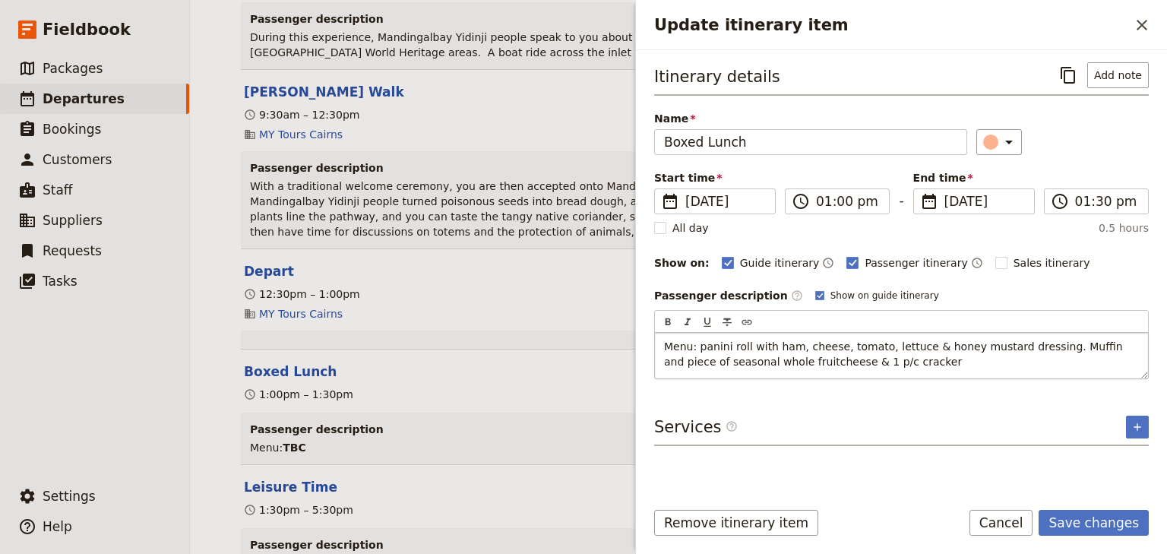
click at [1090, 343] on span "Menu: panini roll with ham, cheese, tomato, lettuce & honey mustard dressing. M…" at bounding box center [895, 353] width 462 height 27
click at [757, 358] on span "Menu: panini roll with ham, cheese, tomato, lettuce & honey mustard dressing. M…" at bounding box center [896, 353] width 465 height 27
drag, startPoint x: 851, startPoint y: 359, endPoint x: 828, endPoint y: 356, distance: 22.9
click at [828, 356] on span "Menu: panini roll with ham, cheese, tomato, lettuce & honey mustard dressing. M…" at bounding box center [896, 353] width 465 height 27
click at [1130, 421] on div "Itinerary details ​ Add note Name Boxed Lunch ​ Start time ​ [DATE] [DATE] [DAT…" at bounding box center [901, 273] width 495 height 423
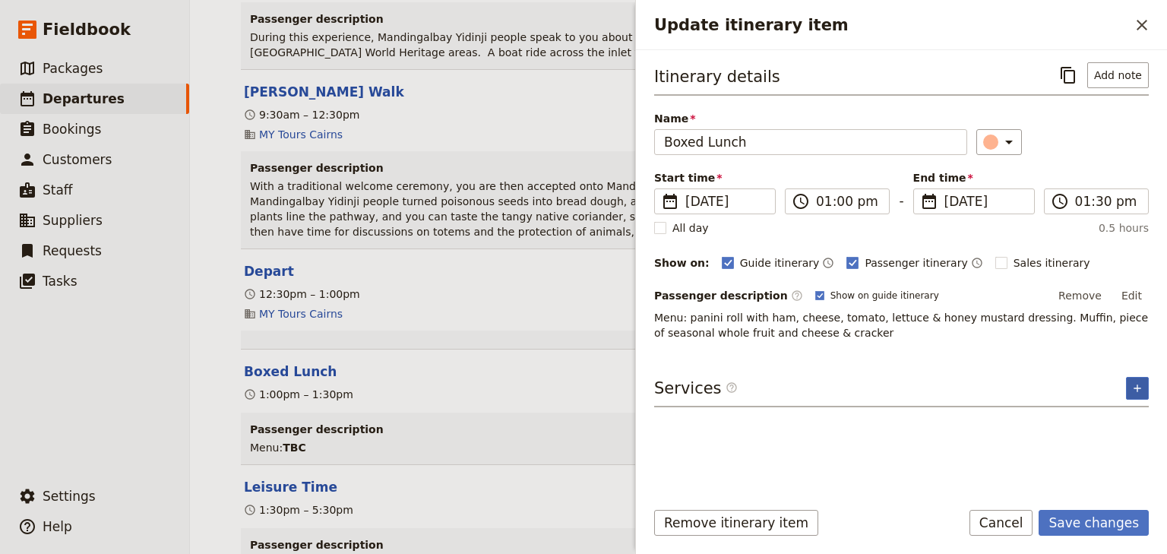
click at [1140, 386] on icon "Add service inclusion" at bounding box center [1137, 388] width 7 height 7
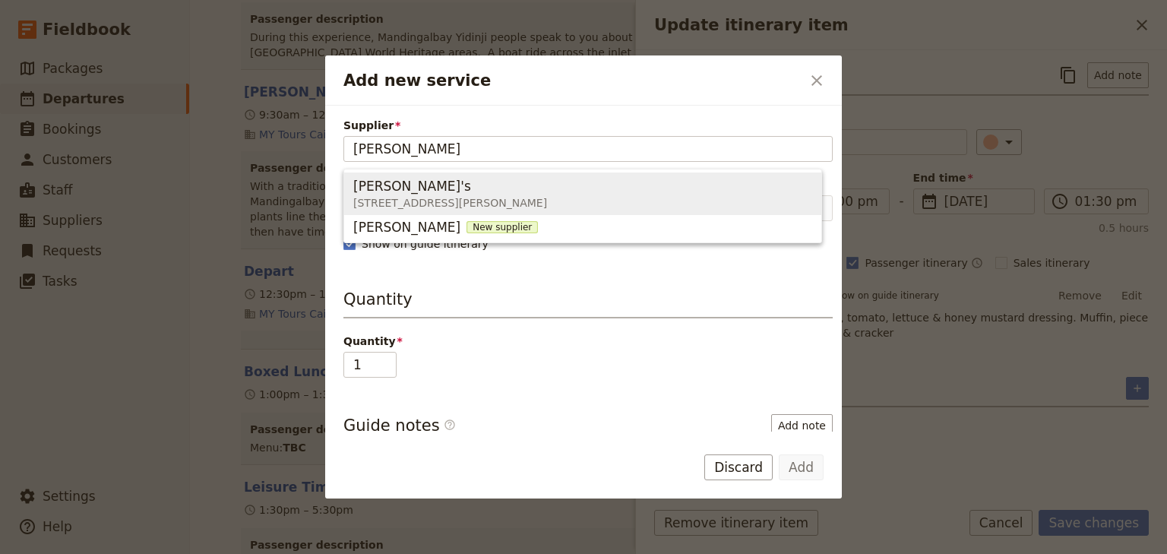
click at [404, 192] on span "[PERSON_NAME]'s" at bounding box center [412, 186] width 118 height 18
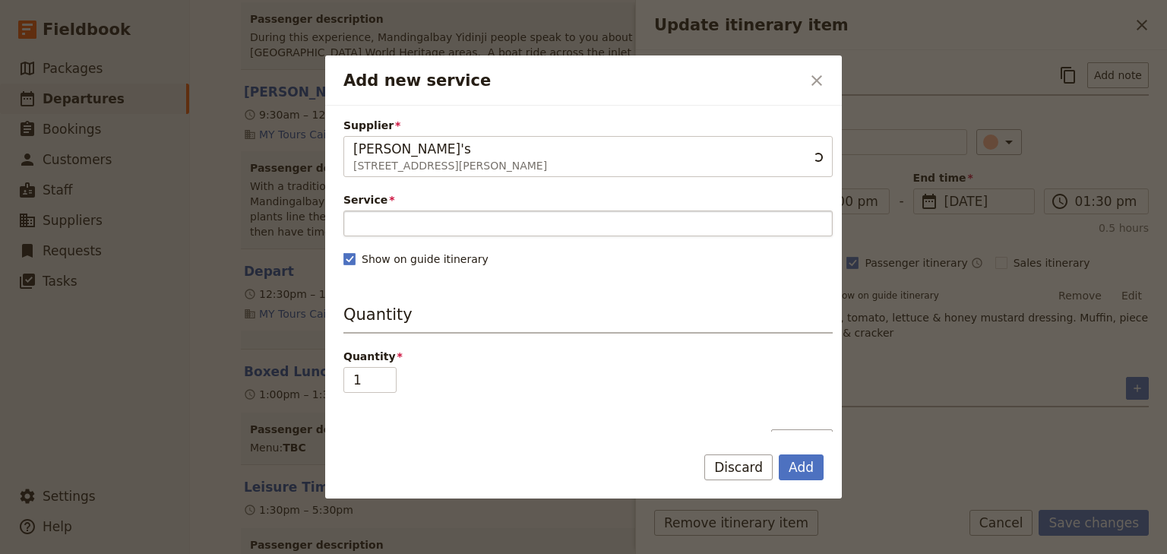
type input "[PERSON_NAME]'s"
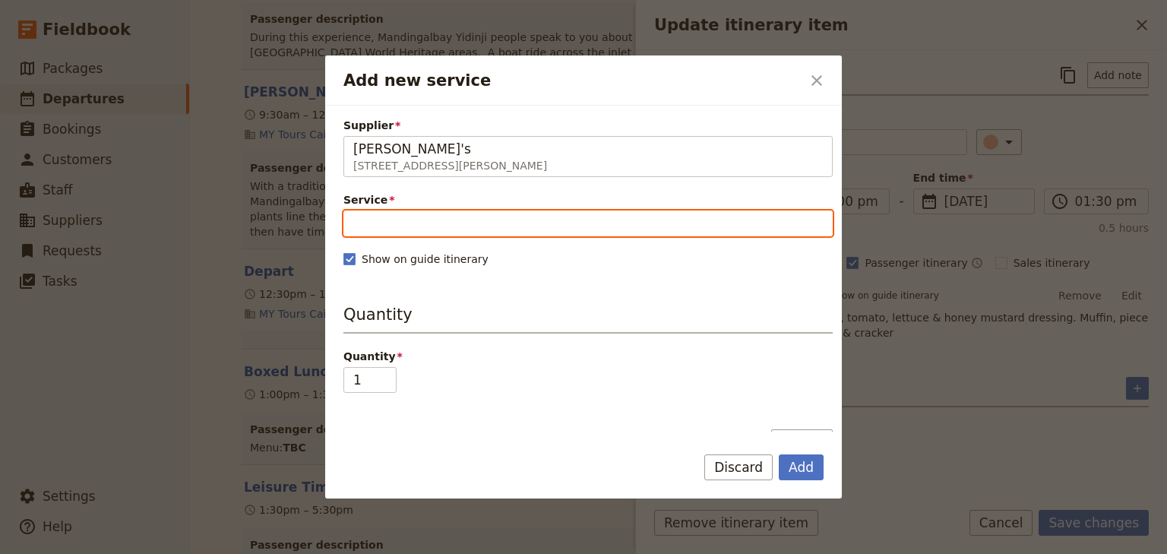
click at [398, 212] on input "Service" at bounding box center [587, 223] width 489 height 26
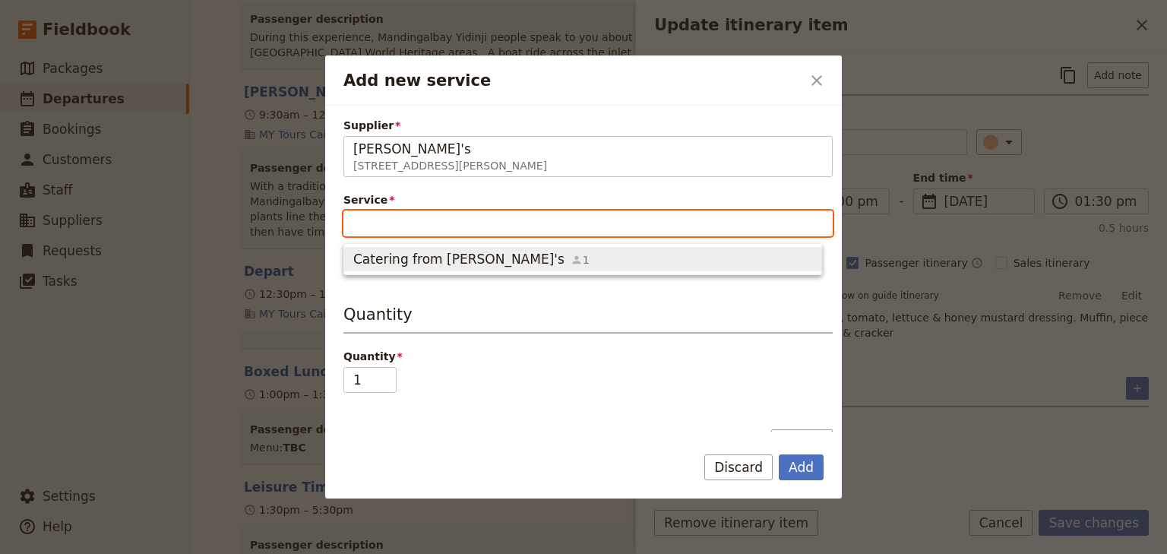
click at [389, 256] on span "Catering from [PERSON_NAME]'s" at bounding box center [458, 259] width 211 height 18
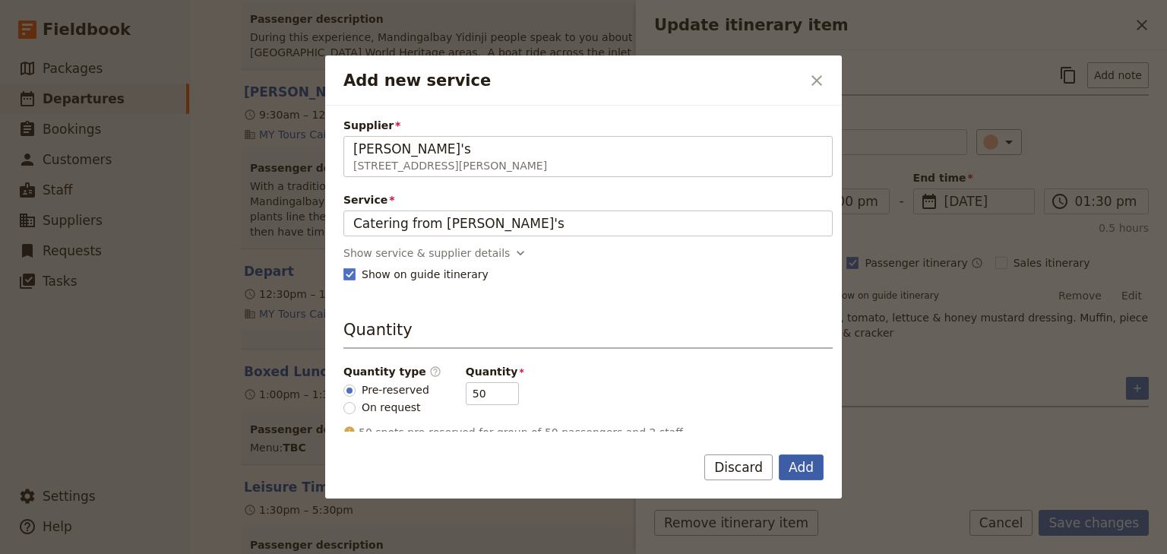
drag, startPoint x: 790, startPoint y: 462, endPoint x: 820, endPoint y: 465, distance: 29.8
click at [791, 462] on button "Add" at bounding box center [801, 467] width 45 height 26
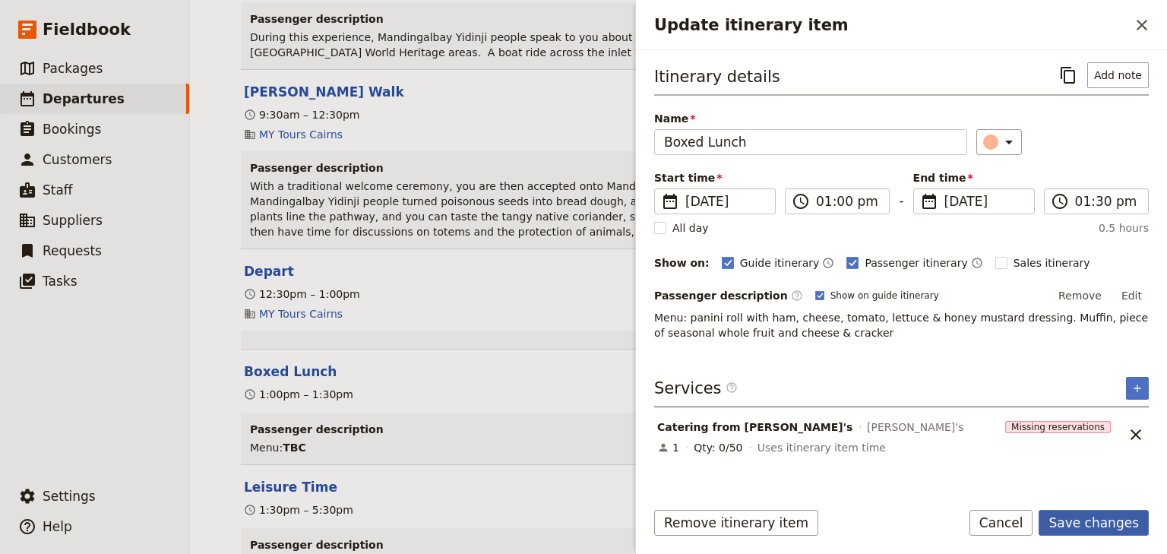
click at [1075, 522] on button "Save changes" at bounding box center [1094, 523] width 110 height 26
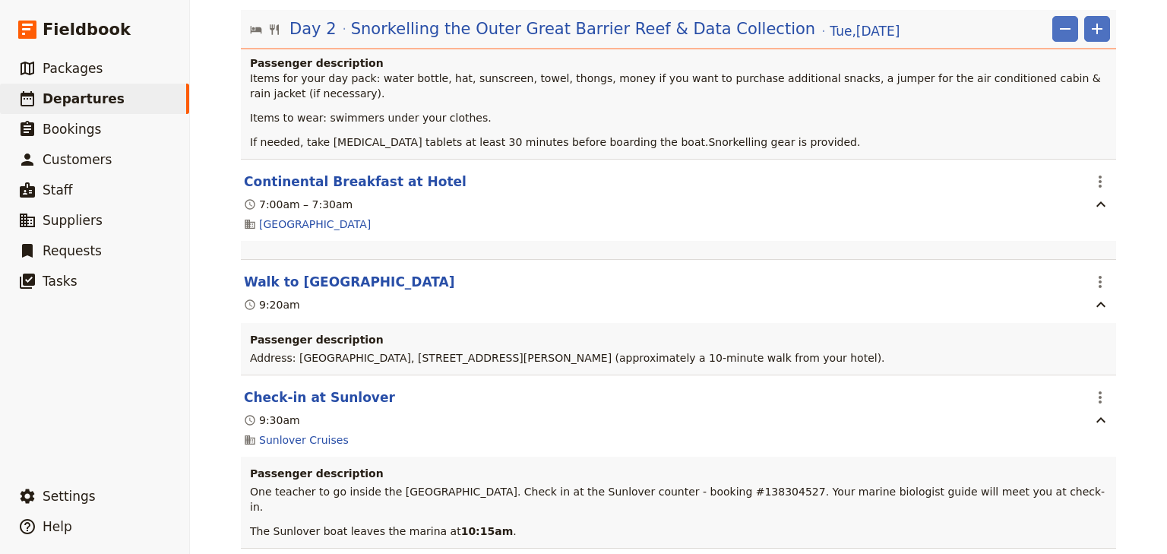
scroll to position [0, 0]
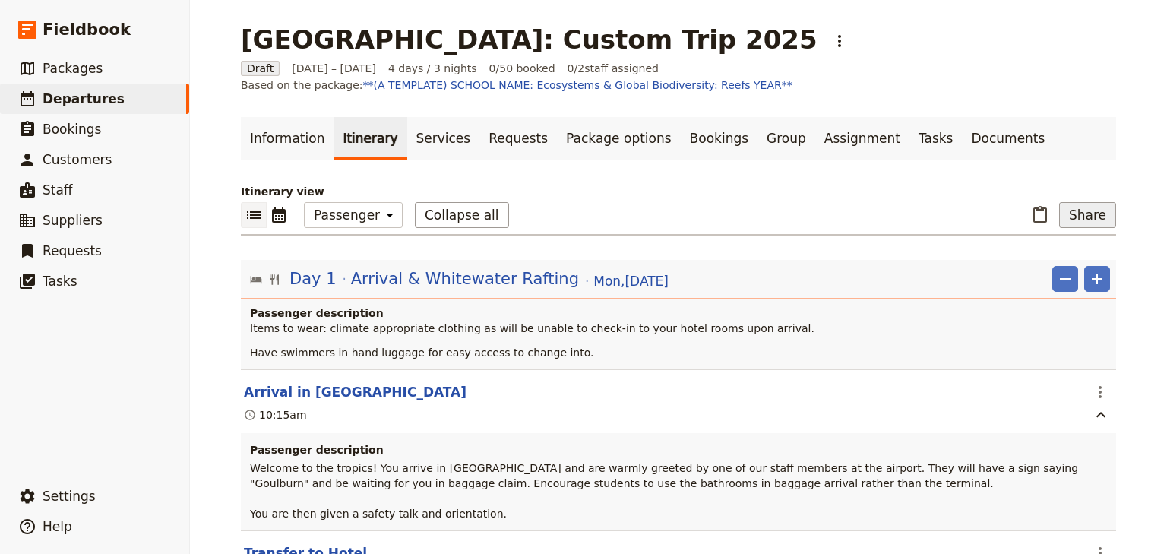
click at [1070, 219] on button "Share" at bounding box center [1087, 215] width 57 height 26
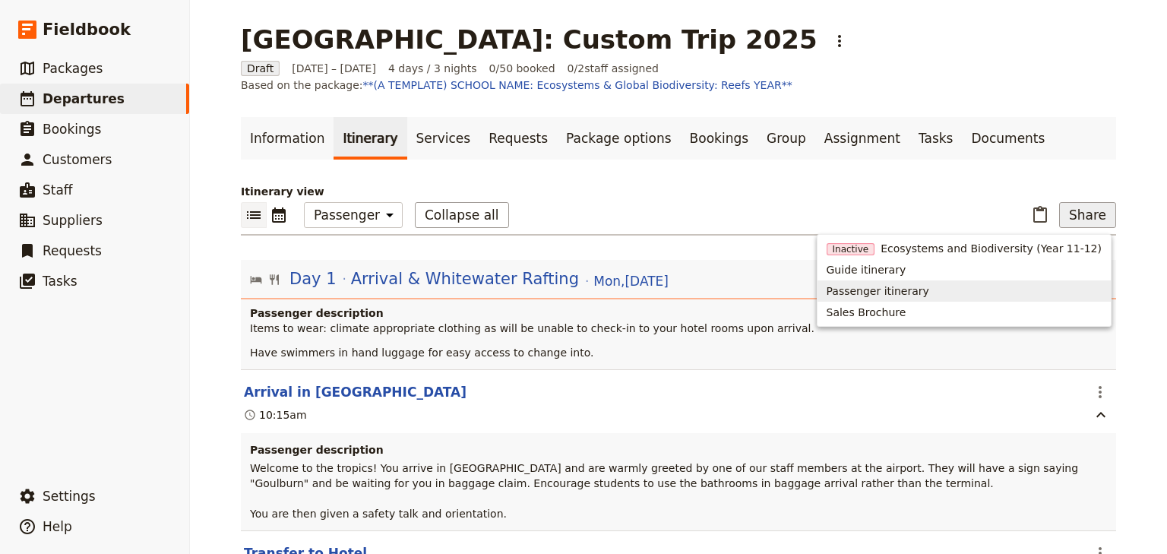
click at [929, 288] on span "Passenger itinerary" at bounding box center [878, 290] width 103 height 15
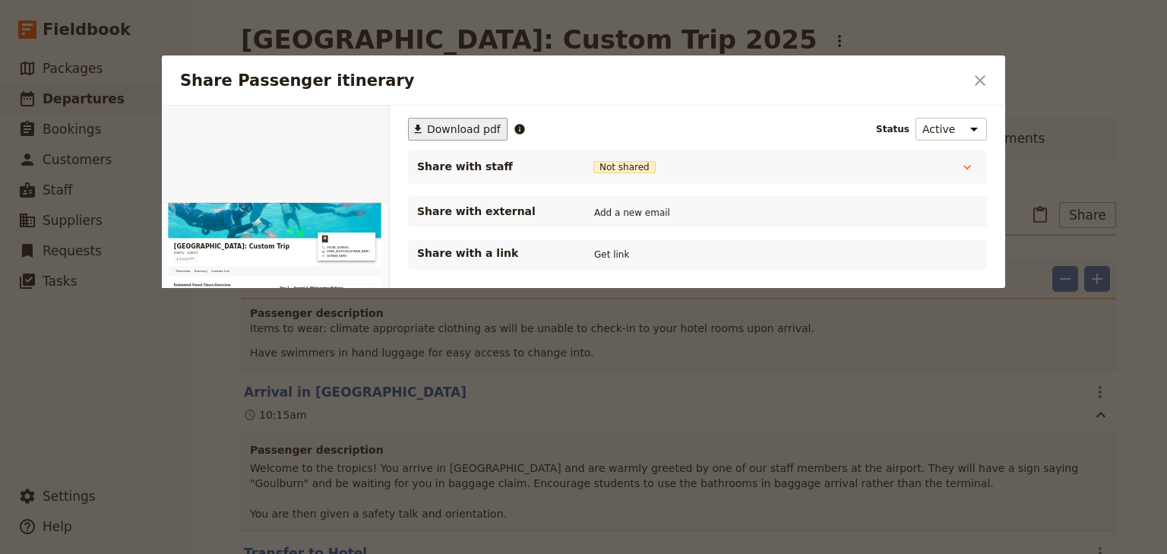
click at [451, 127] on span "Download pdf" at bounding box center [464, 129] width 74 height 15
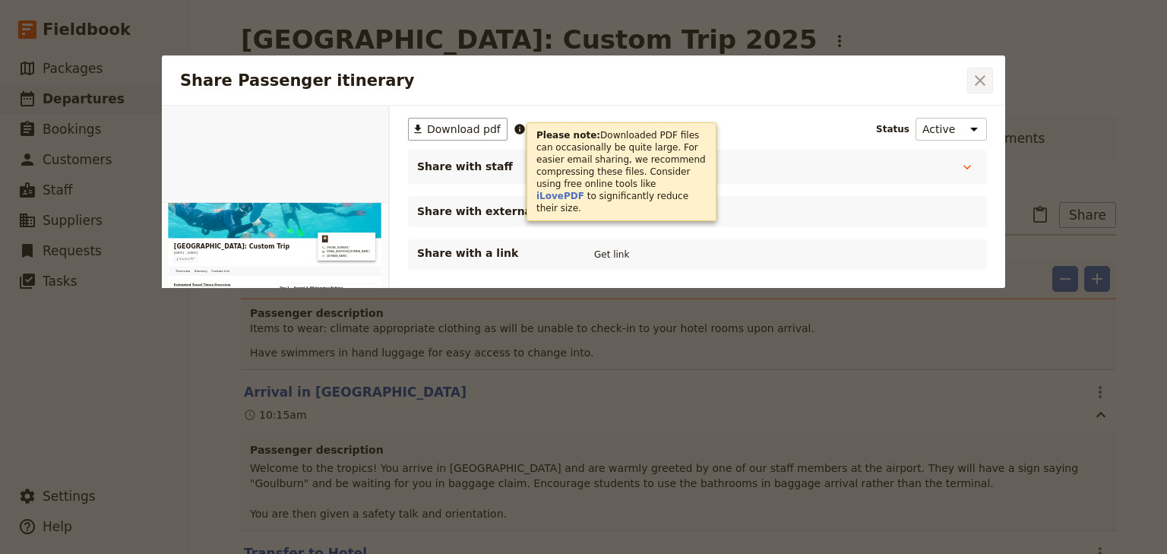
click at [978, 85] on icon "Close dialog" at bounding box center [980, 80] width 18 height 18
